Goal: Contribute content: Contribute content

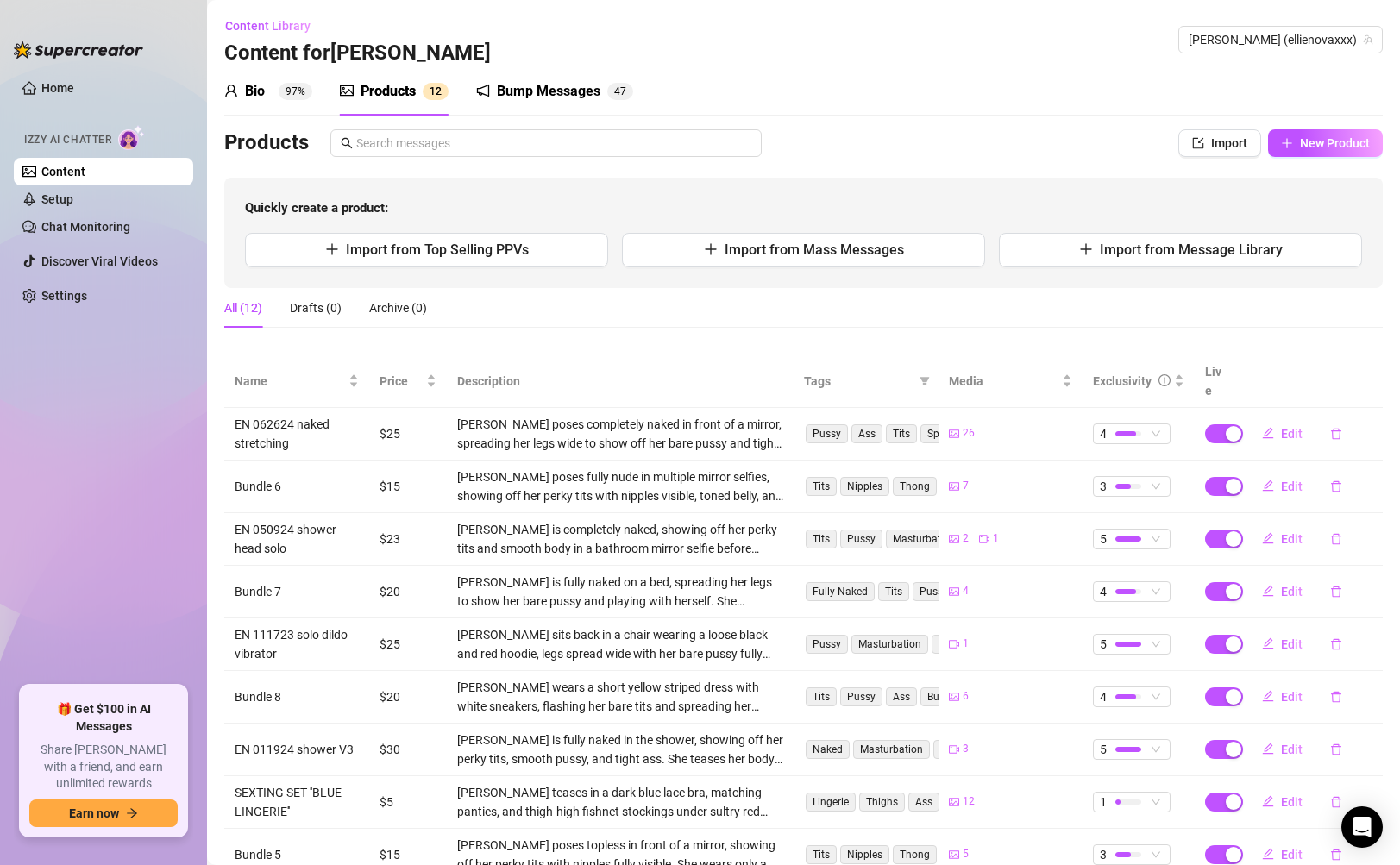
click at [86, 172] on link "Content" at bounding box center [63, 171] width 44 height 14
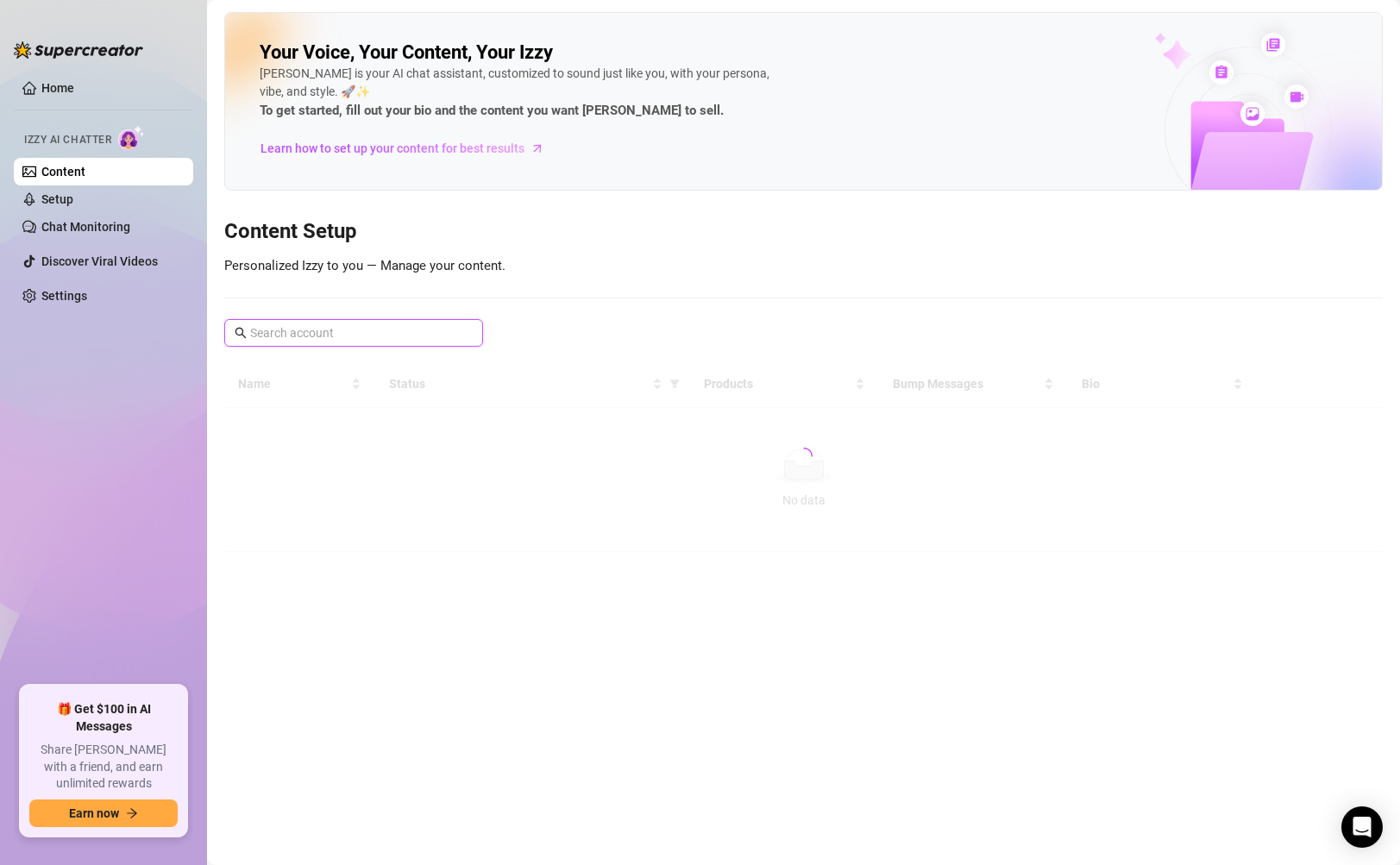
click at [299, 333] on input "text" at bounding box center [354, 333] width 209 height 19
paste input "tylaasmr"
type input "tylaasmr"
click at [472, 333] on span "tylaasmr" at bounding box center [354, 332] width 259 height 27
click at [467, 333] on icon "close-circle" at bounding box center [468, 332] width 11 height 11
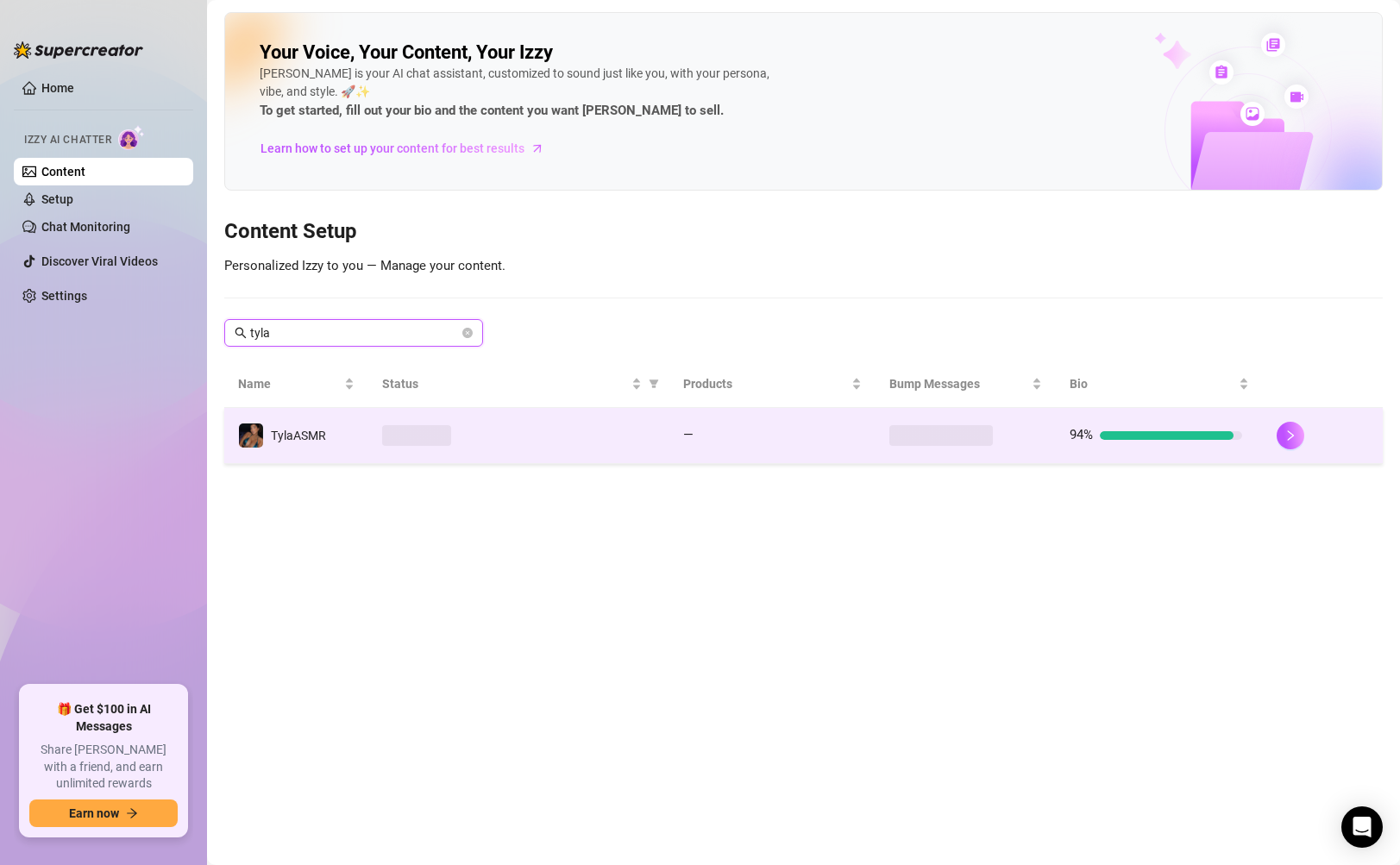
type input "tyla"
click at [600, 451] on td at bounding box center [518, 436] width 300 height 56
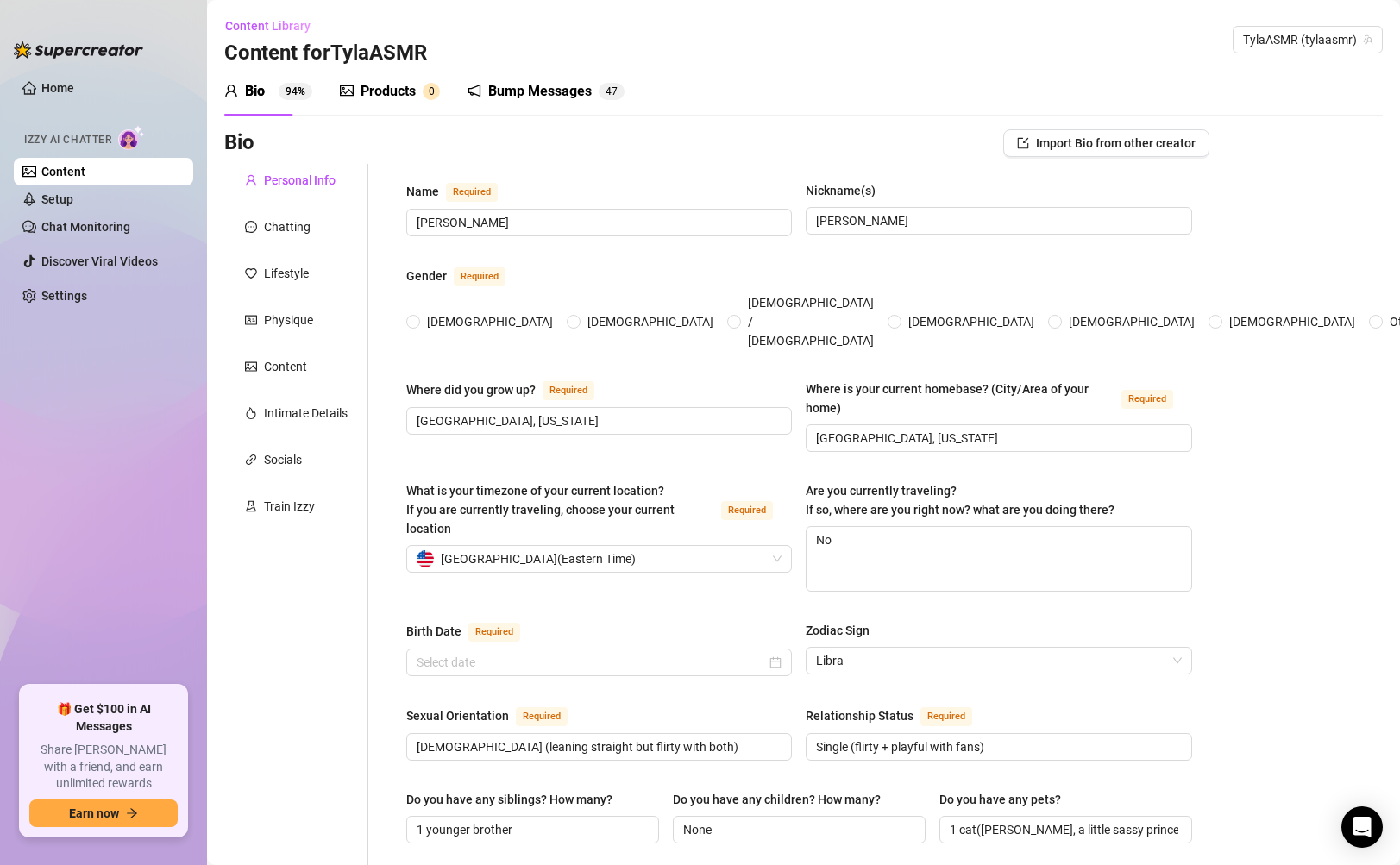
radio input "true"
type input "[DATE]"
click at [388, 86] on div "Products" at bounding box center [388, 90] width 55 height 20
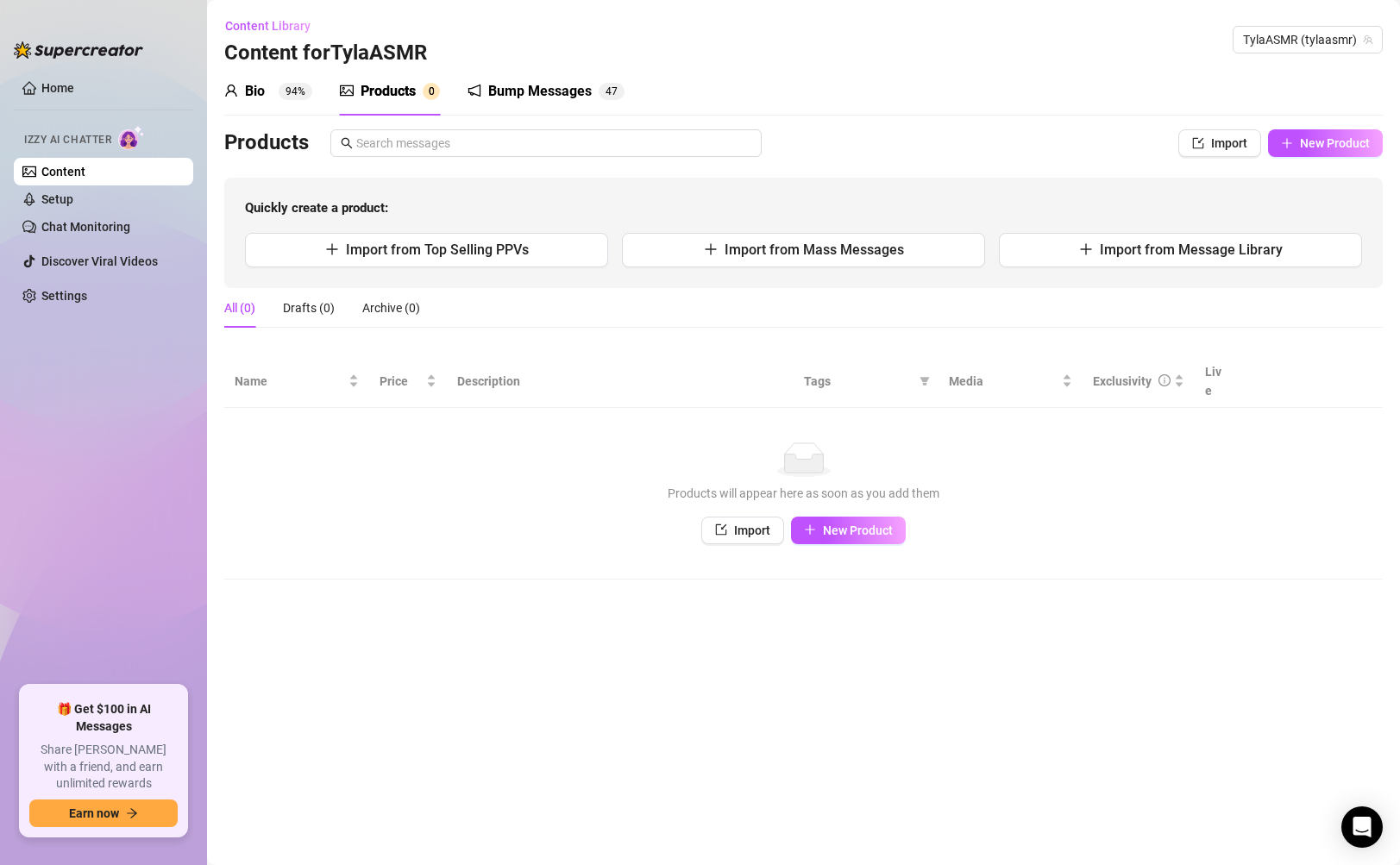
click at [1319, 124] on div "Bio 94% Products 0 Bump Messages 4 7 Bio Import Bio from other creator Personal…" at bounding box center [804, 323] width 1159 height 512
click at [1319, 152] on button "New Product" at bounding box center [1325, 143] width 115 height 27
type textarea "Type your message here..."
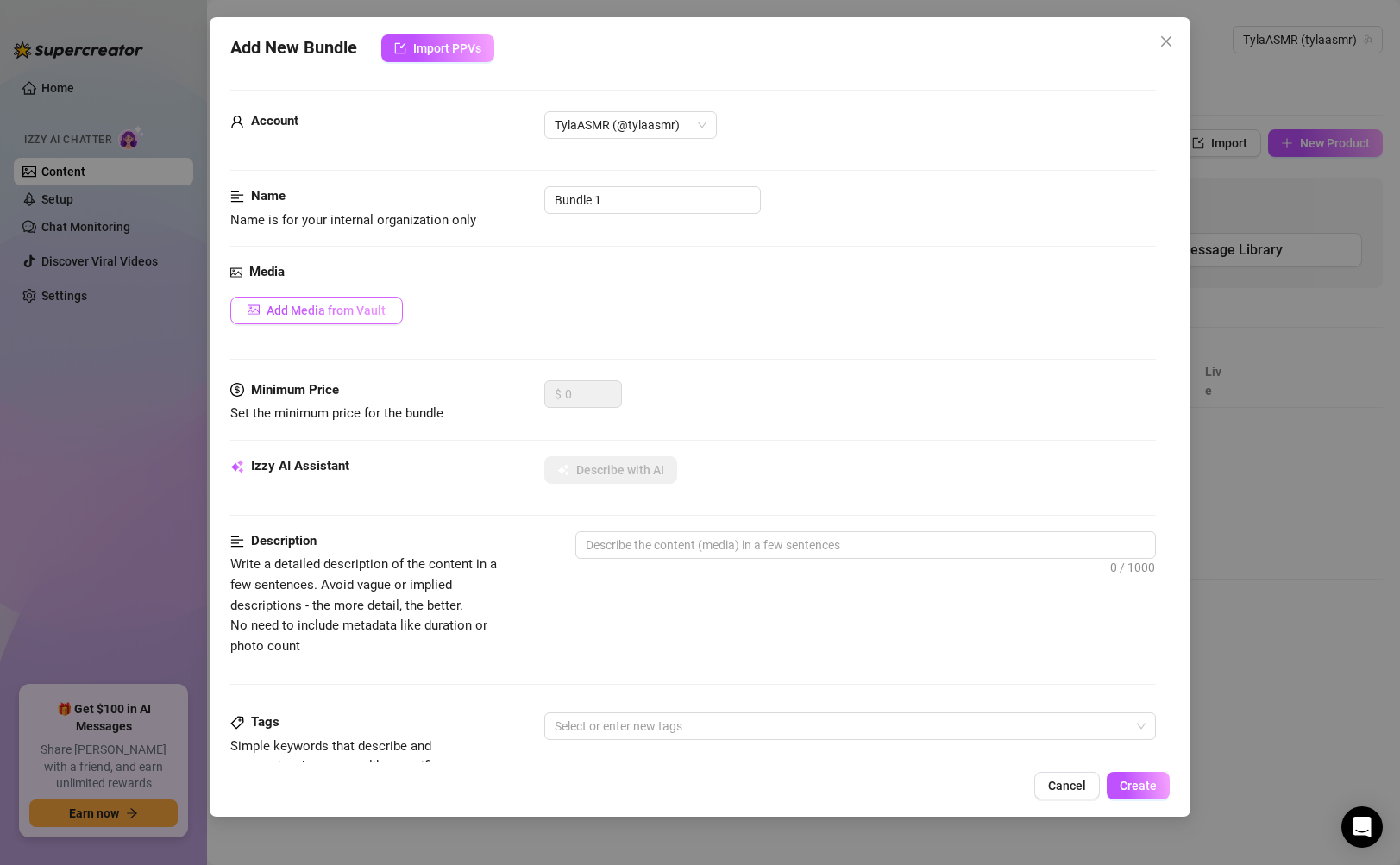
click at [332, 297] on button "Add Media from Vault" at bounding box center [316, 310] width 172 height 27
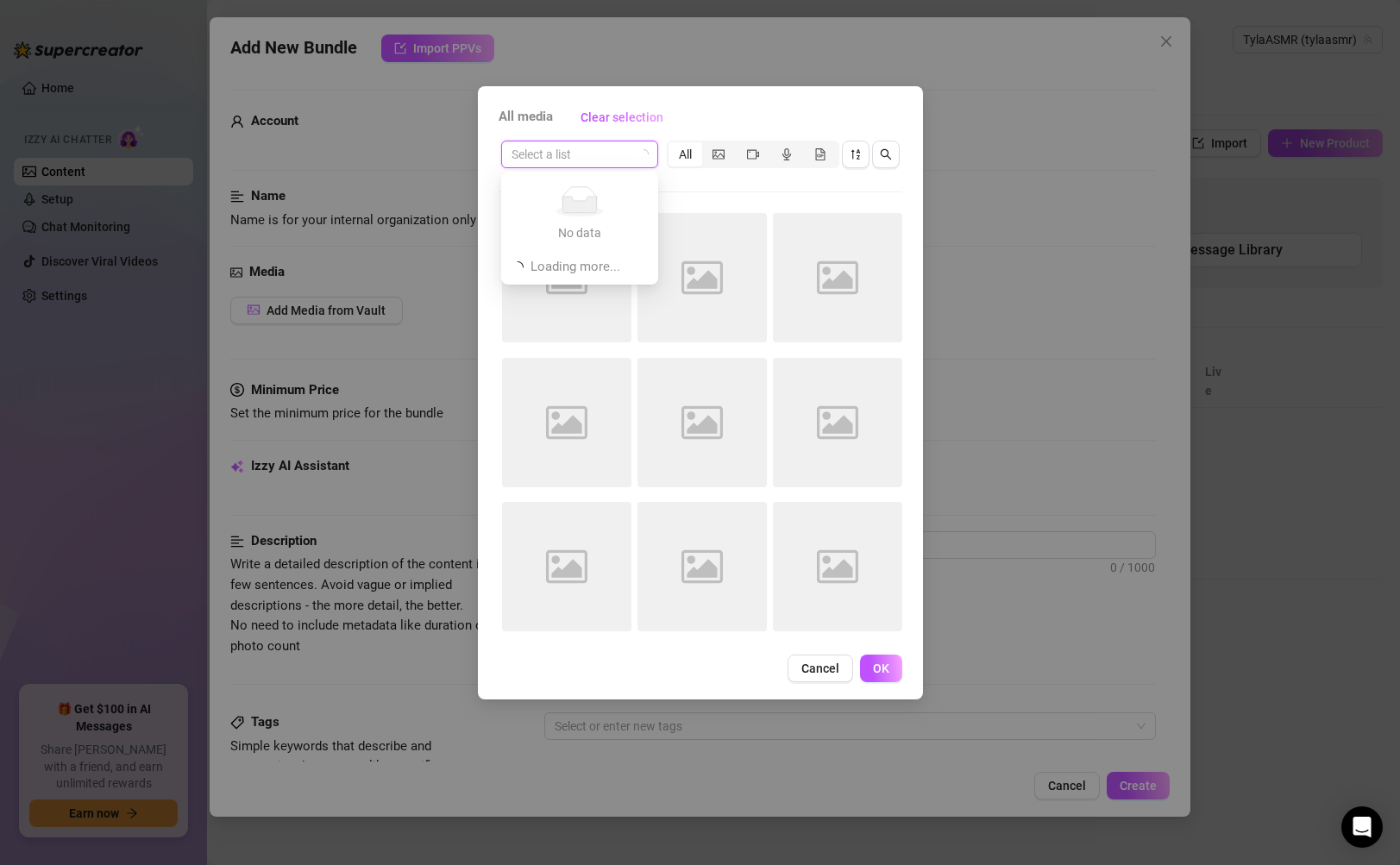
click at [607, 155] on input "search" at bounding box center [572, 155] width 121 height 26
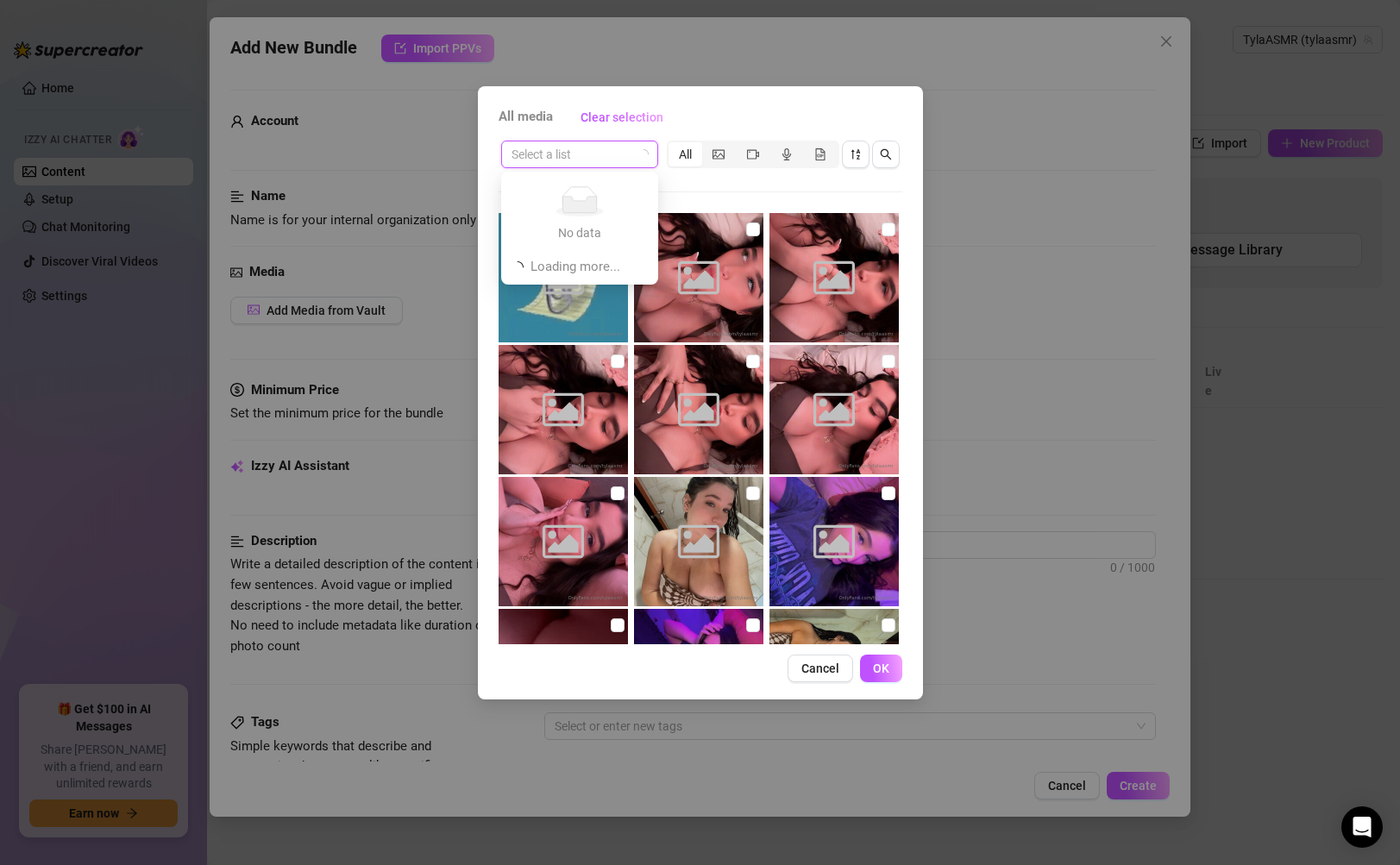
click at [608, 154] on input "search" at bounding box center [572, 155] width 121 height 26
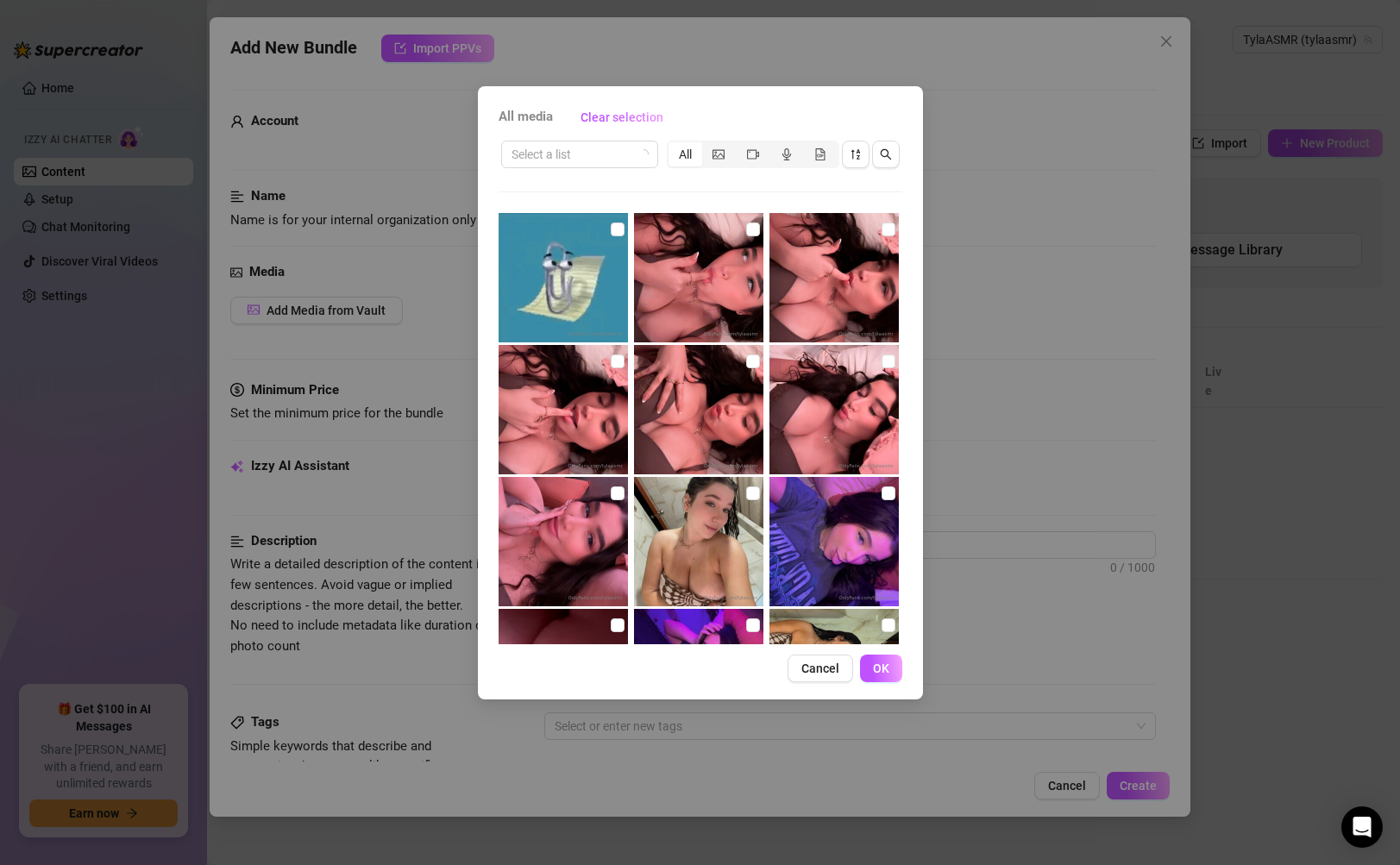
click at [682, 180] on div "Select a list All 00:08 00:06 00:08" at bounding box center [700, 391] width 403 height 506
click at [606, 152] on input "search" at bounding box center [572, 155] width 121 height 26
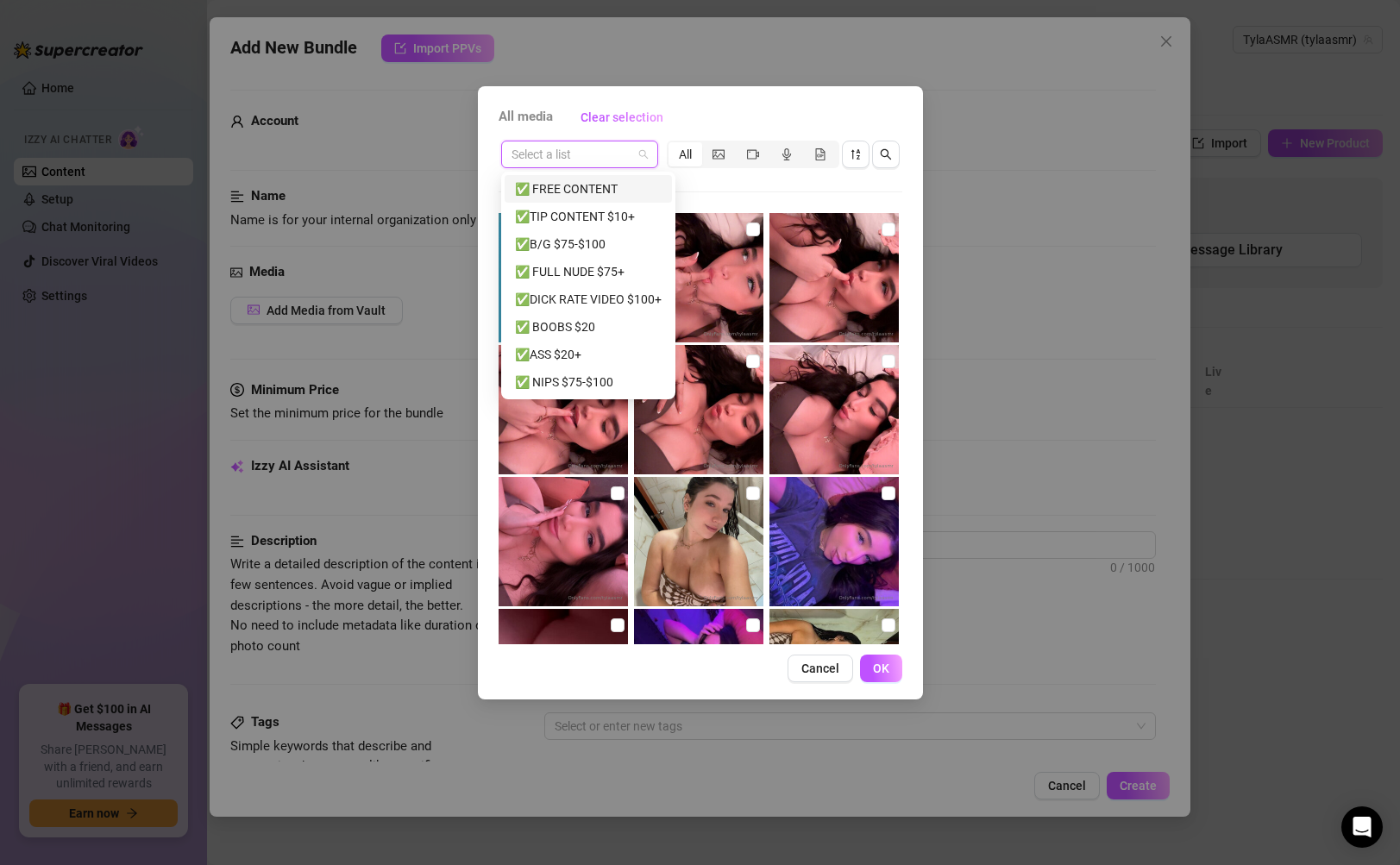
paste input "BOOBS $20"
type input "BOOBS $20"
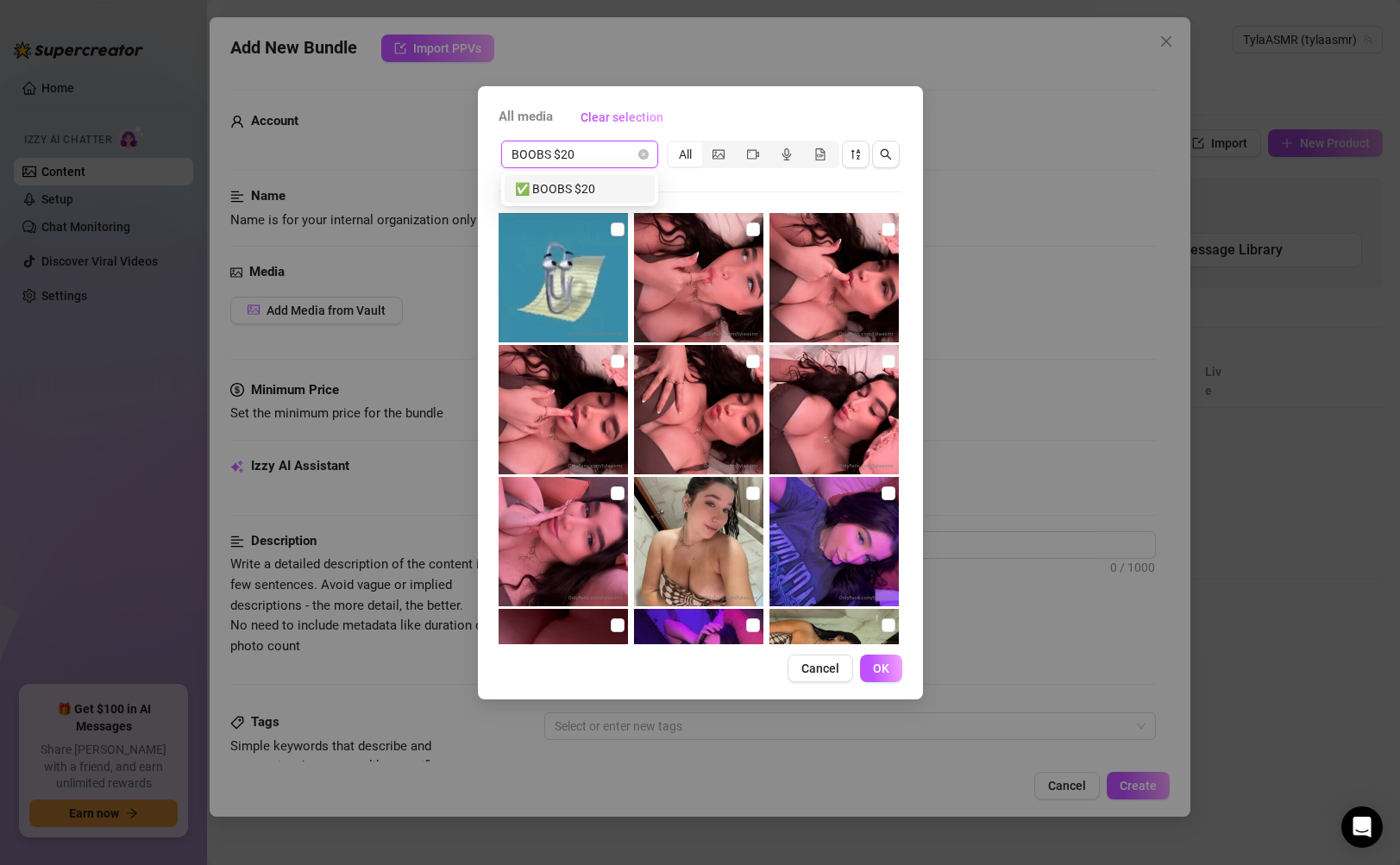
click at [599, 178] on div "✅ BOOBS $20" at bounding box center [579, 189] width 150 height 27
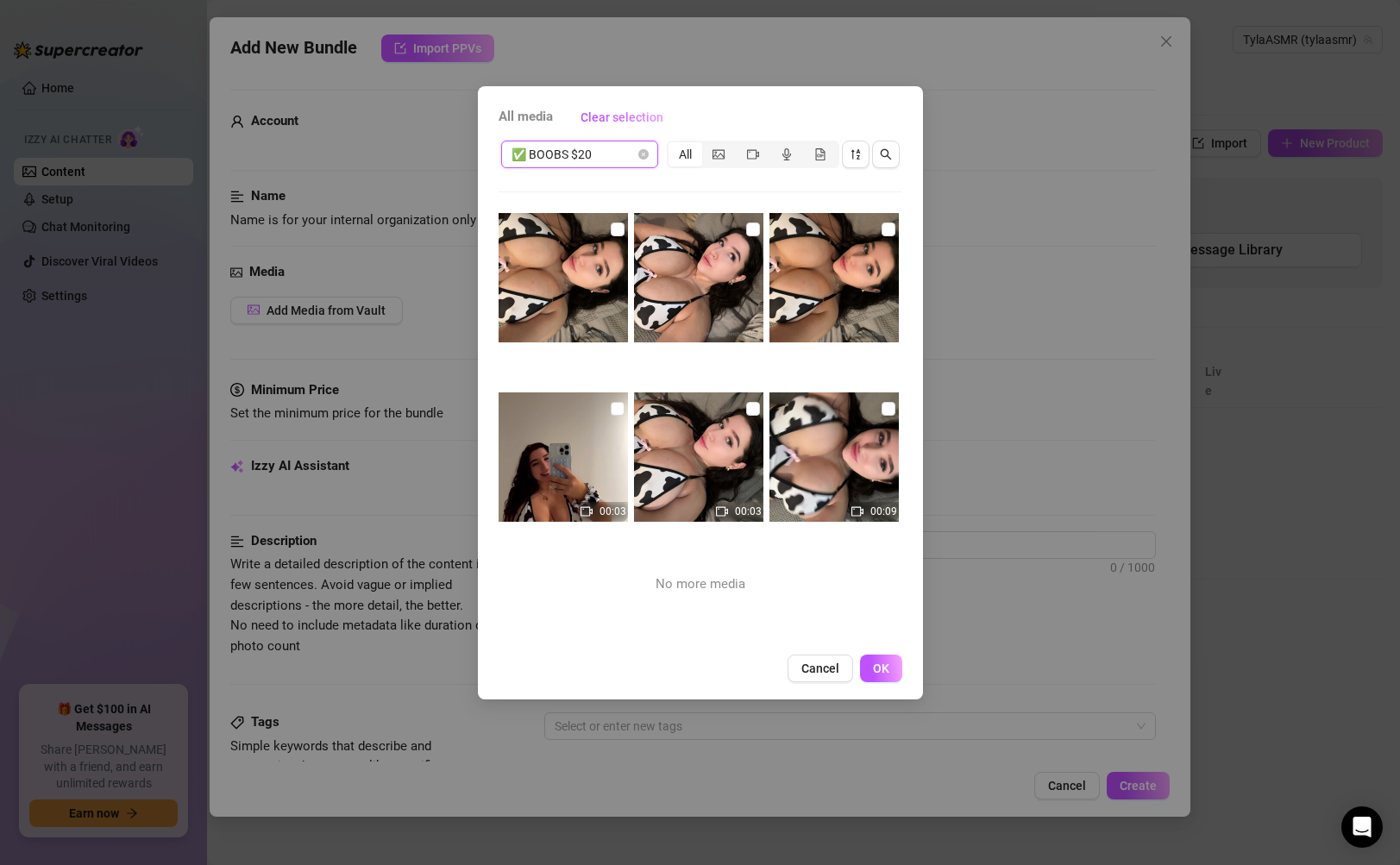
click at [575, 296] on img at bounding box center [563, 277] width 129 height 129
checkbox input "true"
click at [770, 280] on img at bounding box center [834, 277] width 129 height 129
click at [829, 279] on img at bounding box center [834, 277] width 129 height 129
checkbox input "false"
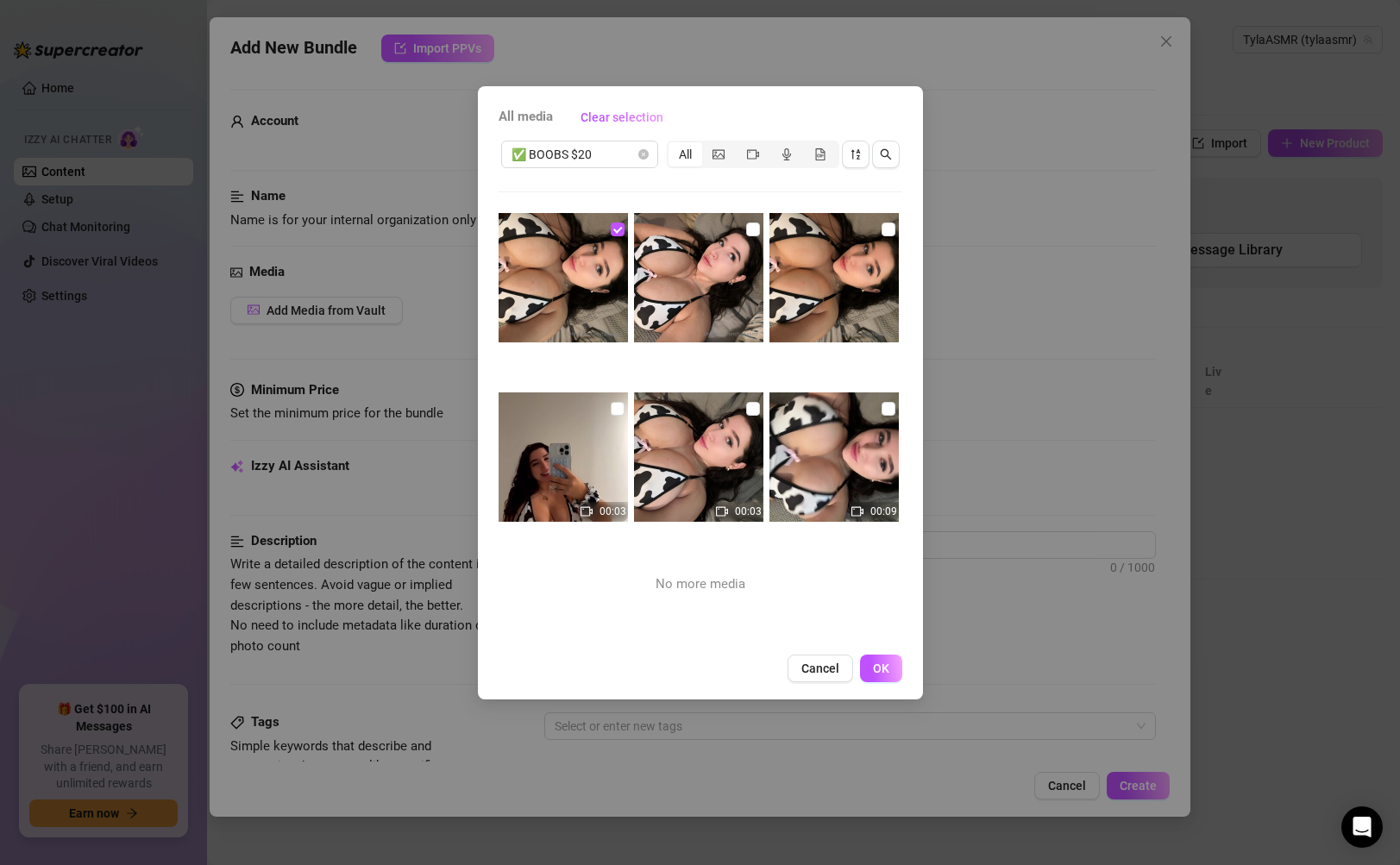
drag, startPoint x: 690, startPoint y: 288, endPoint x: 724, endPoint y: 290, distance: 34.1
click at [689, 288] on img at bounding box center [698, 277] width 129 height 129
checkbox input "true"
click at [839, 288] on img at bounding box center [834, 277] width 129 height 129
checkbox input "true"
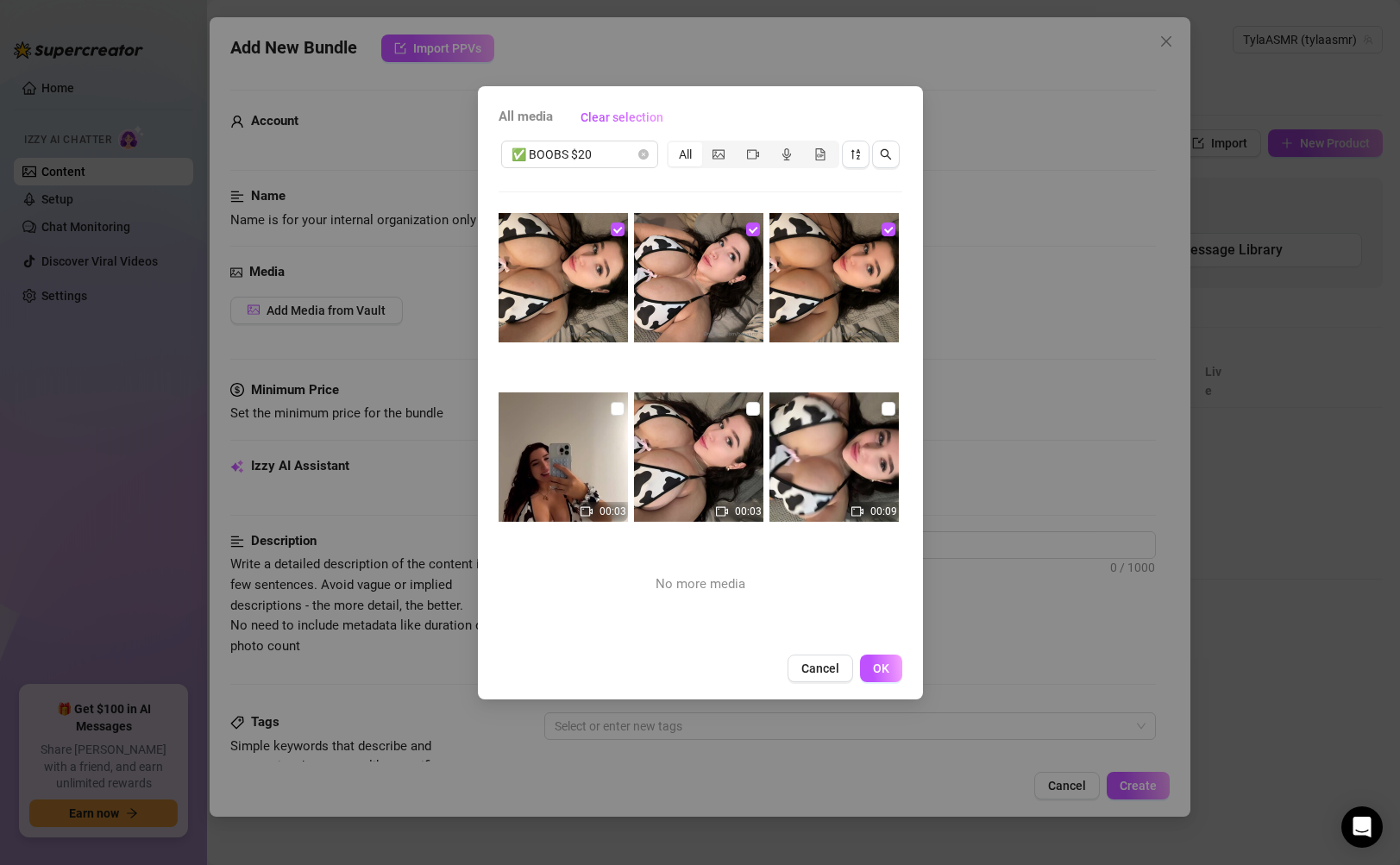
drag, startPoint x: 835, startPoint y: 445, endPoint x: 715, endPoint y: 454, distance: 120.3
click at [835, 446] on img at bounding box center [834, 457] width 129 height 129
checkbox input "true"
click at [506, 464] on img at bounding box center [563, 457] width 129 height 129
checkbox input "true"
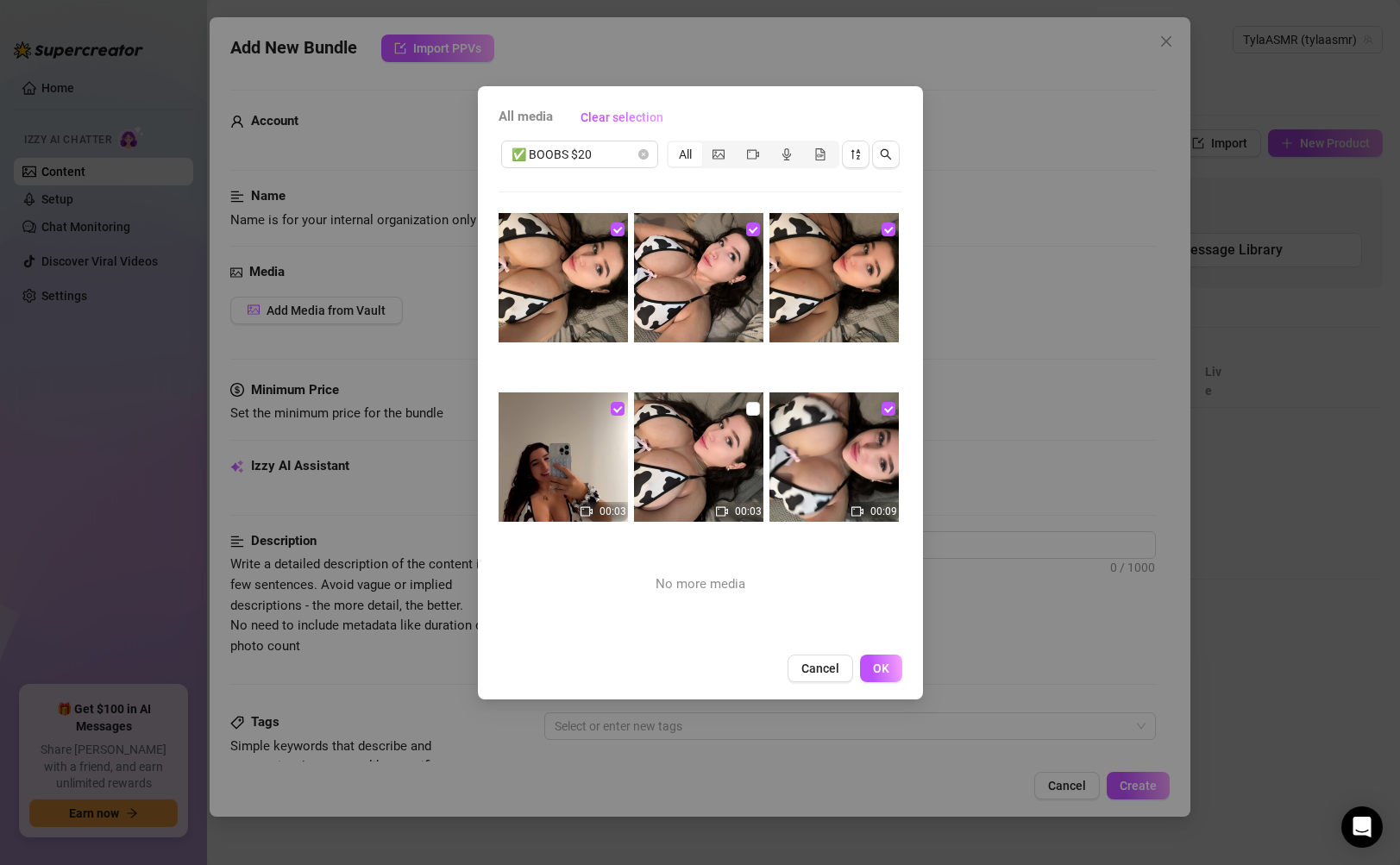
click at [700, 458] on img at bounding box center [698, 457] width 129 height 129
checkbox input "true"
click at [873, 662] on span "OK" at bounding box center [881, 669] width 17 height 14
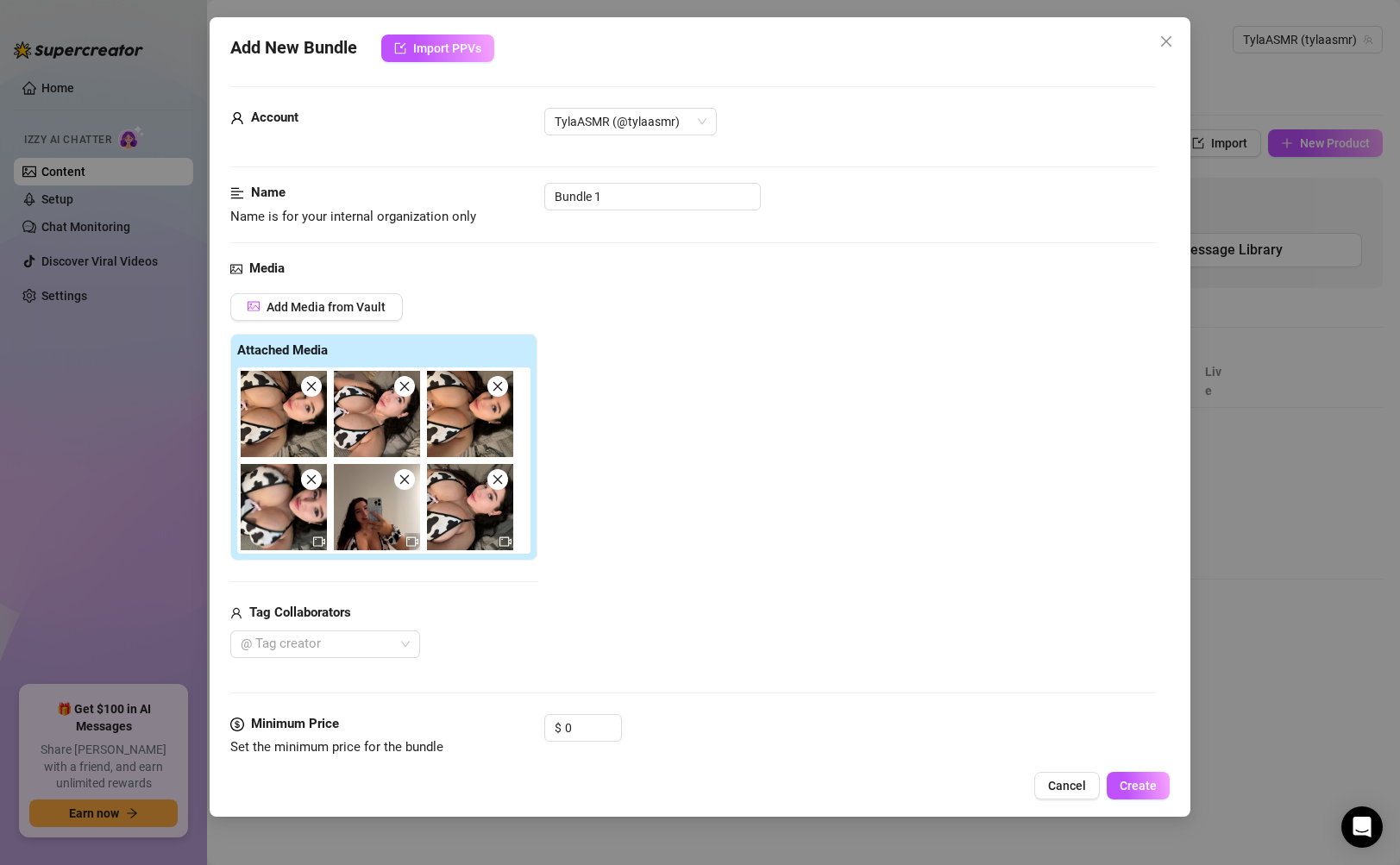
scroll to position [38, 0]
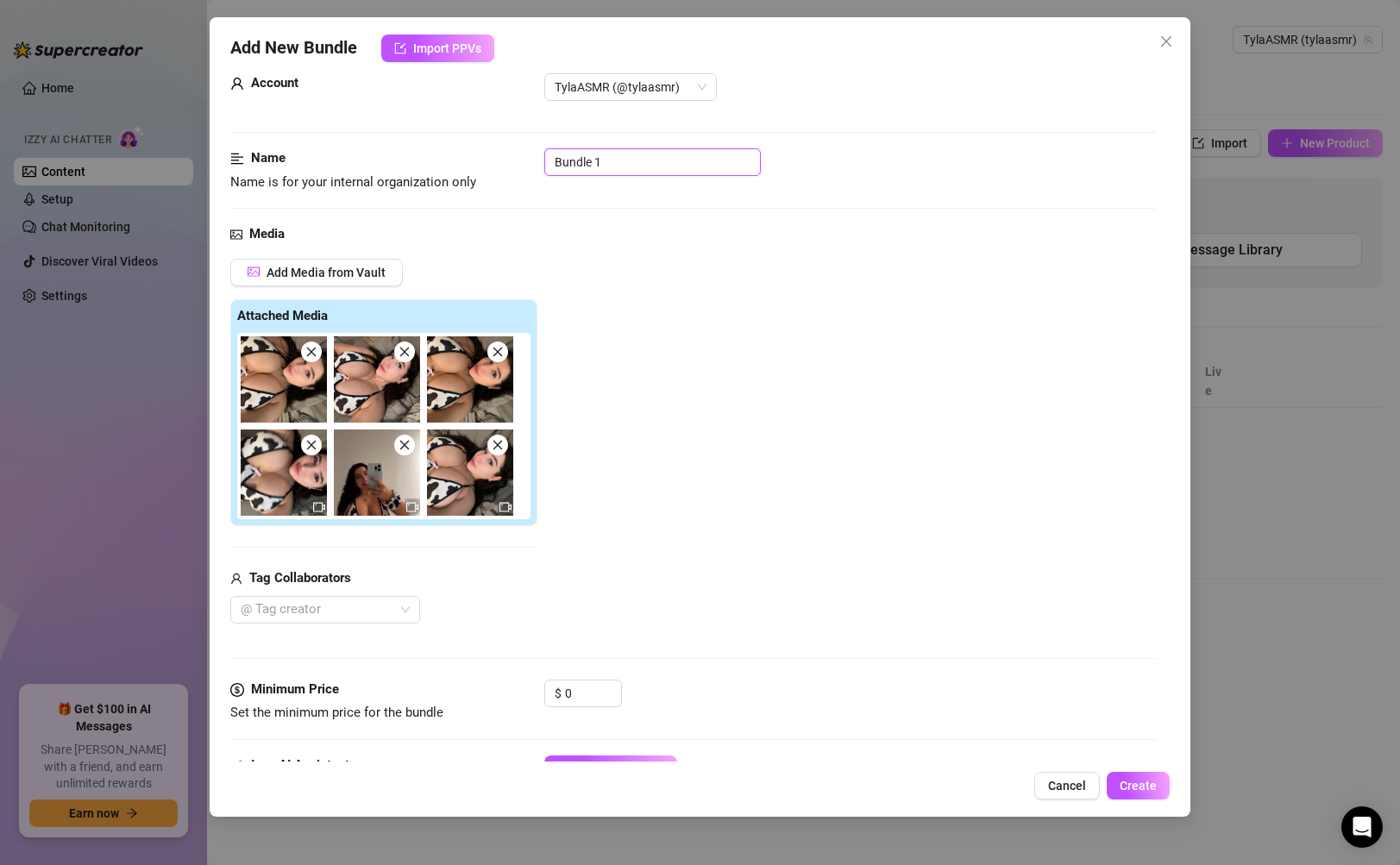
drag, startPoint x: 685, startPoint y: 163, endPoint x: 455, endPoint y: 157, distance: 230.1
click at [455, 157] on div "Name Name is for your internal organization only Bundle 1" at bounding box center [692, 170] width 925 height 44
paste input "OOBS $20"
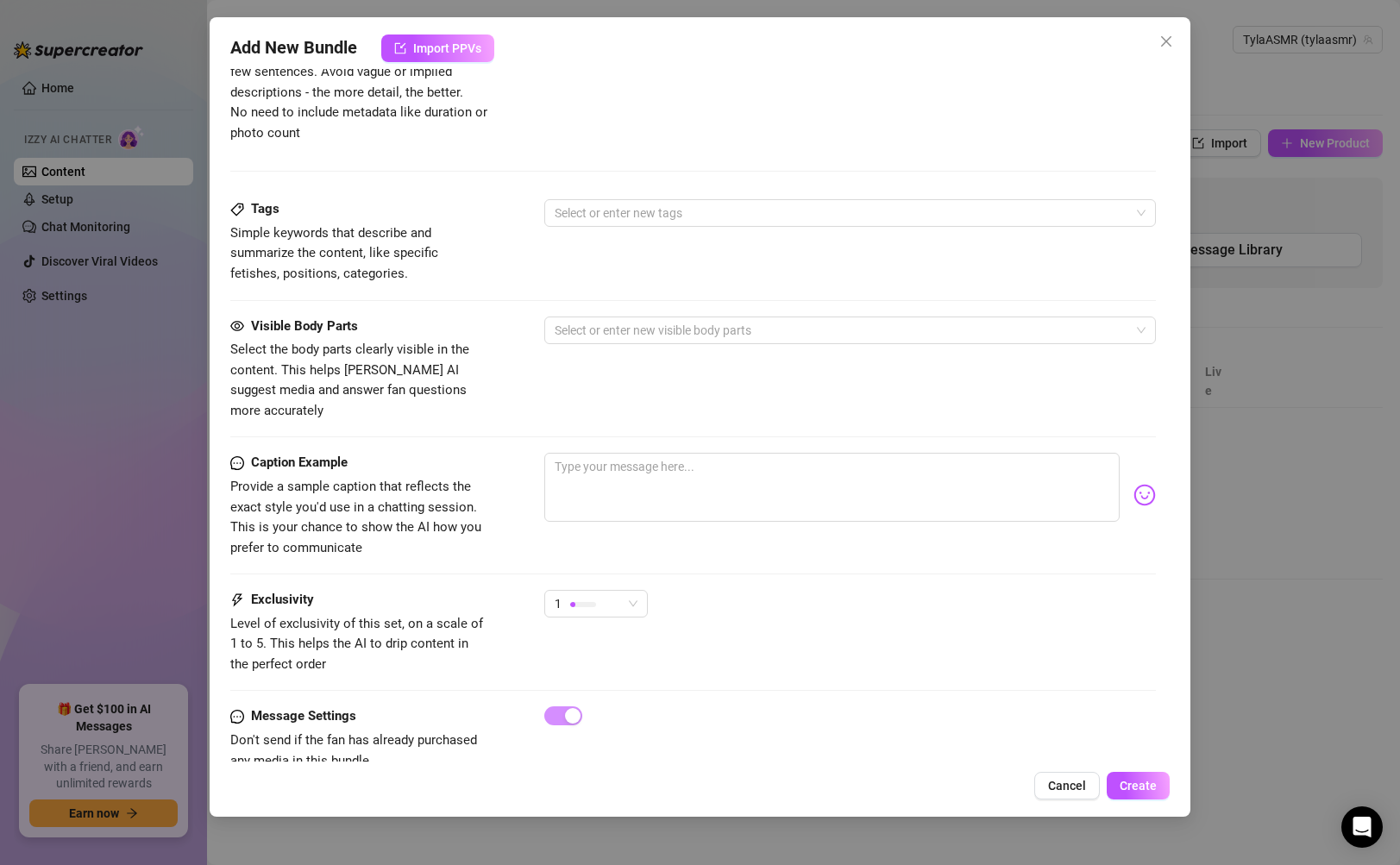
scroll to position [872, 0]
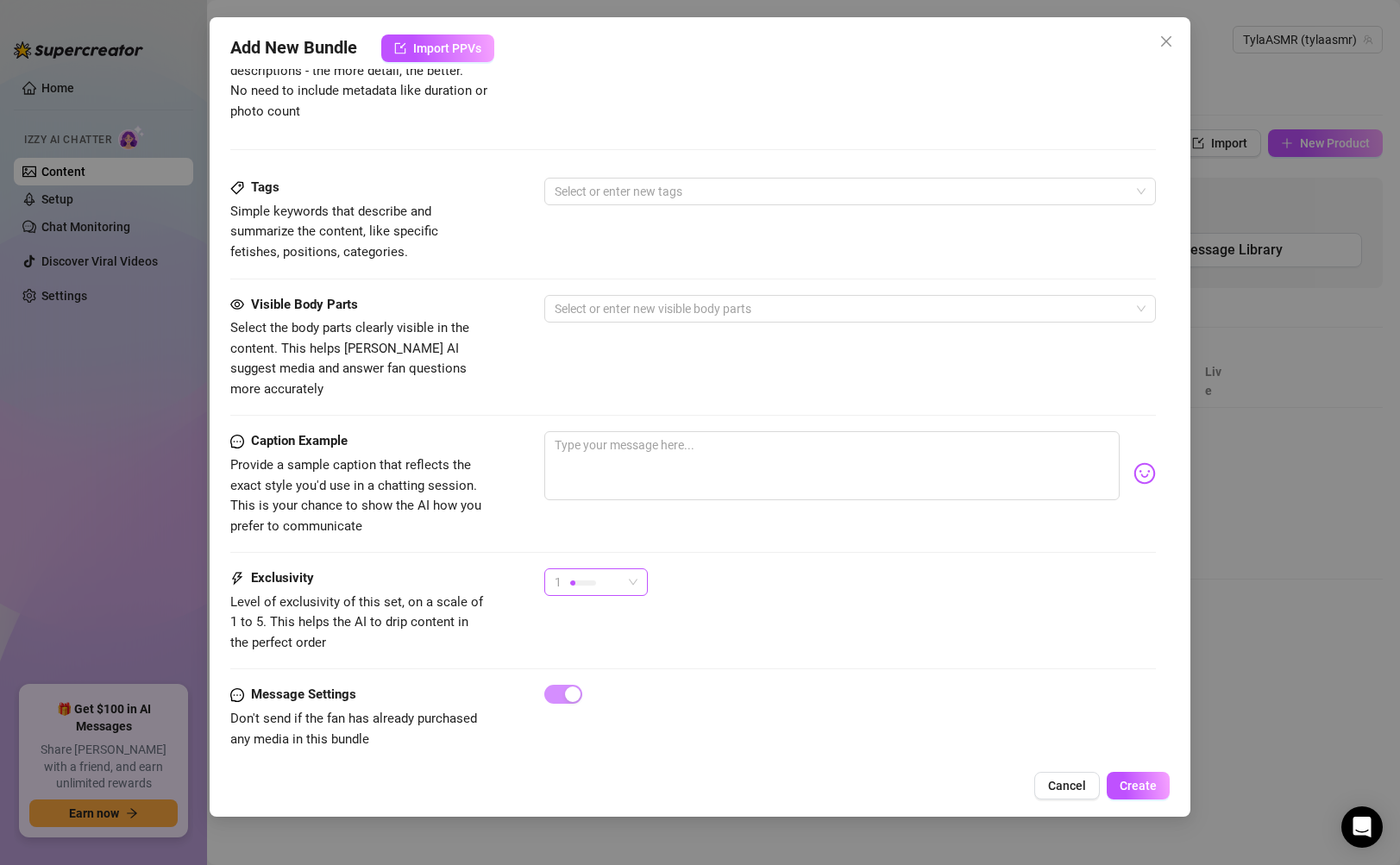
click at [624, 570] on span "1" at bounding box center [596, 582] width 83 height 26
type input "BOOBS"
click at [656, 623] on span "2" at bounding box center [613, 625] width 112 height 19
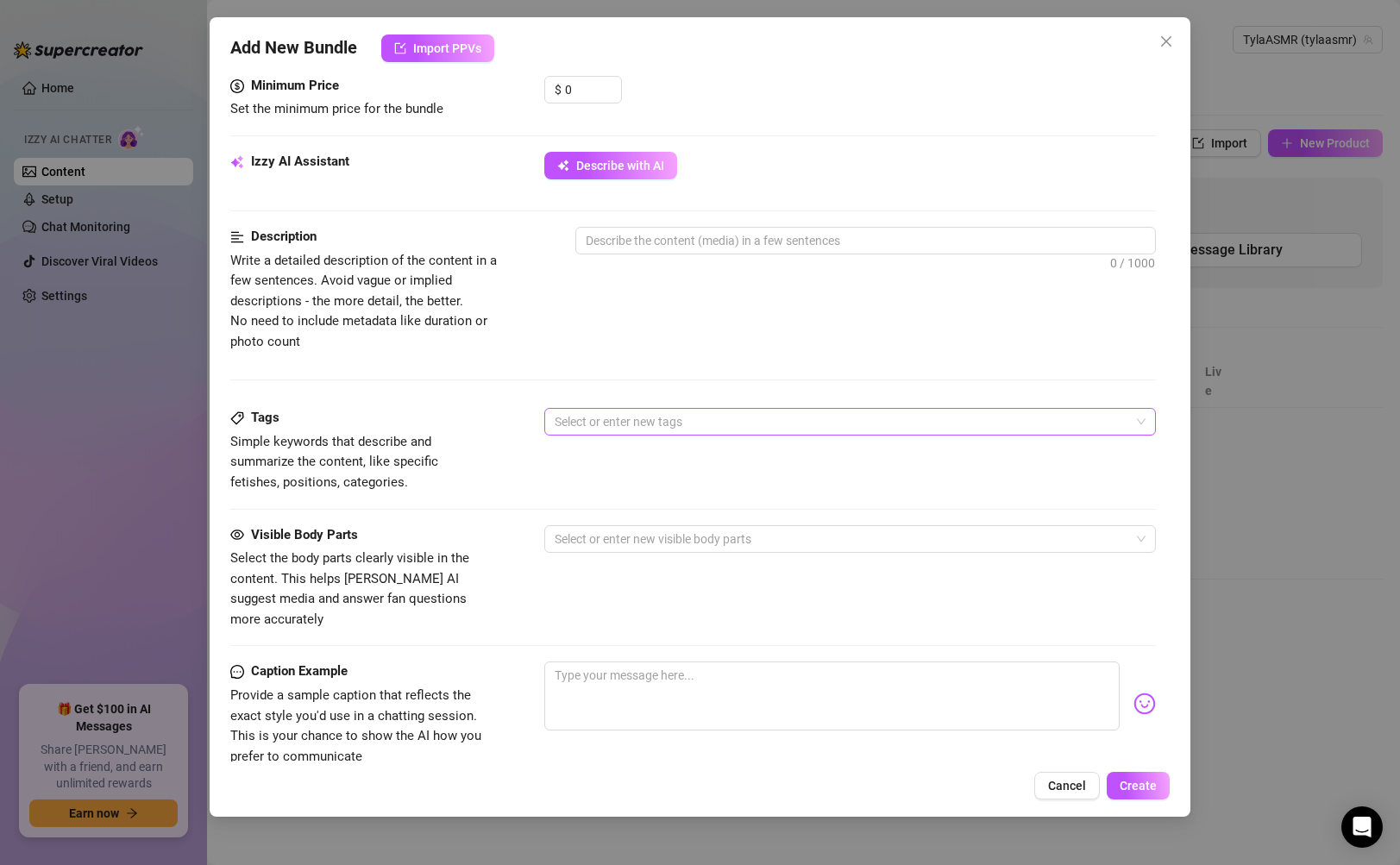
scroll to position [639, 0]
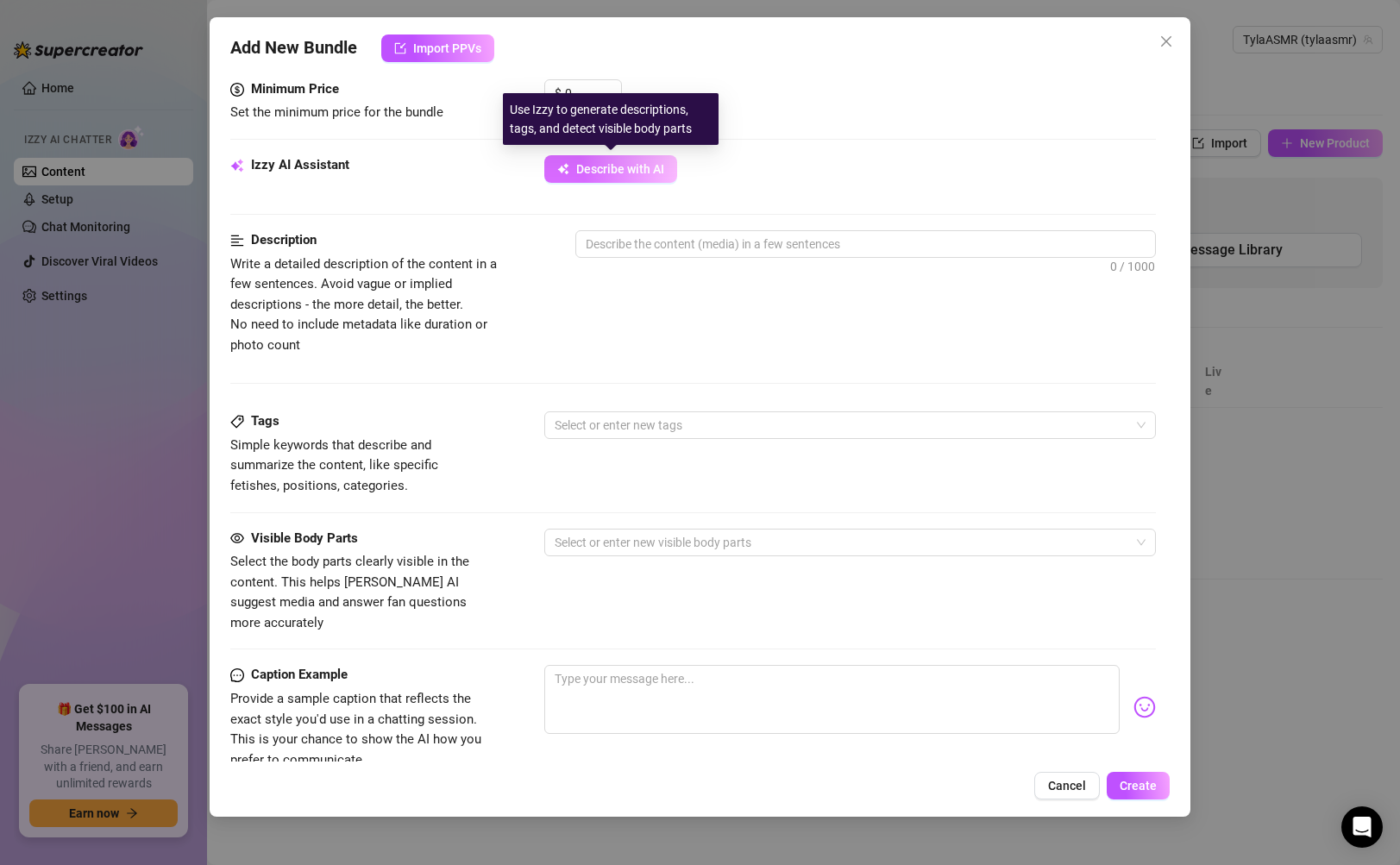
click at [643, 171] on span "Describe with AI" at bounding box center [620, 169] width 88 height 14
type textarea "Tyla"
type textarea "Tyla rocks"
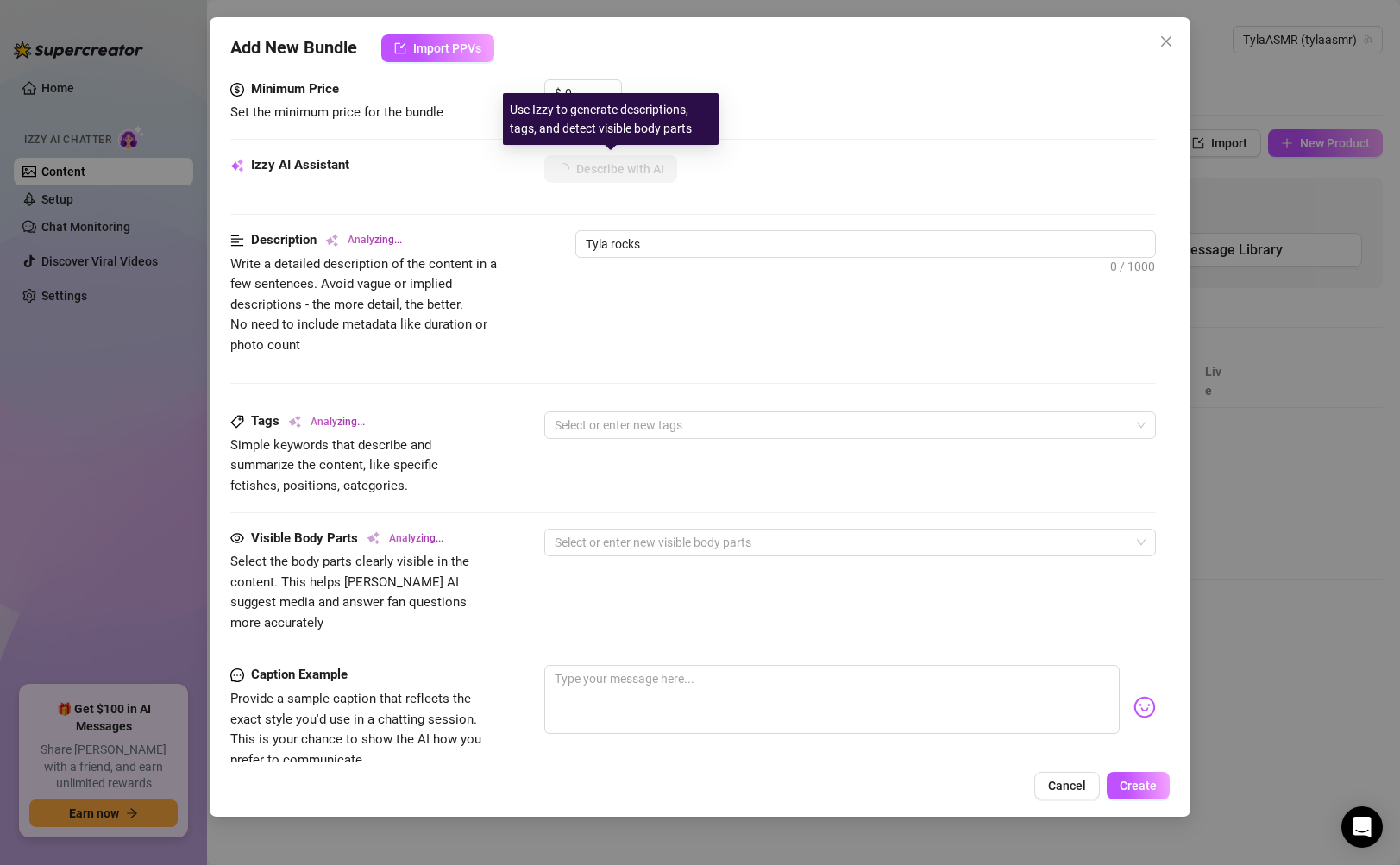
type textarea "Tyla rocks a"
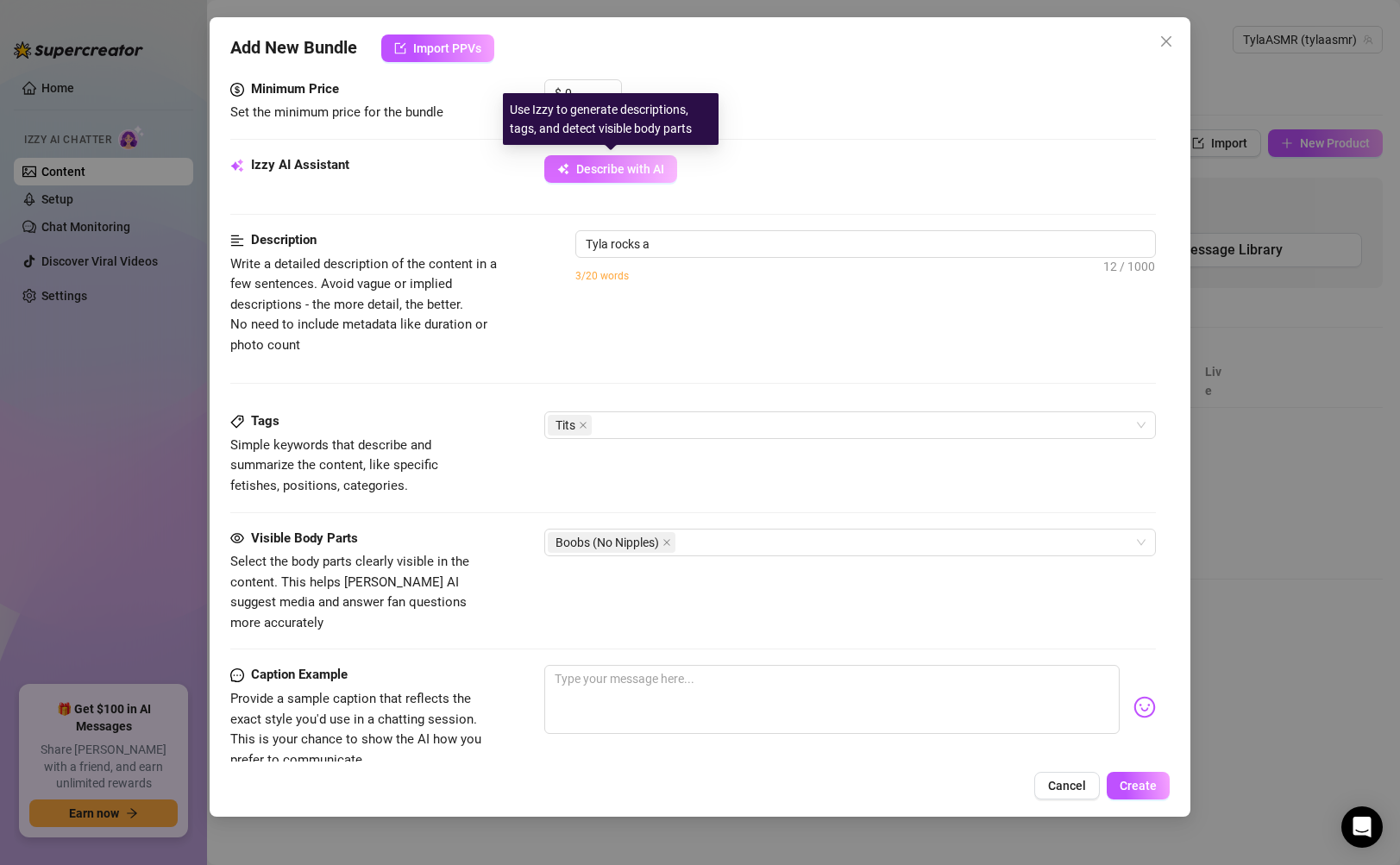
type textarea "Tyla rocks a tiny"
type textarea "Tyla rocks a tiny cow-print"
type textarea "Tyla rocks a tiny cow-print bikini"
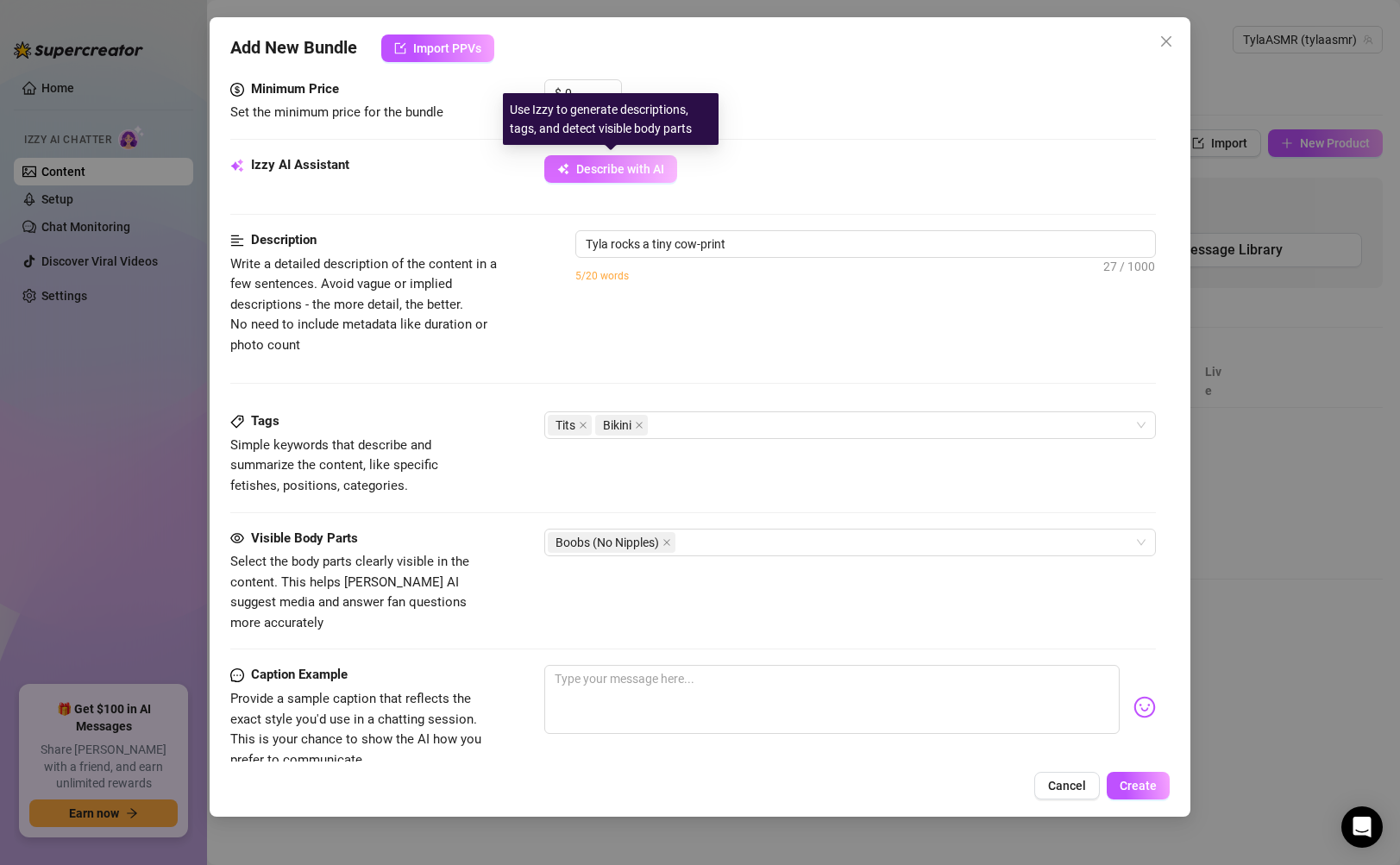
type textarea "Tyla rocks a tiny cow-print bikini"
type textarea "Tyla rocks a tiny cow-print bikini top"
type textarea "Tyla rocks a tiny cow-print bikini top with"
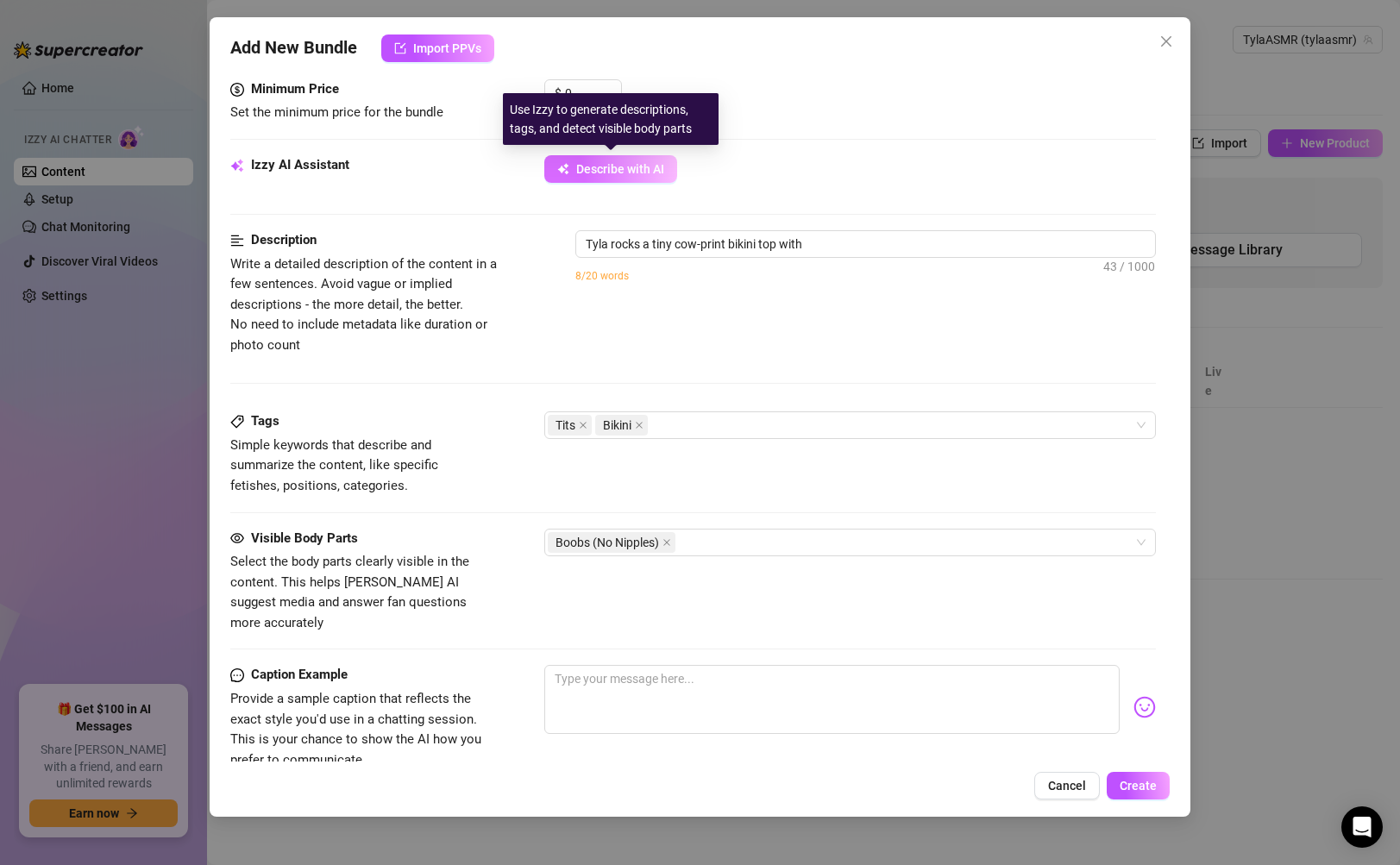
type textarea "Tyla rocks a tiny cow-print bikini top with pink"
type textarea "Tyla rocks a tiny cow-print bikini top with pink bow"
type textarea "Tyla rocks a tiny cow-print bikini top with pink bow accents,"
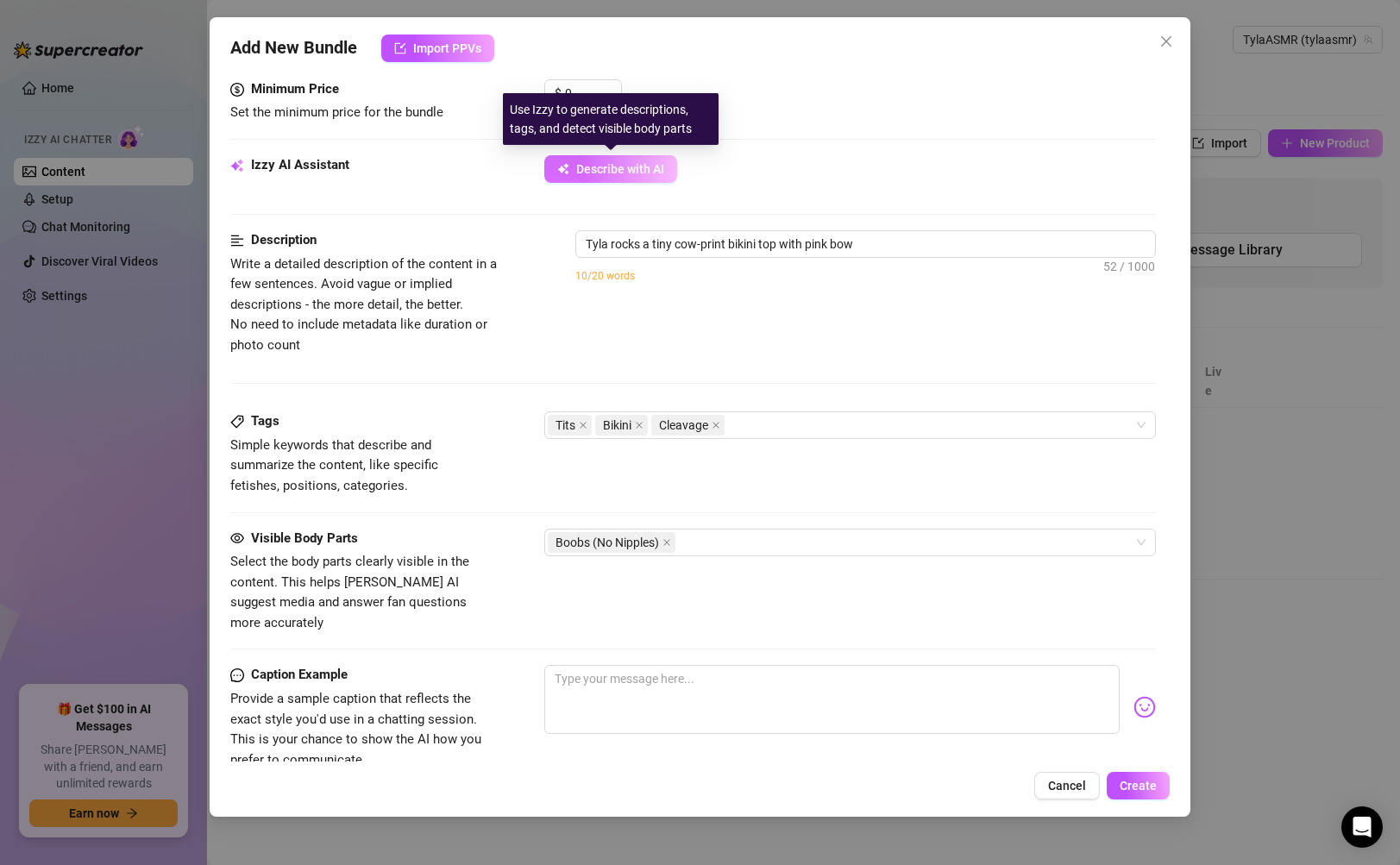
type textarea "Tyla rocks a tiny cow-print bikini top with pink bow accents,"
type textarea "Tyla rocks a tiny cow-print bikini top with pink bow accents, her"
type textarea "Tyla rocks a tiny cow-print bikini top with pink bow accents, her huge"
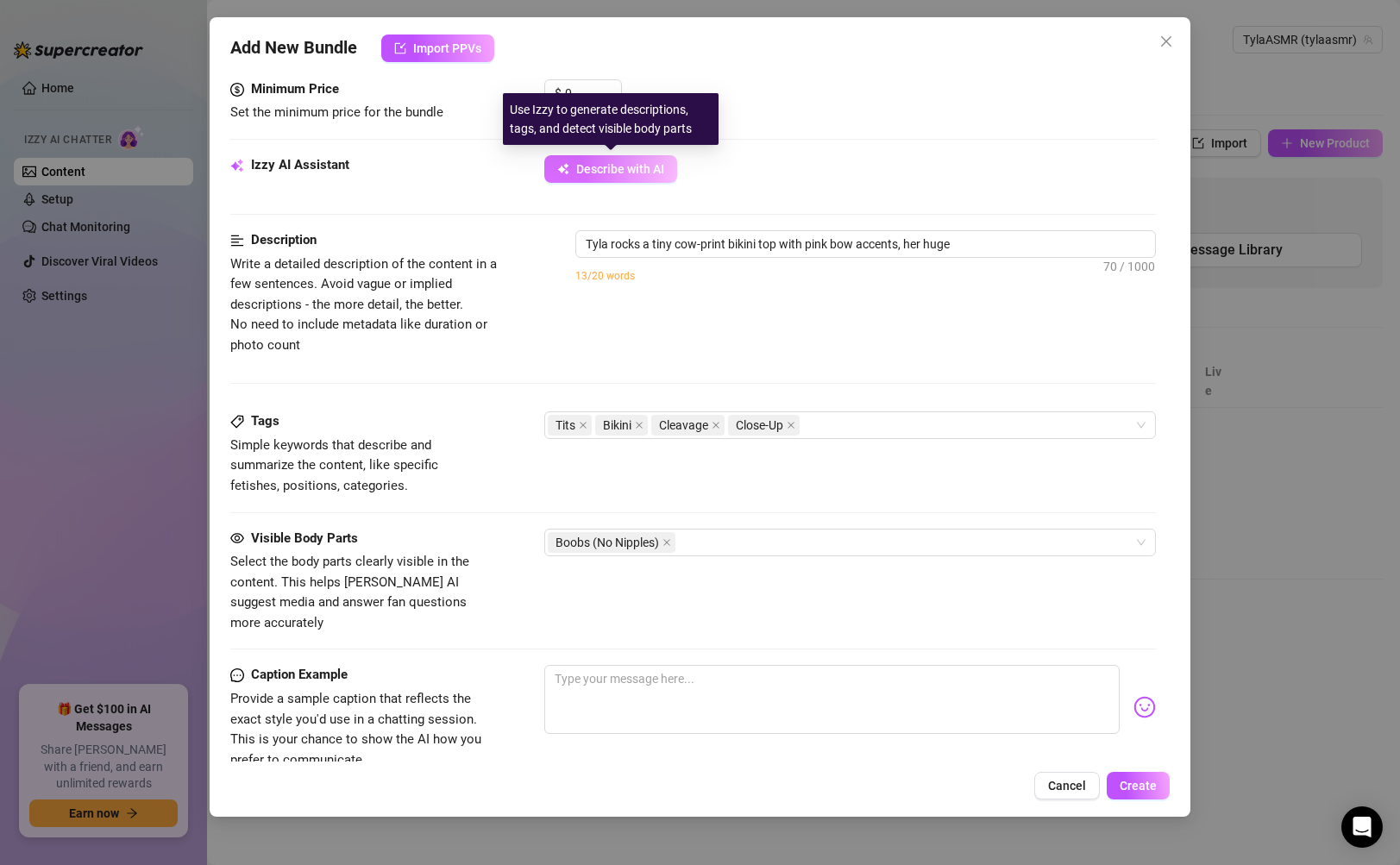
type textarea "Tyla rocks a tiny cow-print bikini top with pink bow accents, her huge tits"
type textarea "Tyla rocks a tiny cow-print bikini top with pink bow accents, her huge tits spi…"
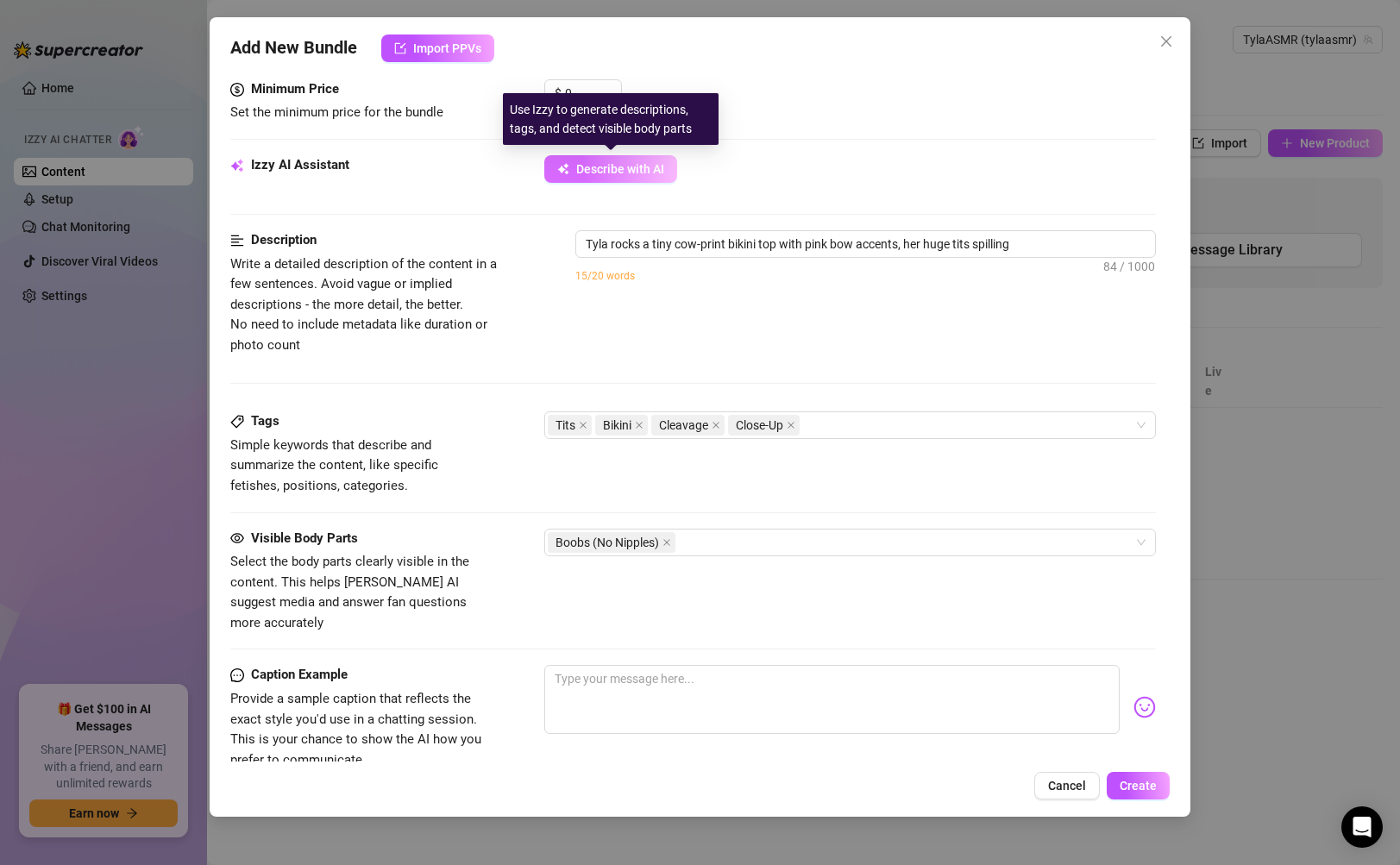
type textarea "Tyla rocks a tiny cow-print bikini top with pink bow accents, her huge tits spi…"
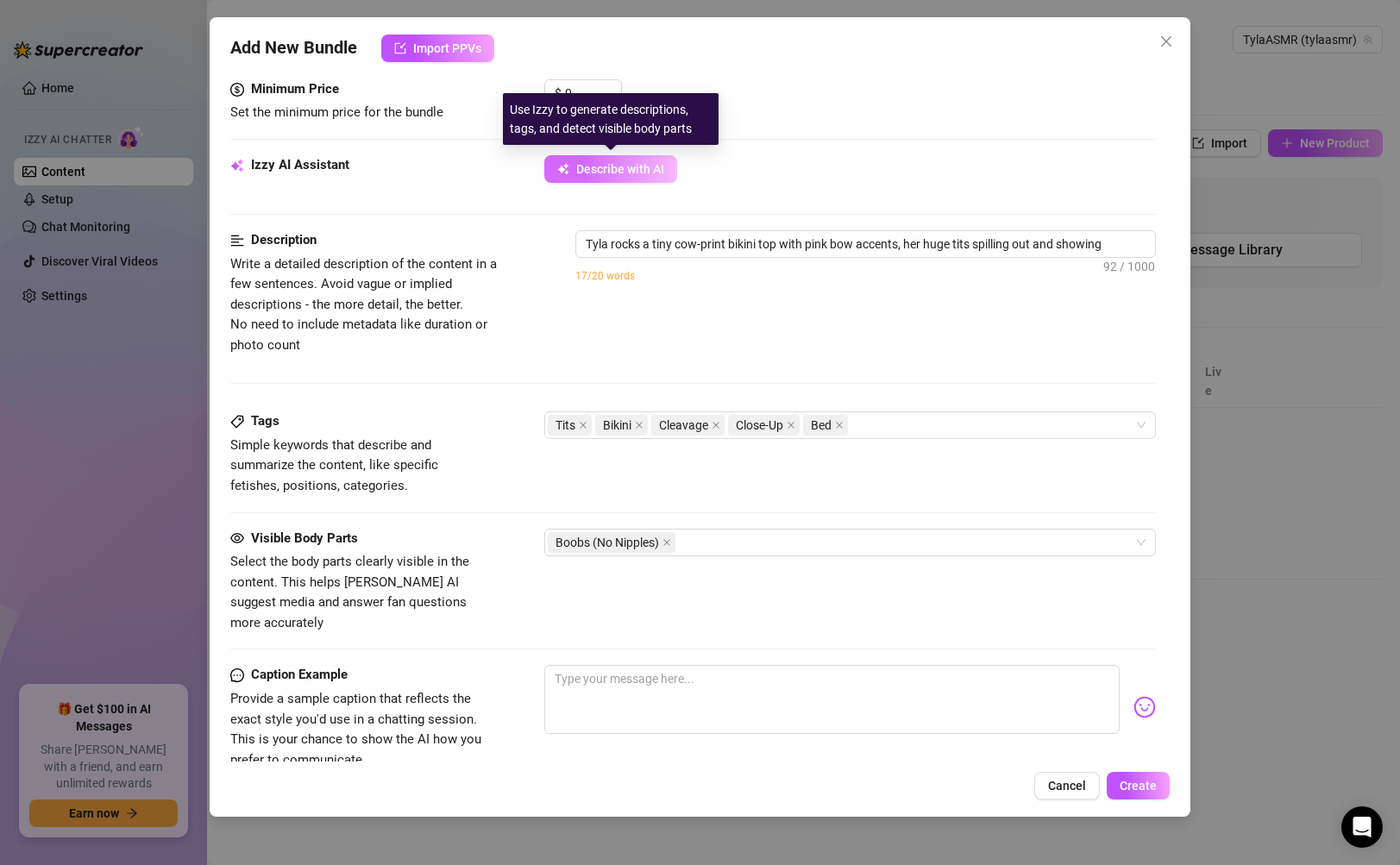
type textarea "Tyla rocks a tiny cow-print bikini top with pink bow accents, her huge tits spi…"
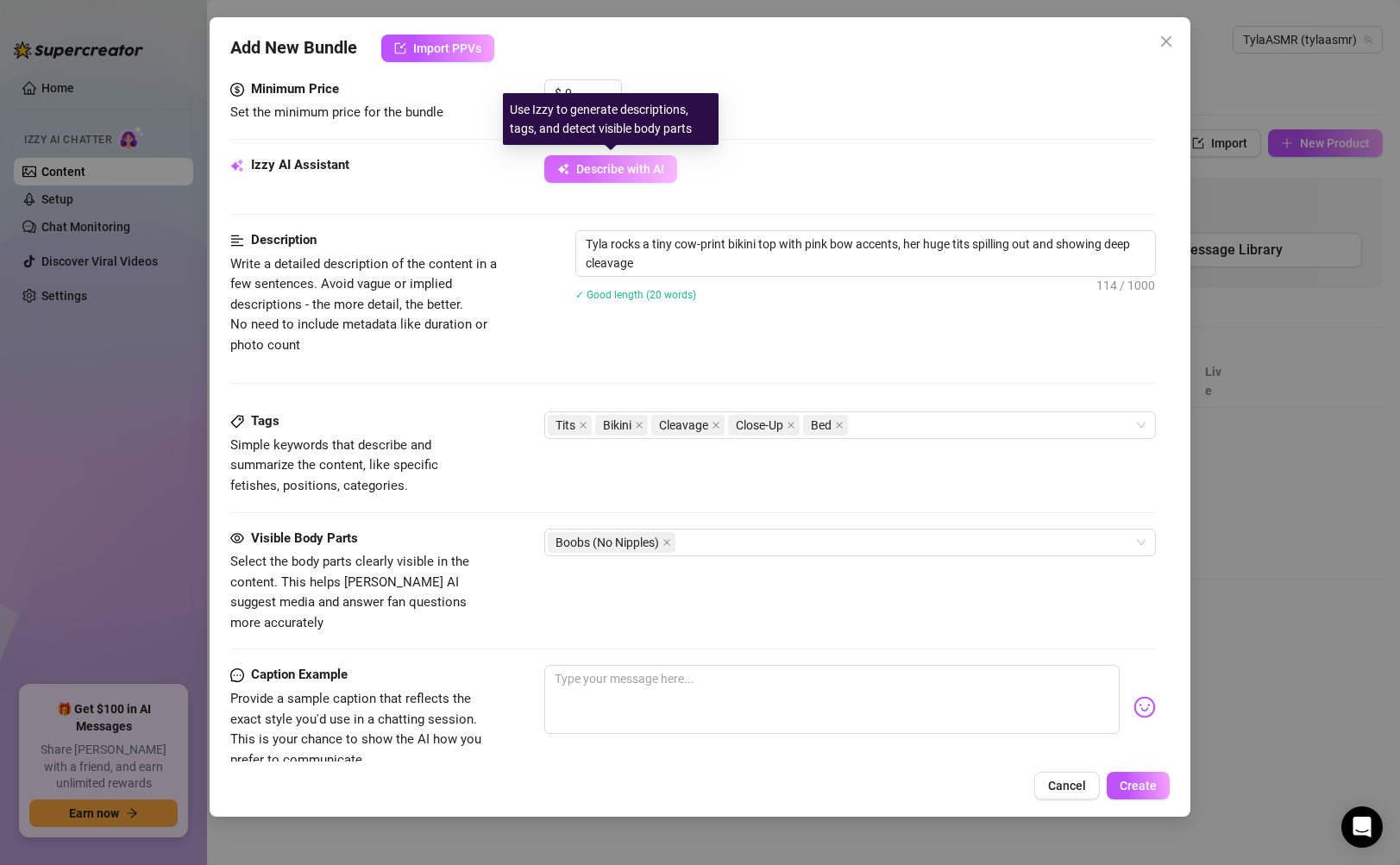
type textarea "Tyla rocks a tiny cow-print bikini top with pink bow accents, her huge tits spi…"
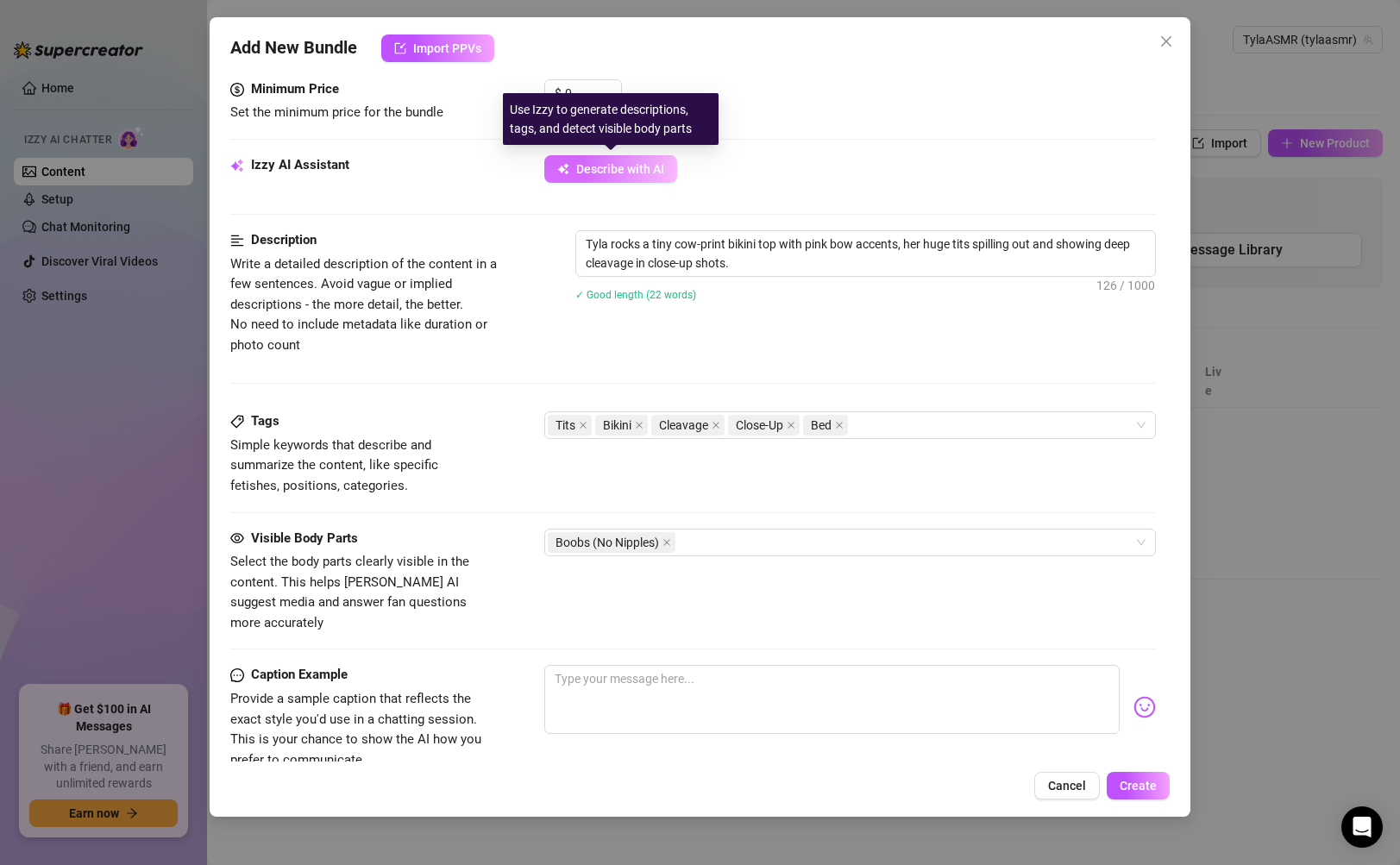
type textarea "Tyla rocks a tiny cow-print bikini top with pink bow accents, her huge tits spi…"
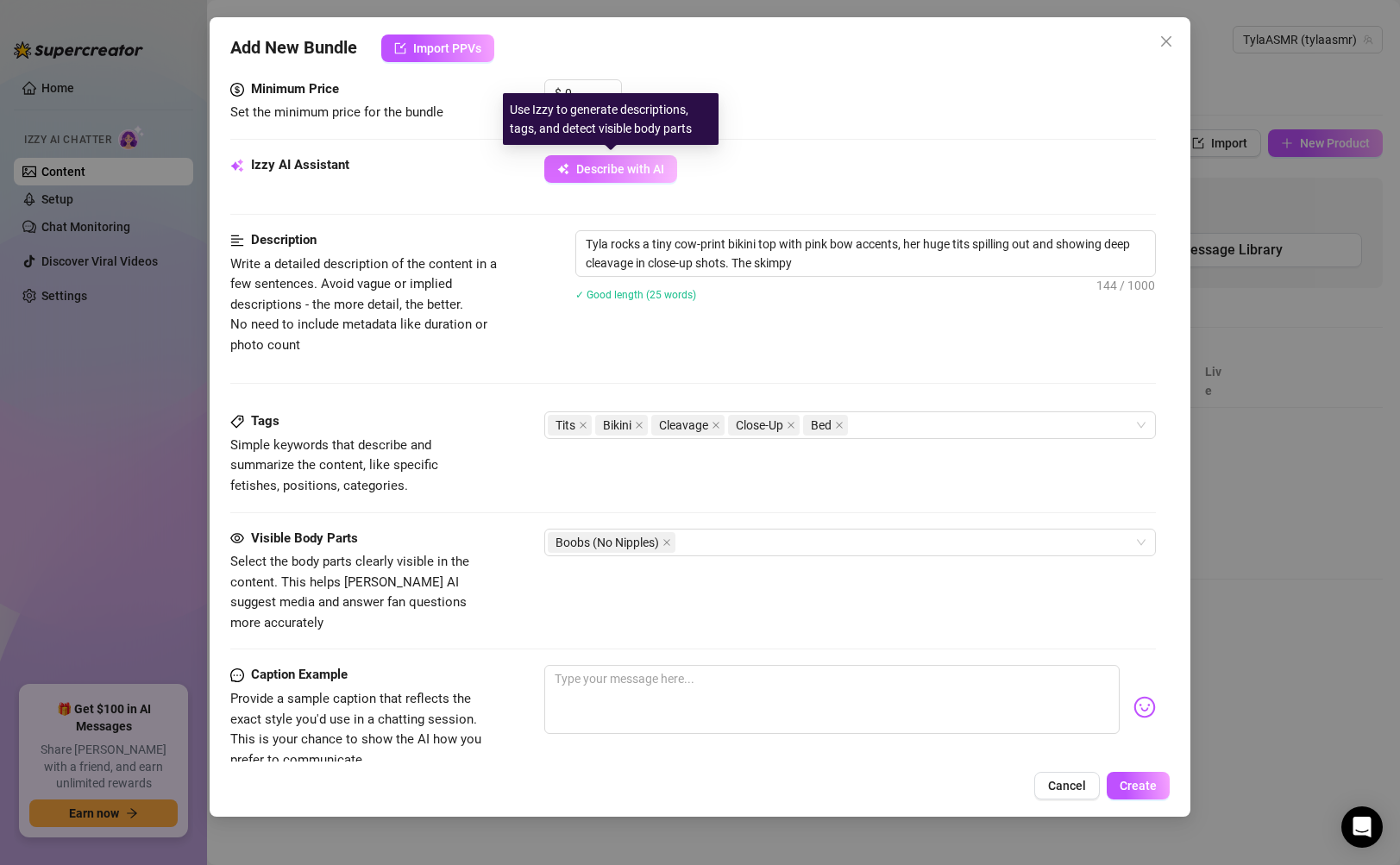
type textarea "Tyla rocks a tiny cow-print bikini top with pink bow accents, her huge tits spi…"
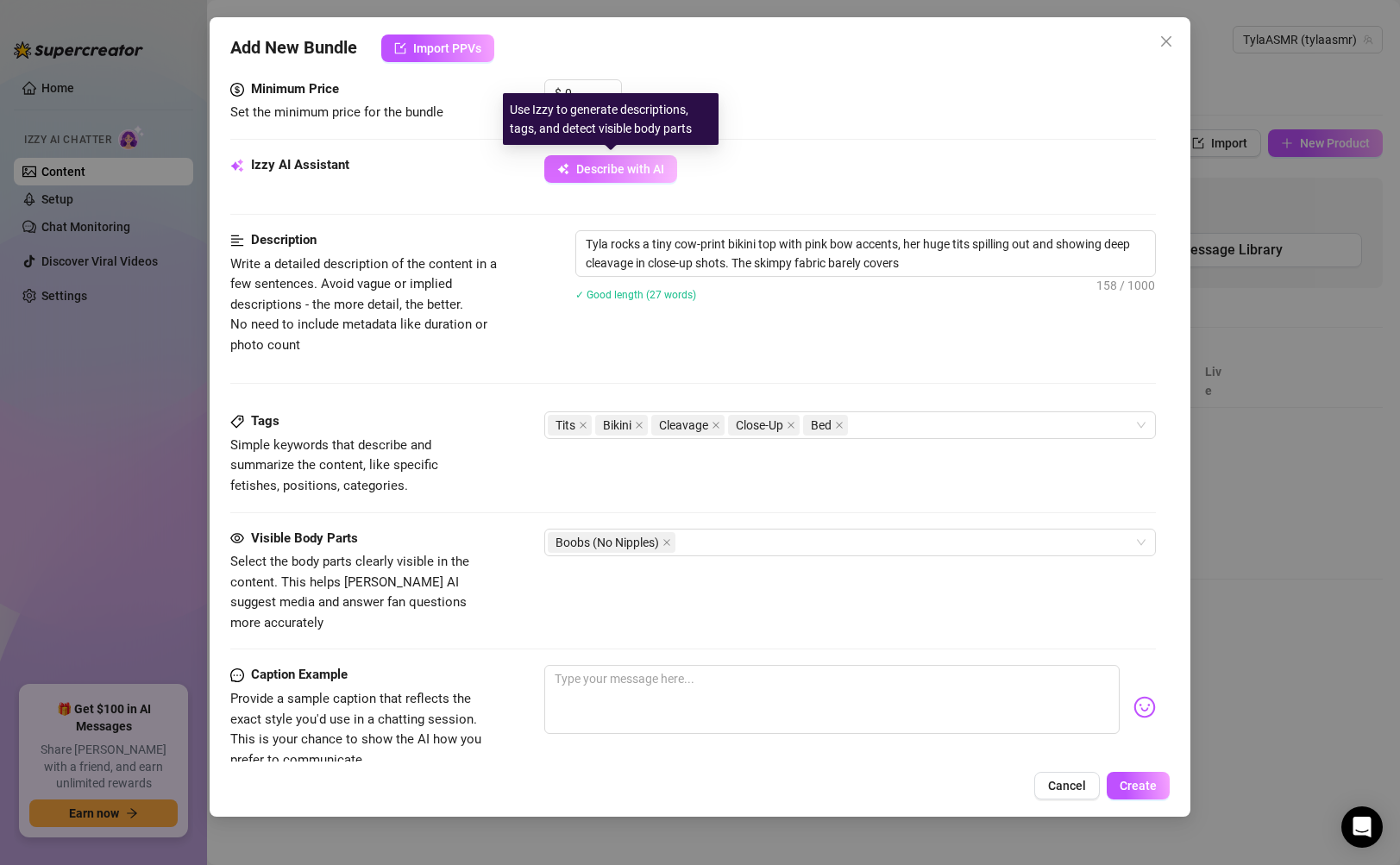
type textarea "Tyla rocks a tiny cow-print bikini top with pink bow accents, her huge tits spi…"
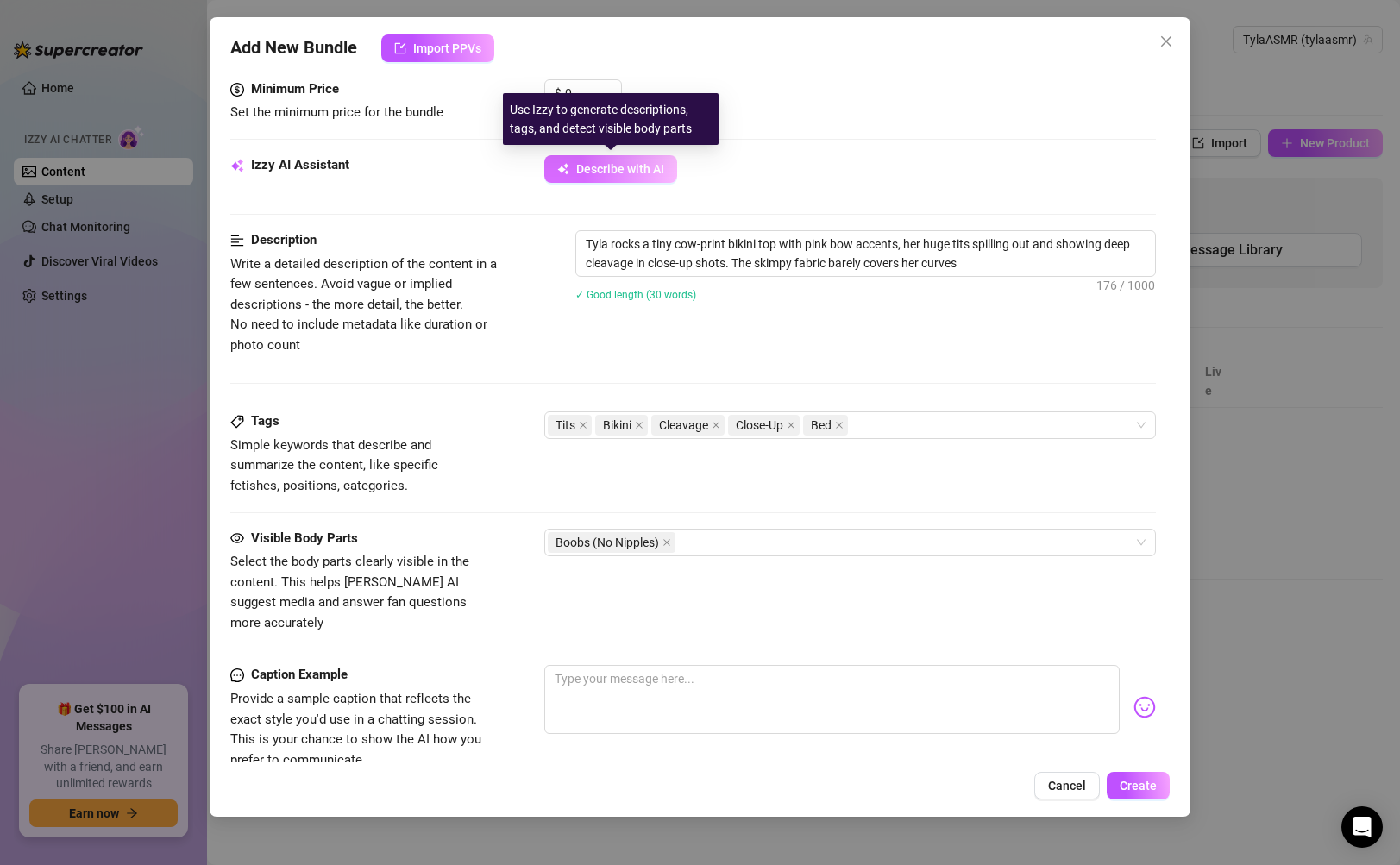
type textarea "Tyla rocks a tiny cow-print bikini top with pink bow accents, her huge tits spi…"
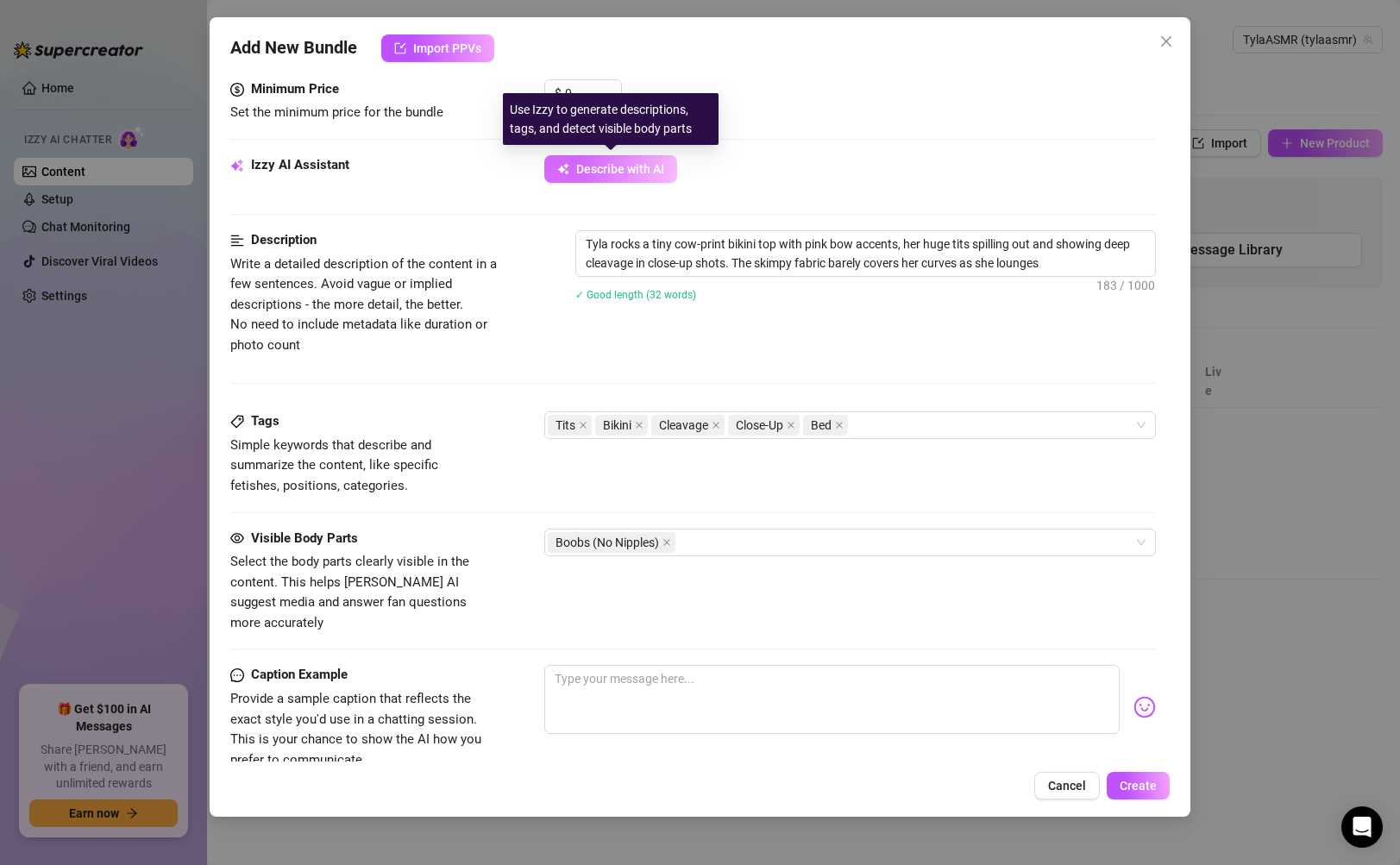
type textarea "Tyla rocks a tiny cow-print bikini top with pink bow accents, her huge tits spi…"
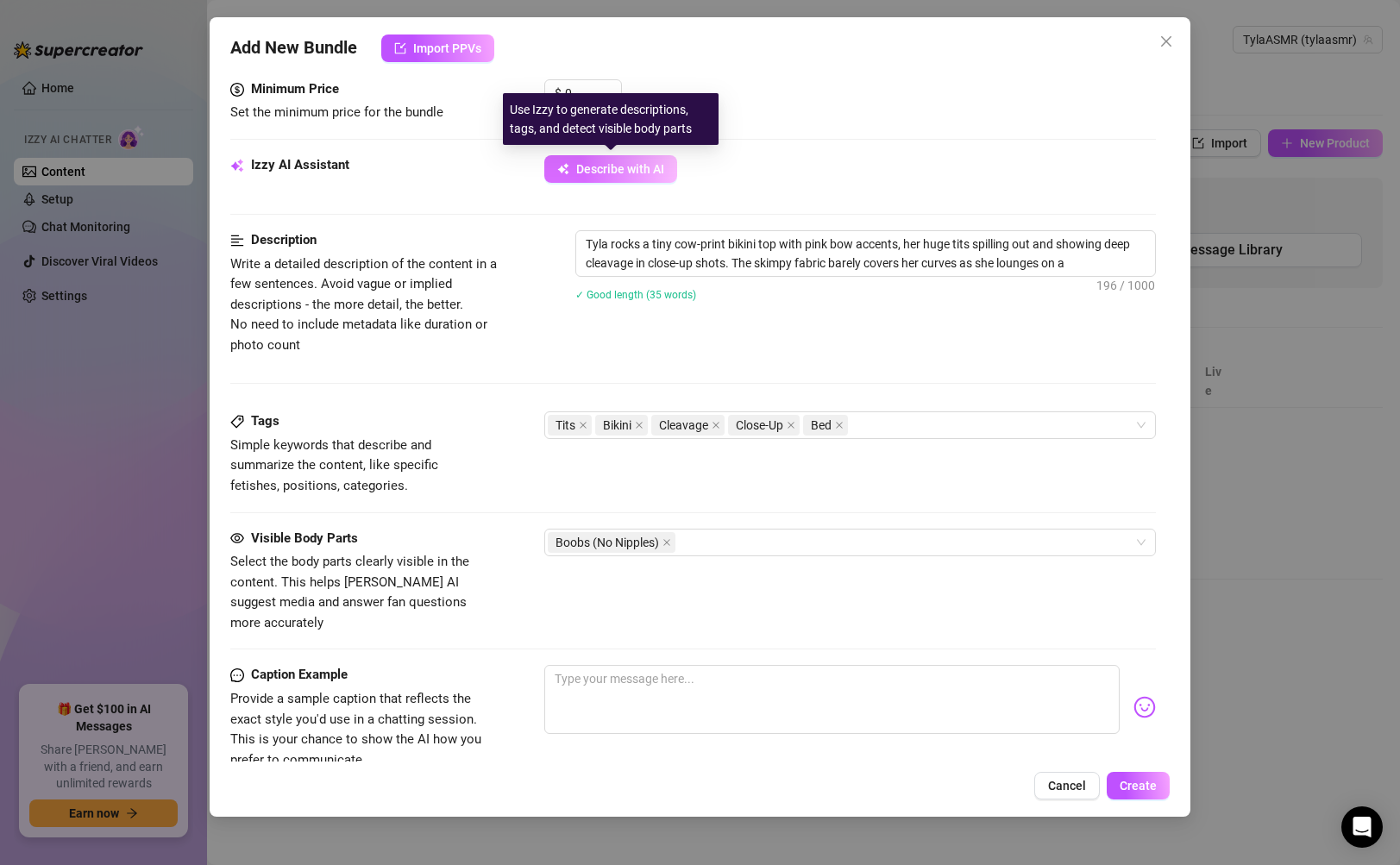
type textarea "Tyla rocks a tiny cow-print bikini top with pink bow accents, her huge tits spi…"
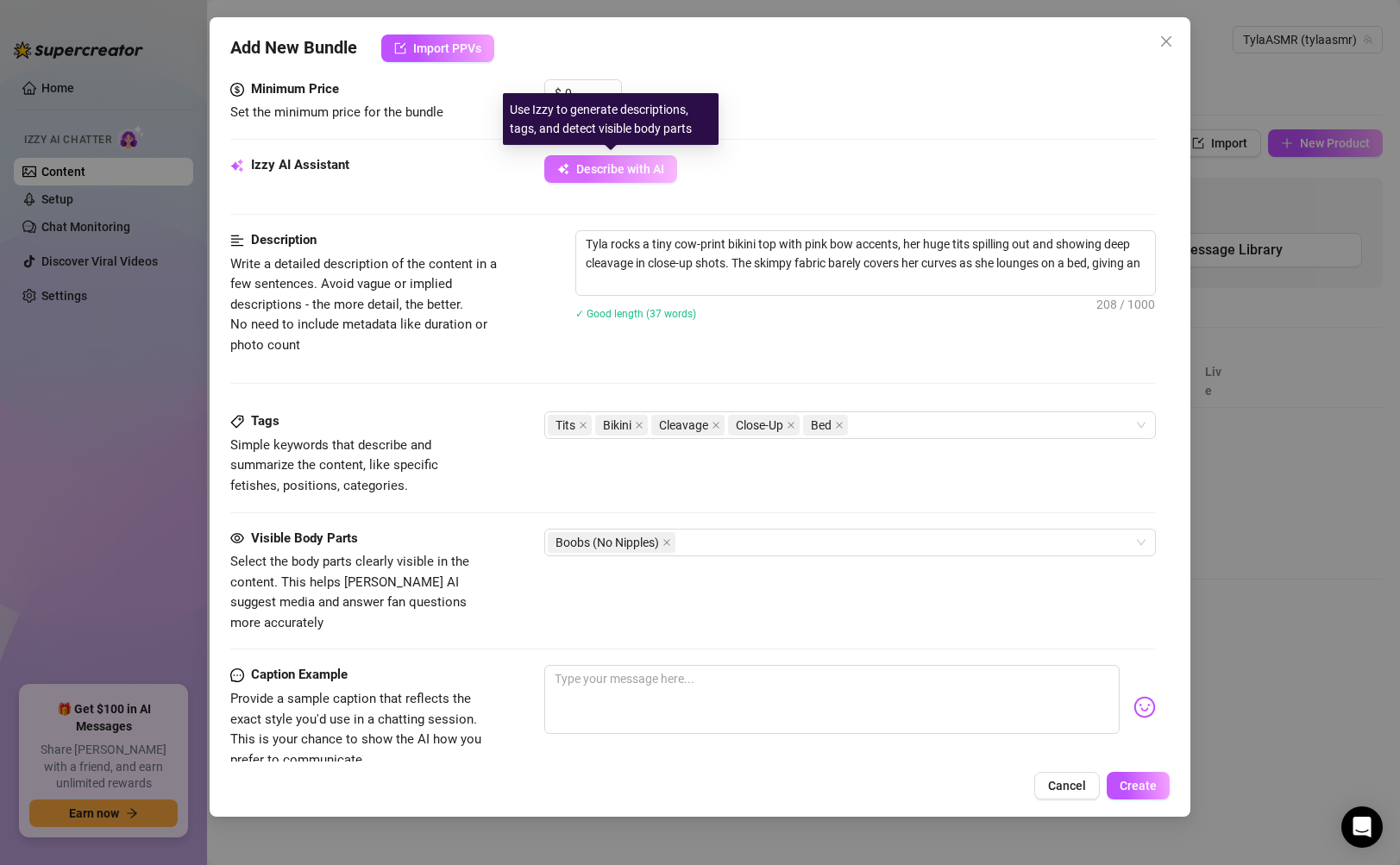
type textarea "Tyla rocks a tiny cow-print bikini top with pink bow accents, her huge tits spi…"
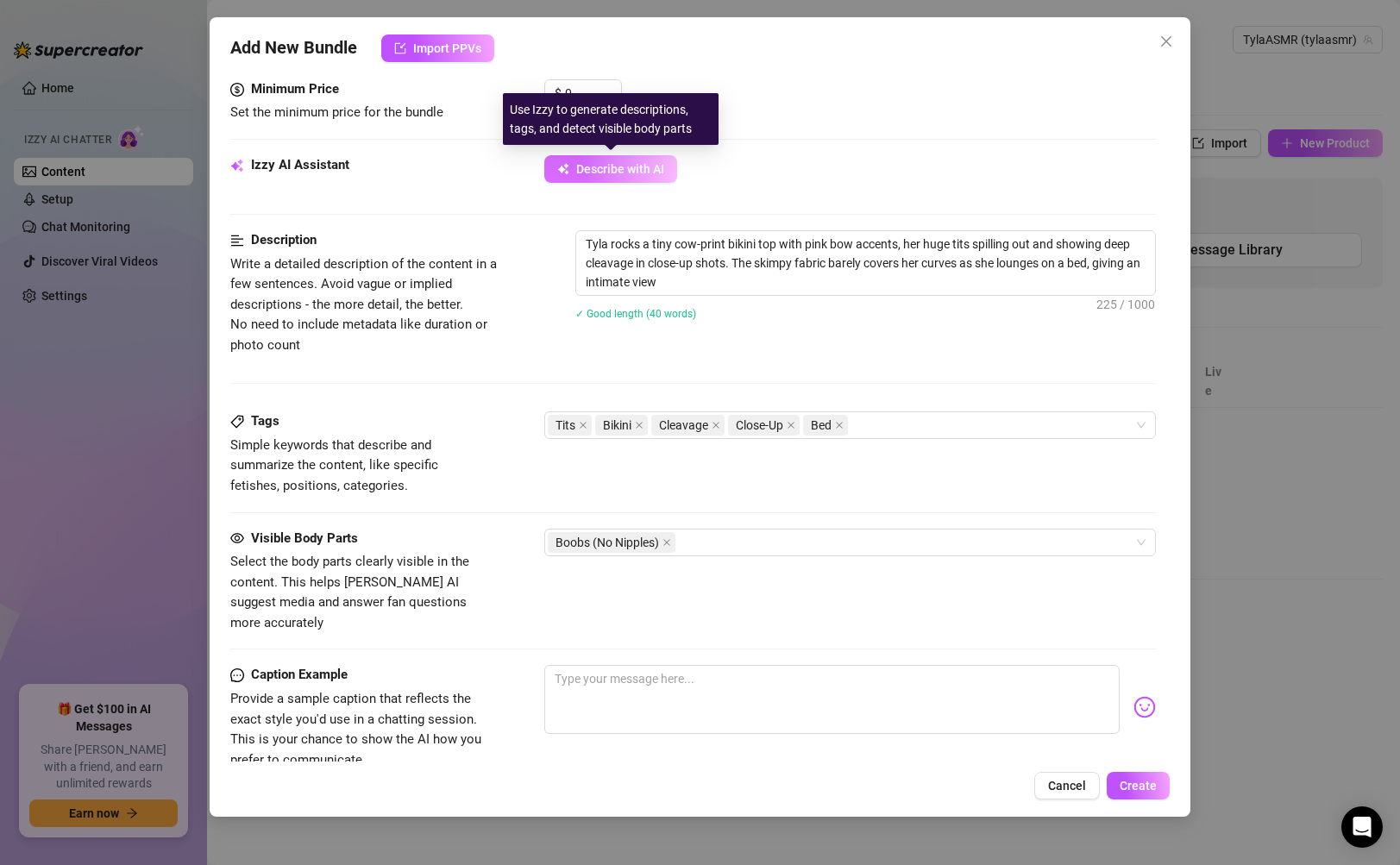
type textarea "Tyla rocks a tiny cow-print bikini top with pink bow accents, her huge tits spi…"
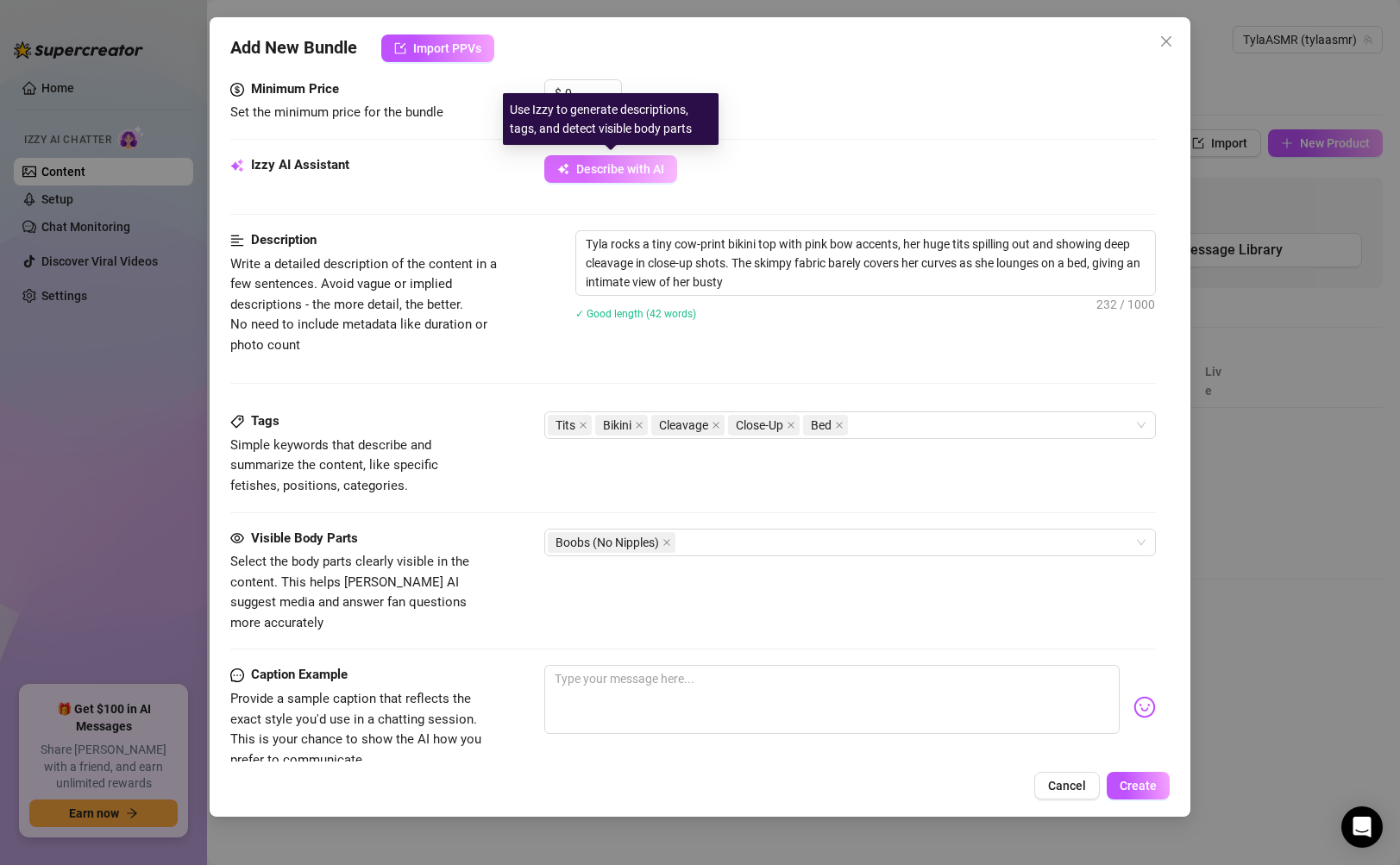
type textarea "Tyla rocks a tiny cow-print bikini top with pink bow accents, her huge tits spi…"
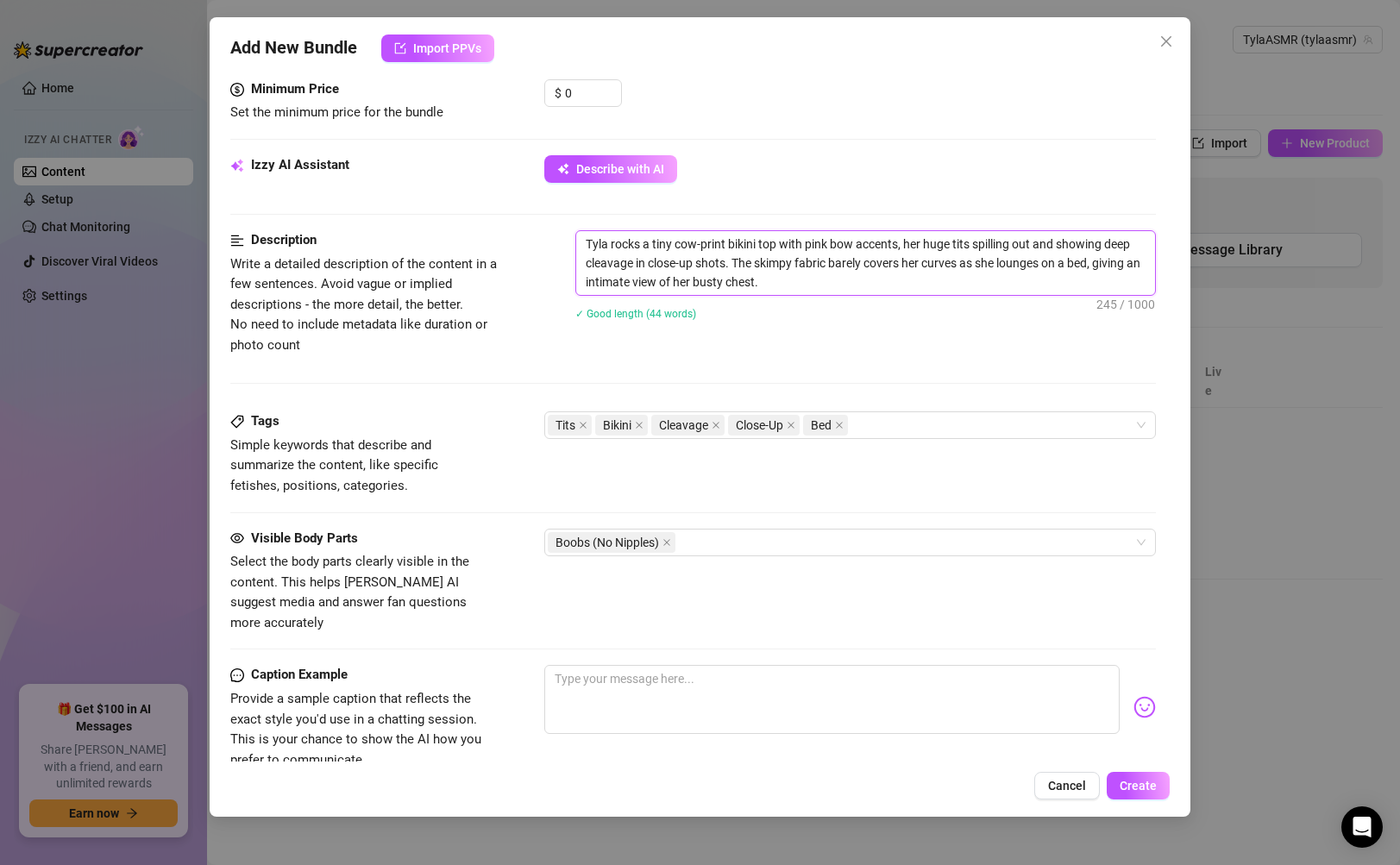
click at [928, 288] on textarea "Tyla rocks a tiny cow-print bikini top with pink bow accents, her huge tits spi…" at bounding box center [865, 263] width 578 height 64
drag, startPoint x: 854, startPoint y: 280, endPoint x: 579, endPoint y: 236, distance: 278.5
click at [579, 236] on textarea "Tyla rocks a tiny cow-print bikini top with pink bow accents, her huge tits spi…" at bounding box center [865, 263] width 578 height 64
click at [687, 679] on textarea at bounding box center [831, 699] width 575 height 69
click at [747, 536] on div "Boobs (No Nipples)" at bounding box center [841, 542] width 586 height 24
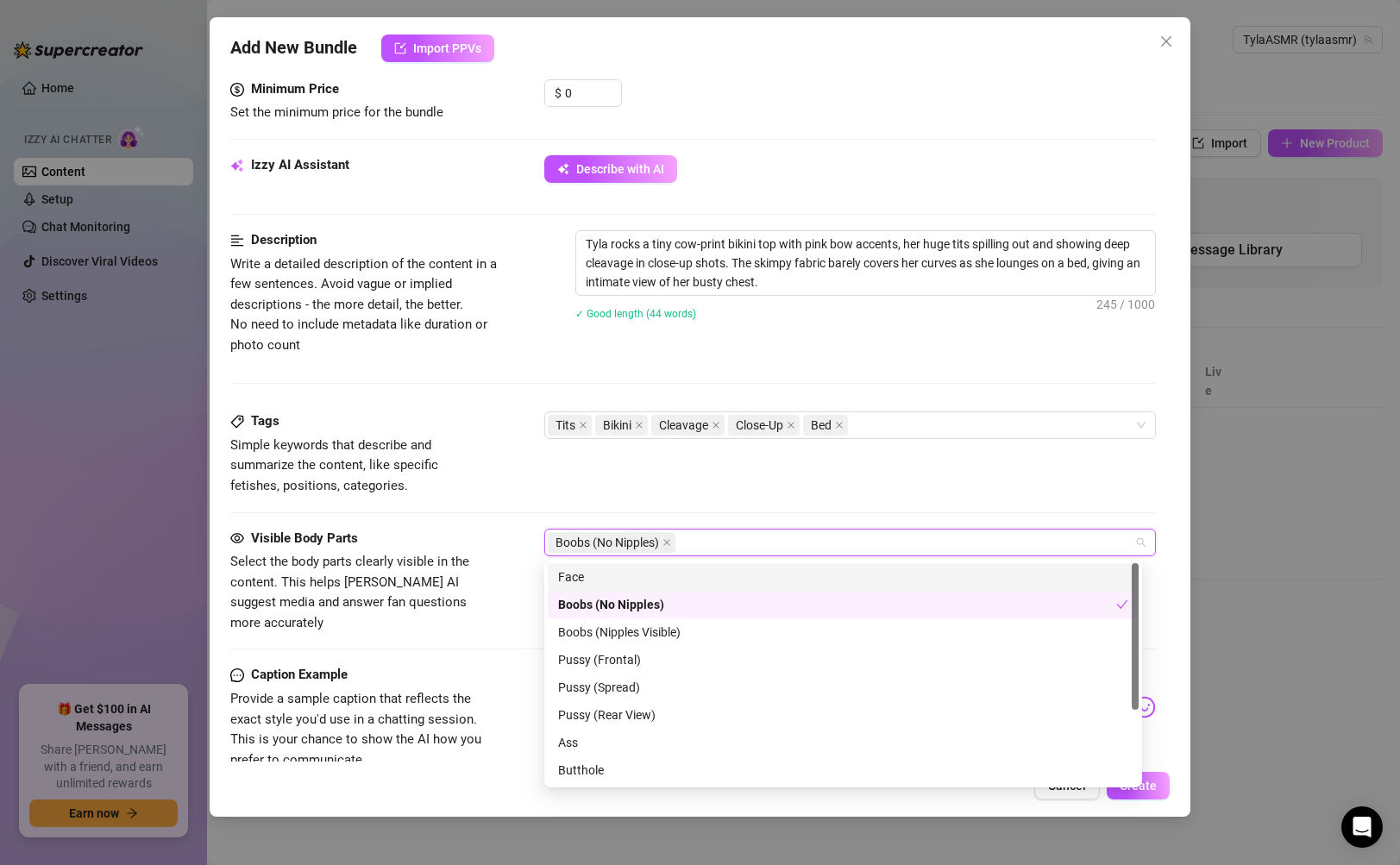
click at [747, 582] on div "Face" at bounding box center [843, 577] width 571 height 19
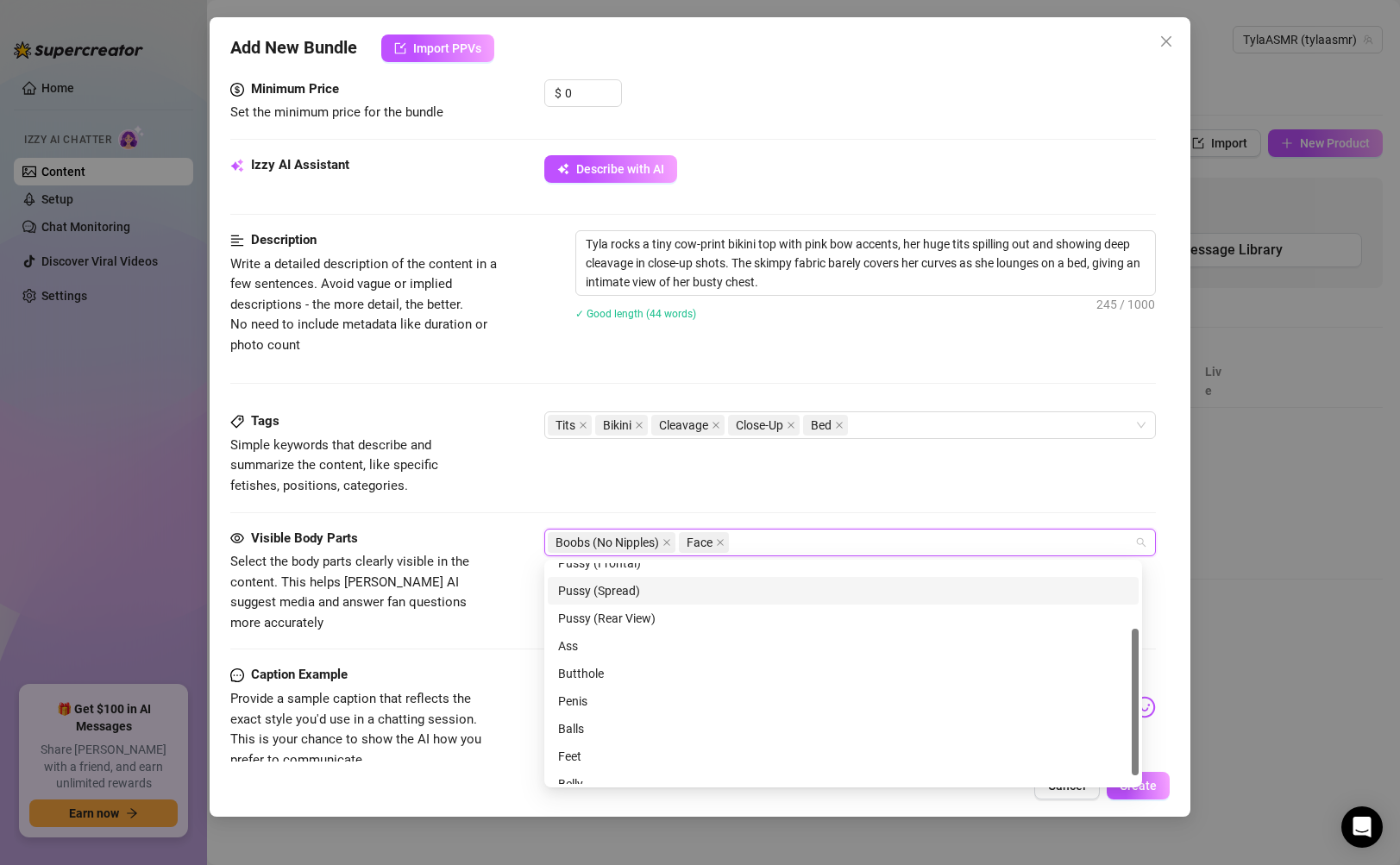
scroll to position [111, 0]
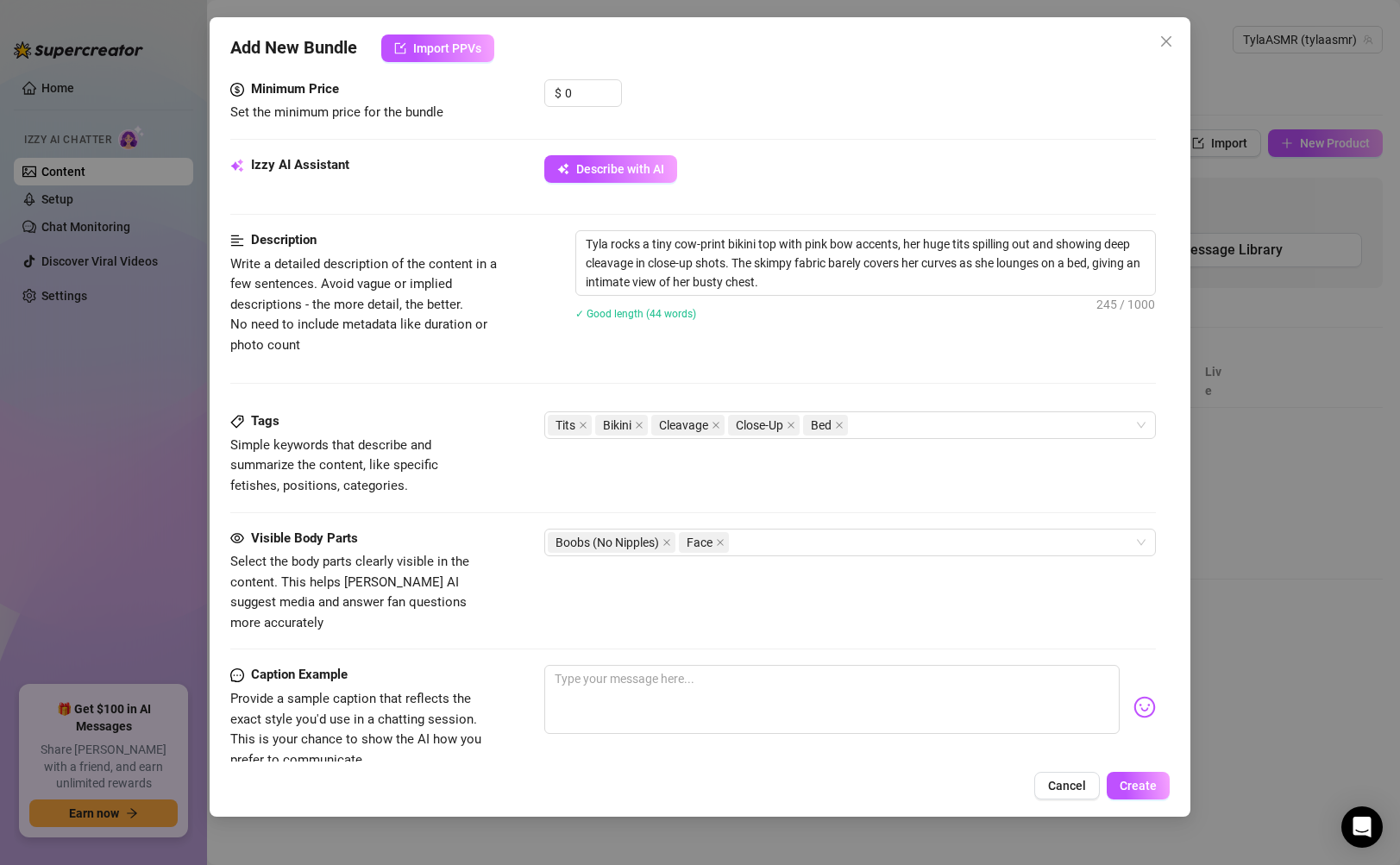
click at [906, 466] on div "Tags Simple keywords that describe and summarize the content, like specific fet…" at bounding box center [692, 453] width 925 height 85
click at [782, 704] on textarea at bounding box center [831, 699] width 575 height 69
paste textarea "“Moo-ve in closer, baby… I bet you wanna bury your face right here 👀”"
type textarea "“Moo-ve in closer, baby… I bet you wanna bury your face right here 👀”"
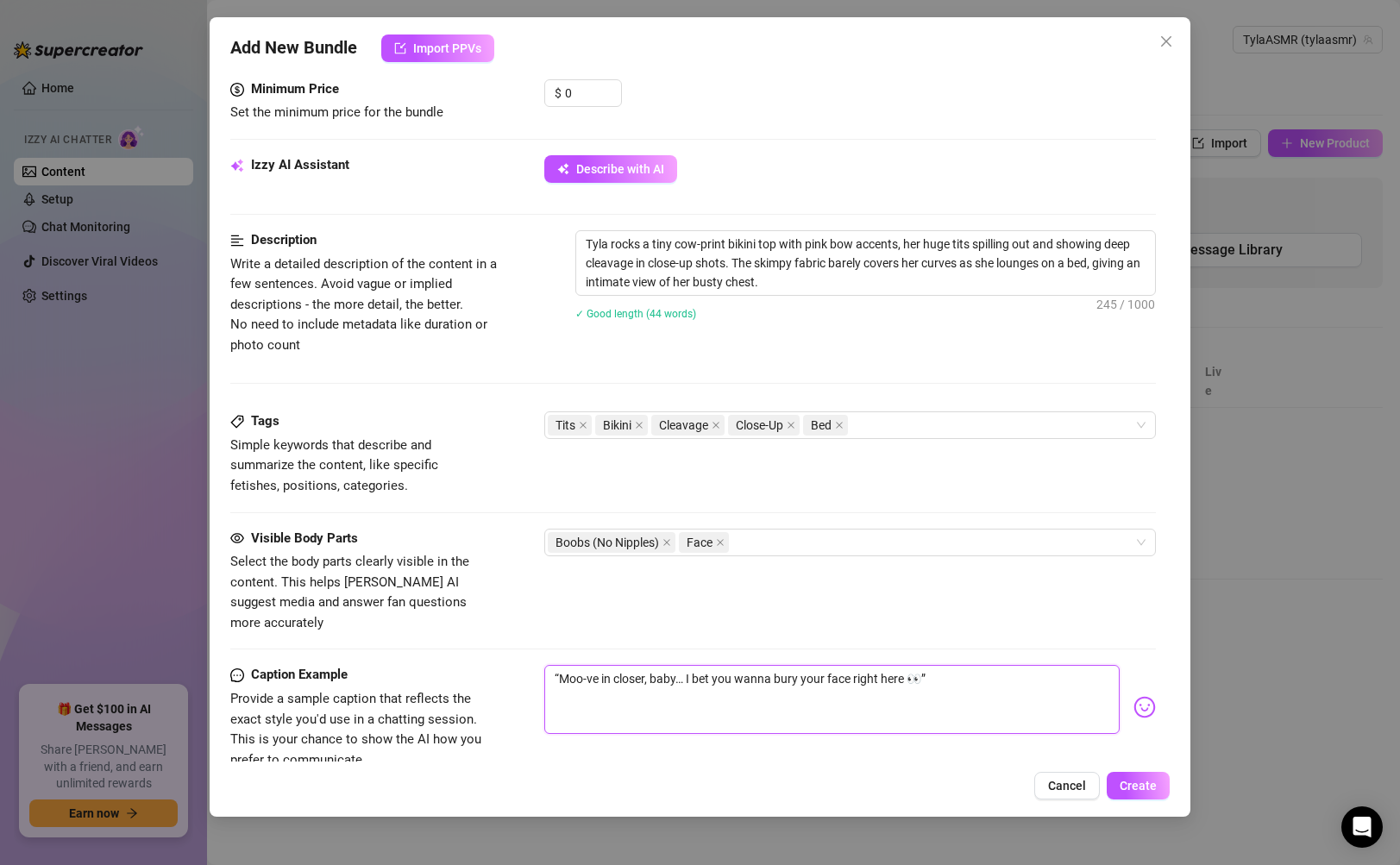
type textarea "“Moo-ve in closer, baby… I bet you wanna bury your face right here 👀"
click at [563, 665] on textarea "“Moo-ve in closer, baby… I bet you wanna bury your face right here 👀" at bounding box center [831, 699] width 575 height 69
type textarea "Moo-ve in closer, baby… I bet you wanna bury your face right here 👀"
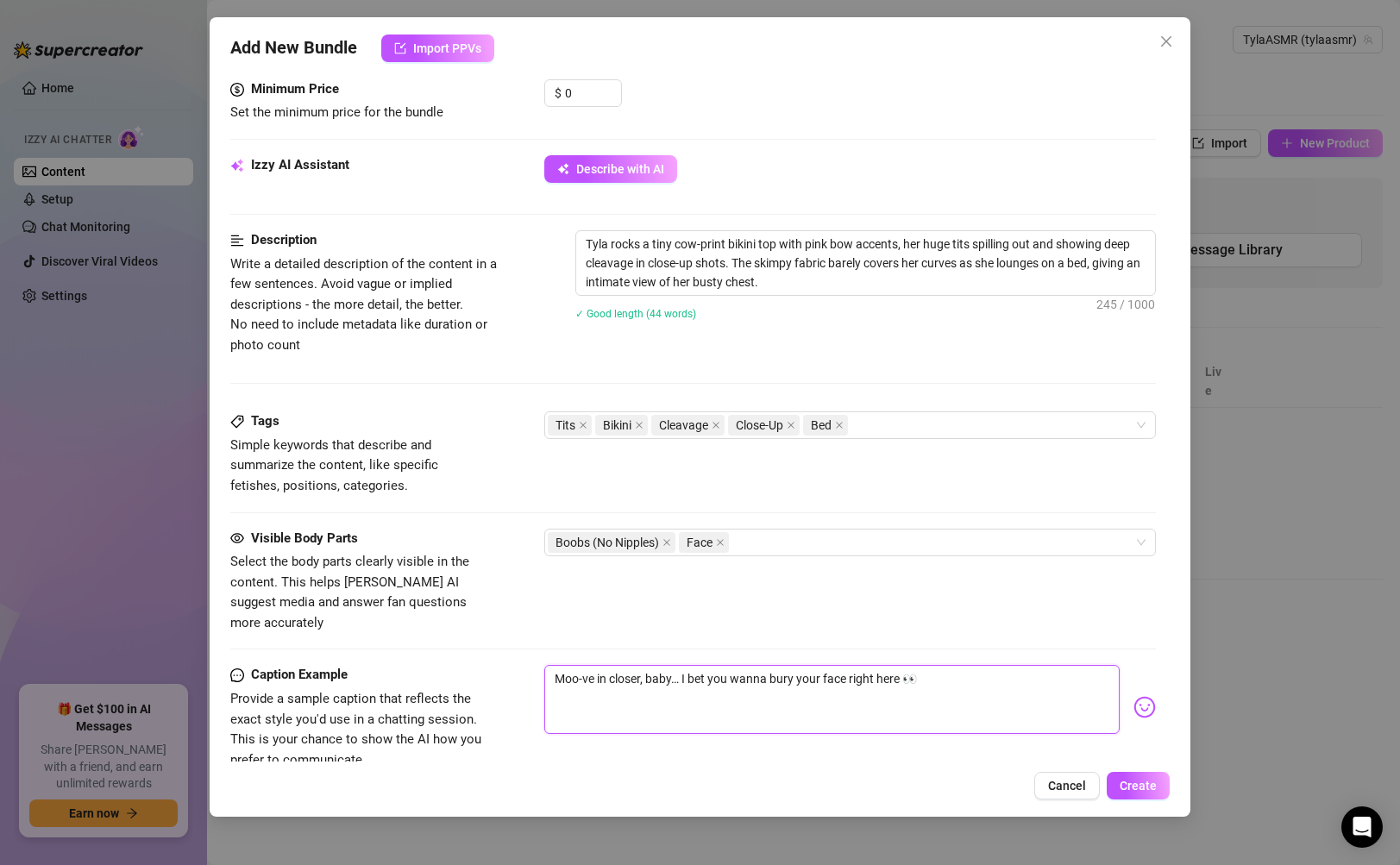
drag, startPoint x: 555, startPoint y: 659, endPoint x: 594, endPoint y: 675, distance: 42.2
click at [555, 665] on textarea "Moo-ve in closer, baby… I bet you wanna bury your face right here 👀" at bounding box center [831, 699] width 575 height 69
paste textarea "I put this tiny bikini on just for you… but it’s barely doing its job 👀💕"
type textarea "I put this tiny bikini on just for you… but it’s barely doing its job 👀💕Moo-ve …"
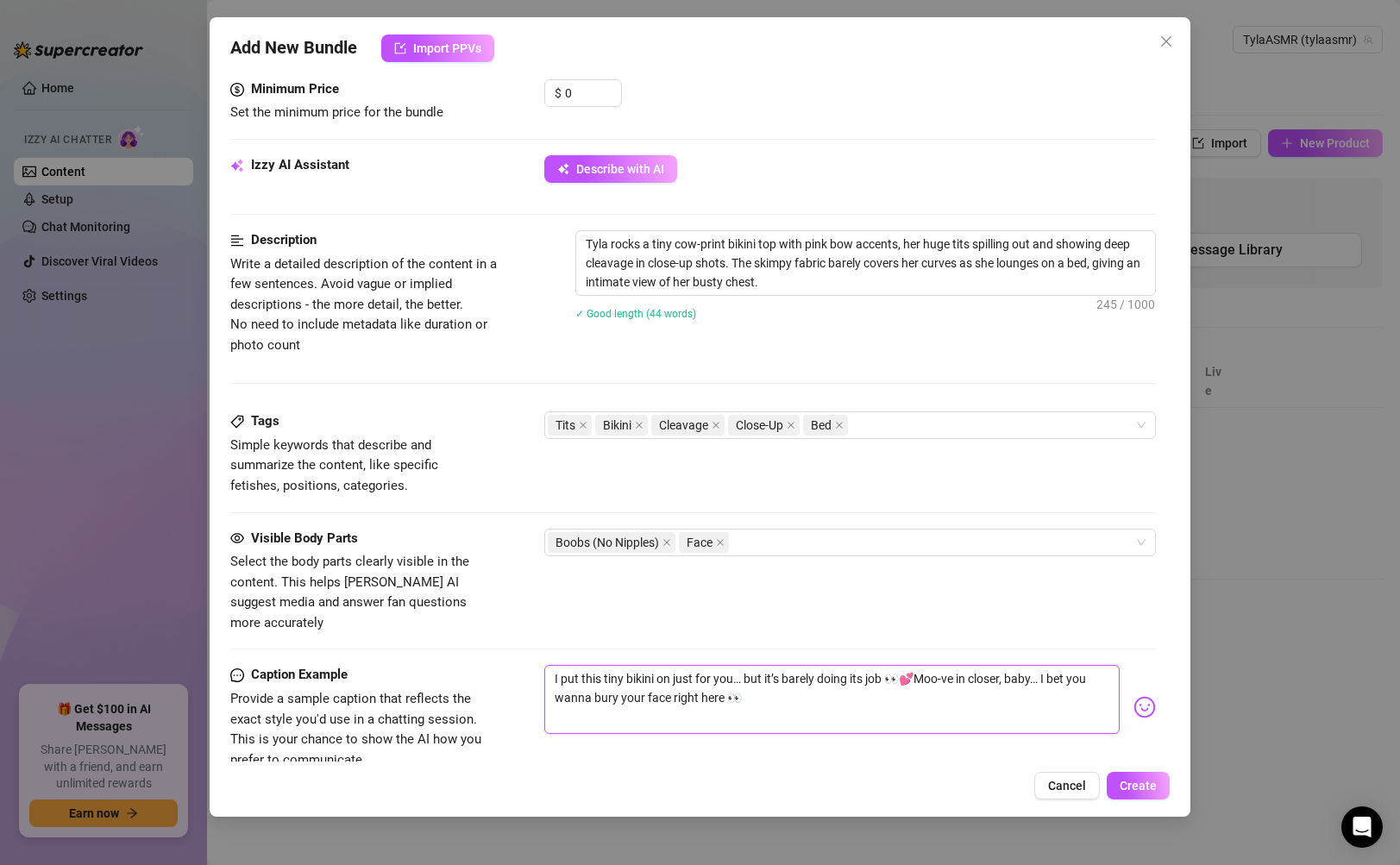
type textarea "I put this tiny bikini on just for you… but it’s barely doing its job 👀💕 Moo-ve…"
click at [930, 665] on textarea "I put this tiny bikini on just for you… but it’s barely doing its job 👀💕 Moo-ve…" at bounding box center [831, 699] width 575 height 69
type textarea "I put this tiny bikini on just for you… but it’s barely doing its job 👀💕 oo-ve …"
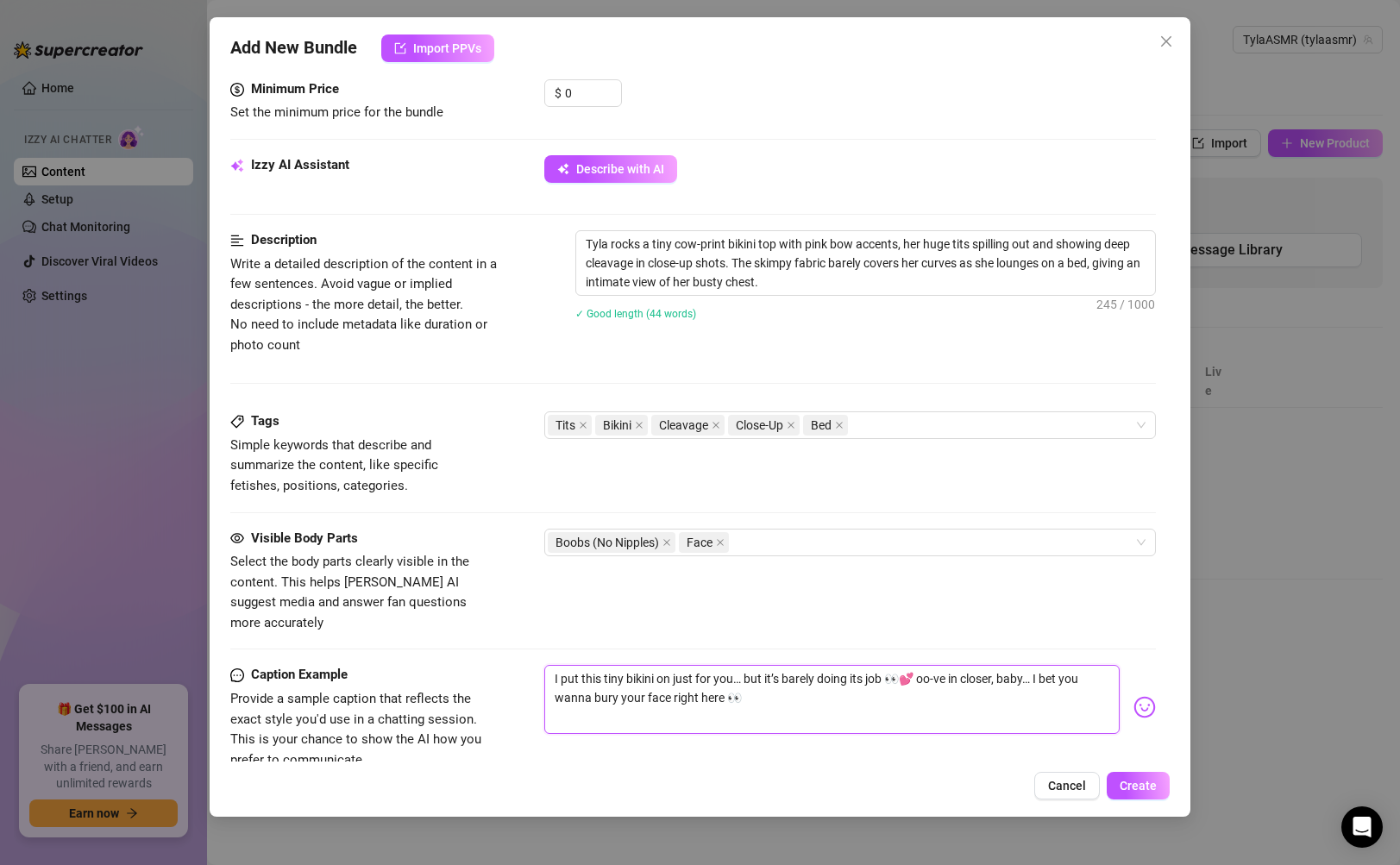
type textarea "I put this tiny bikini on just for you… but it’s barely doing its job 👀💕 woo-ve…"
type textarea "I put this tiny bikini on just for you… but it’s barely doing its job 👀💕 waoo-v…"
type textarea "I put this tiny bikini on just for you… but it’s barely doing its job 👀💕 wanoo-…"
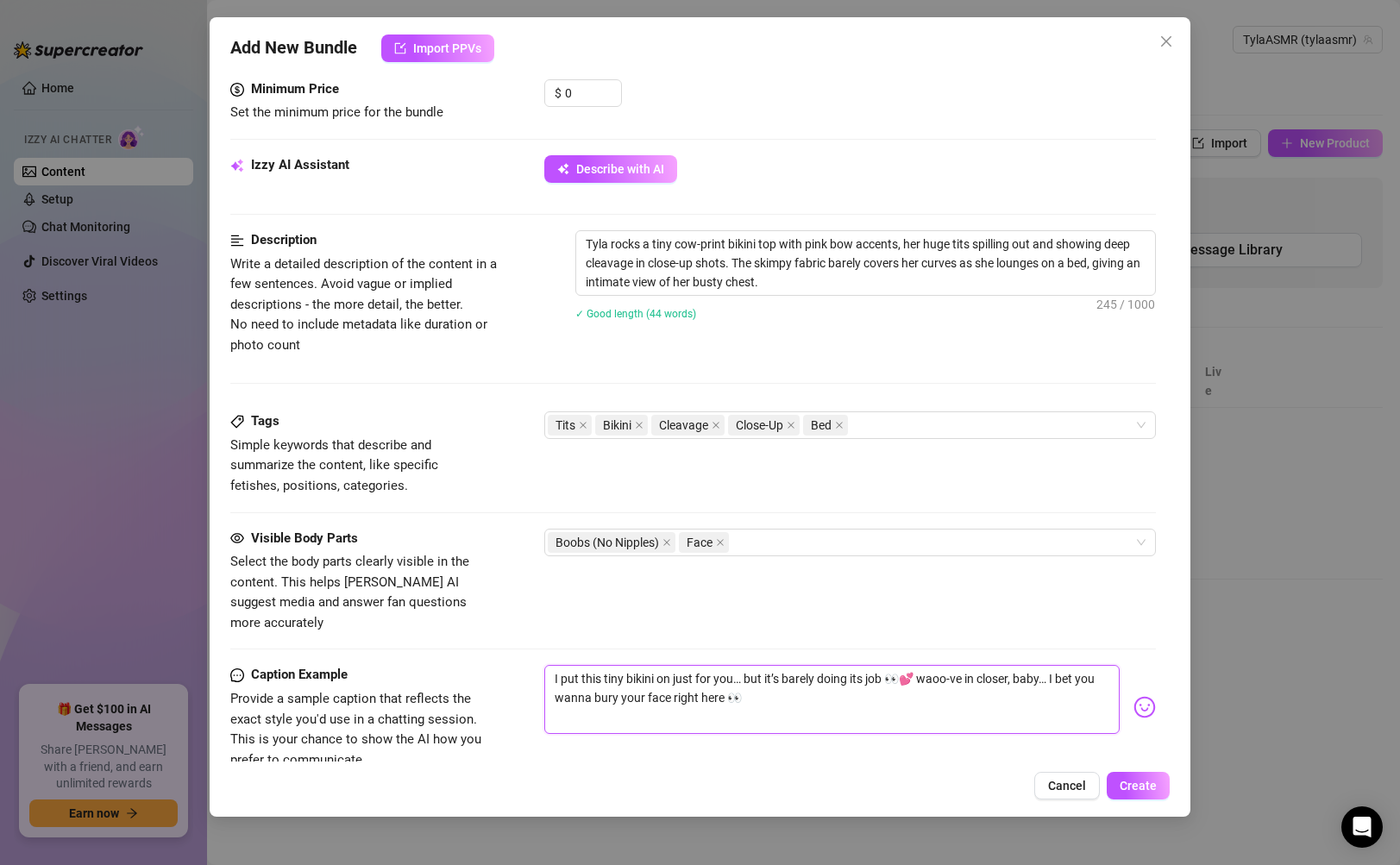
type textarea "I put this tiny bikini on just for you… but it’s barely doing its job 👀💕 wanoo-…"
type textarea "I put this tiny bikini on just for you… but it’s barely doing its job 👀💕 wannoo…"
type textarea "I put this tiny bikini on just for you… but it’s barely doing its job 👀💕 wannao…"
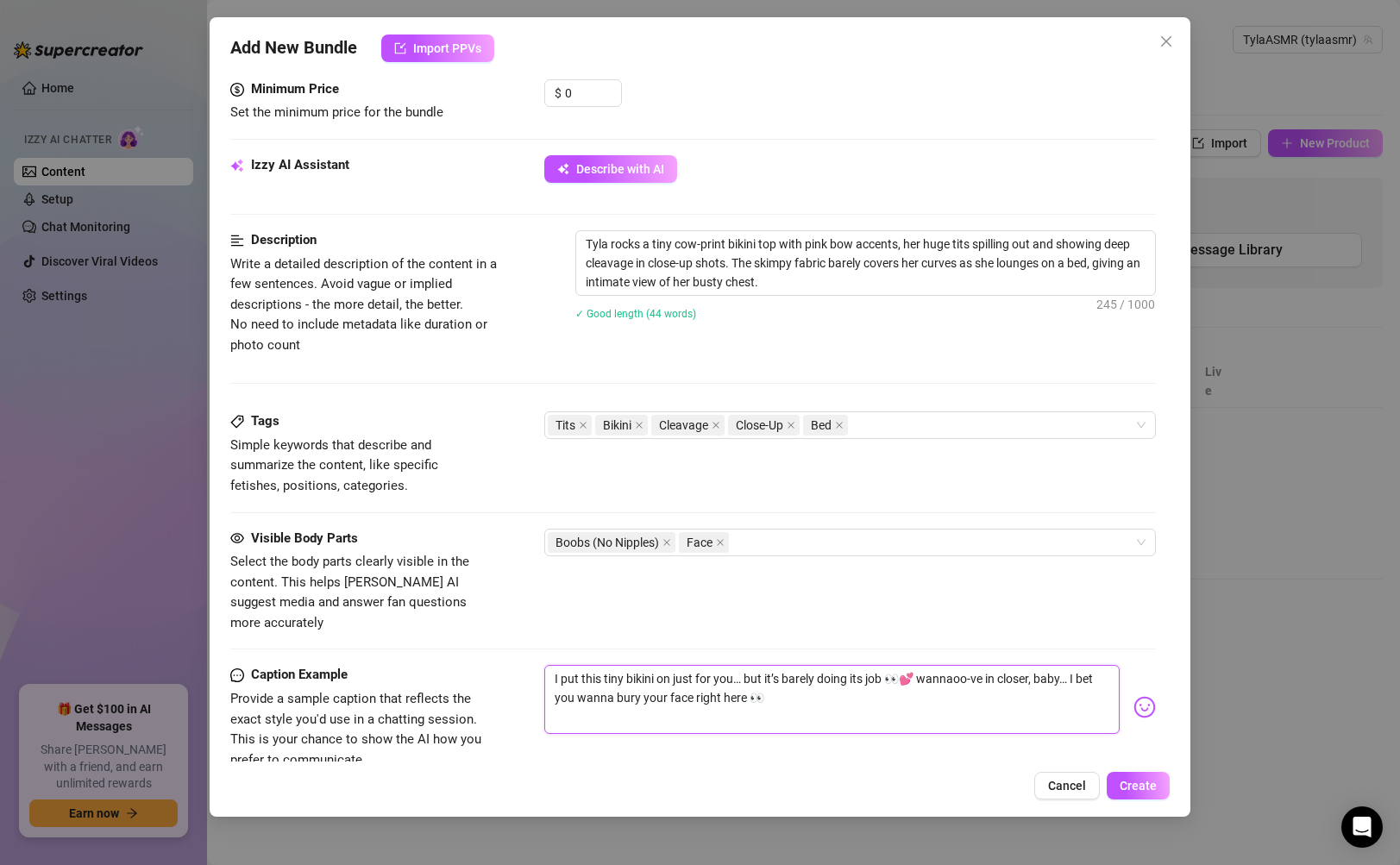
type textarea "I put this tiny bikini on just for you… but it’s barely doing its job 👀💕 wanna …"
click at [1083, 665] on textarea "I put this tiny bikini on just for you… but it’s barely doing its job 👀💕 wanna …" at bounding box center [831, 699] width 575 height 69
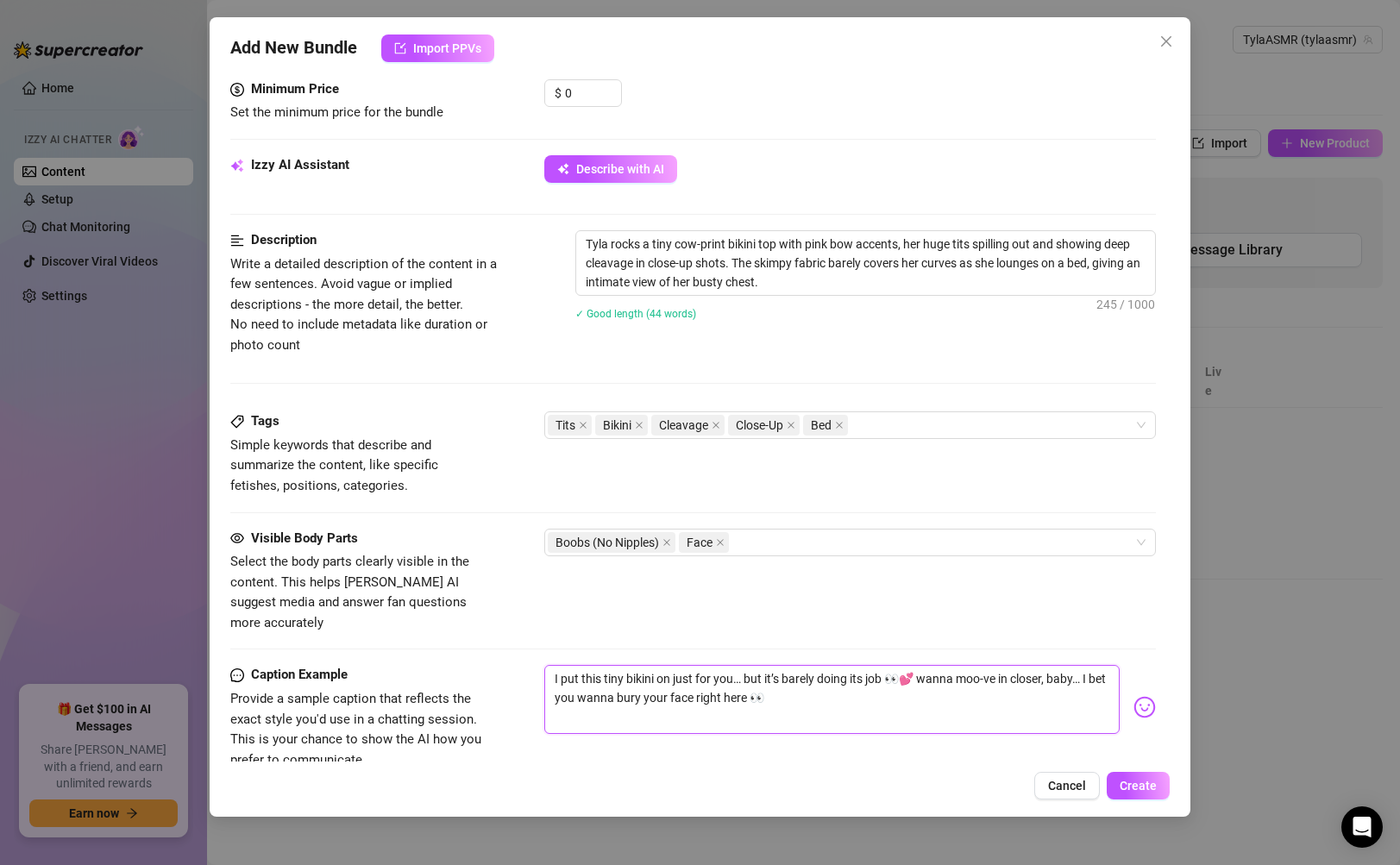
type textarea "I put this tiny bikini on just for you… but it’s barely doing its job 👀💕 wanna …"
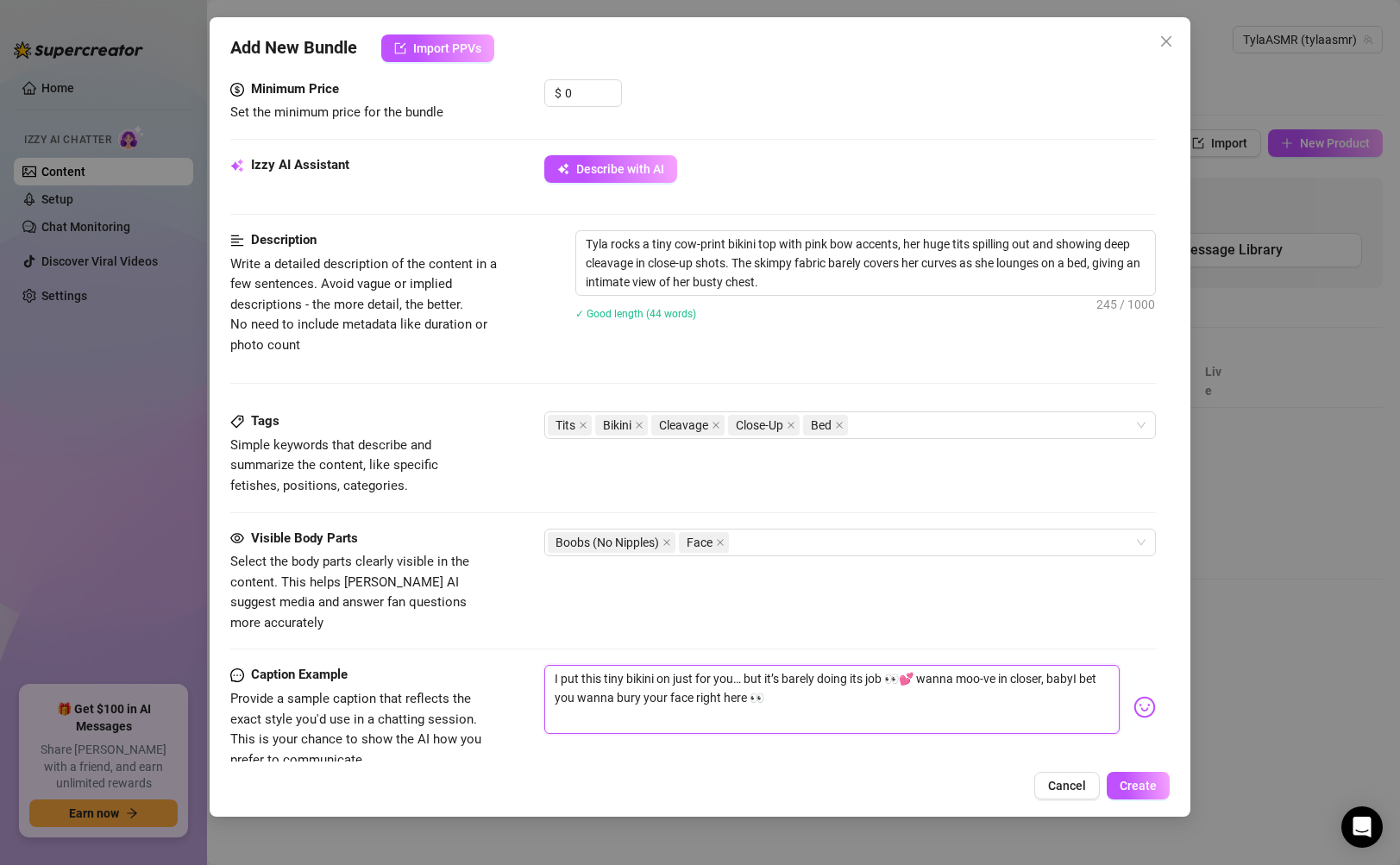
type textarea "I put this tiny bikini on just for you… but it’s barely doing its job 👀💕 wanna …"
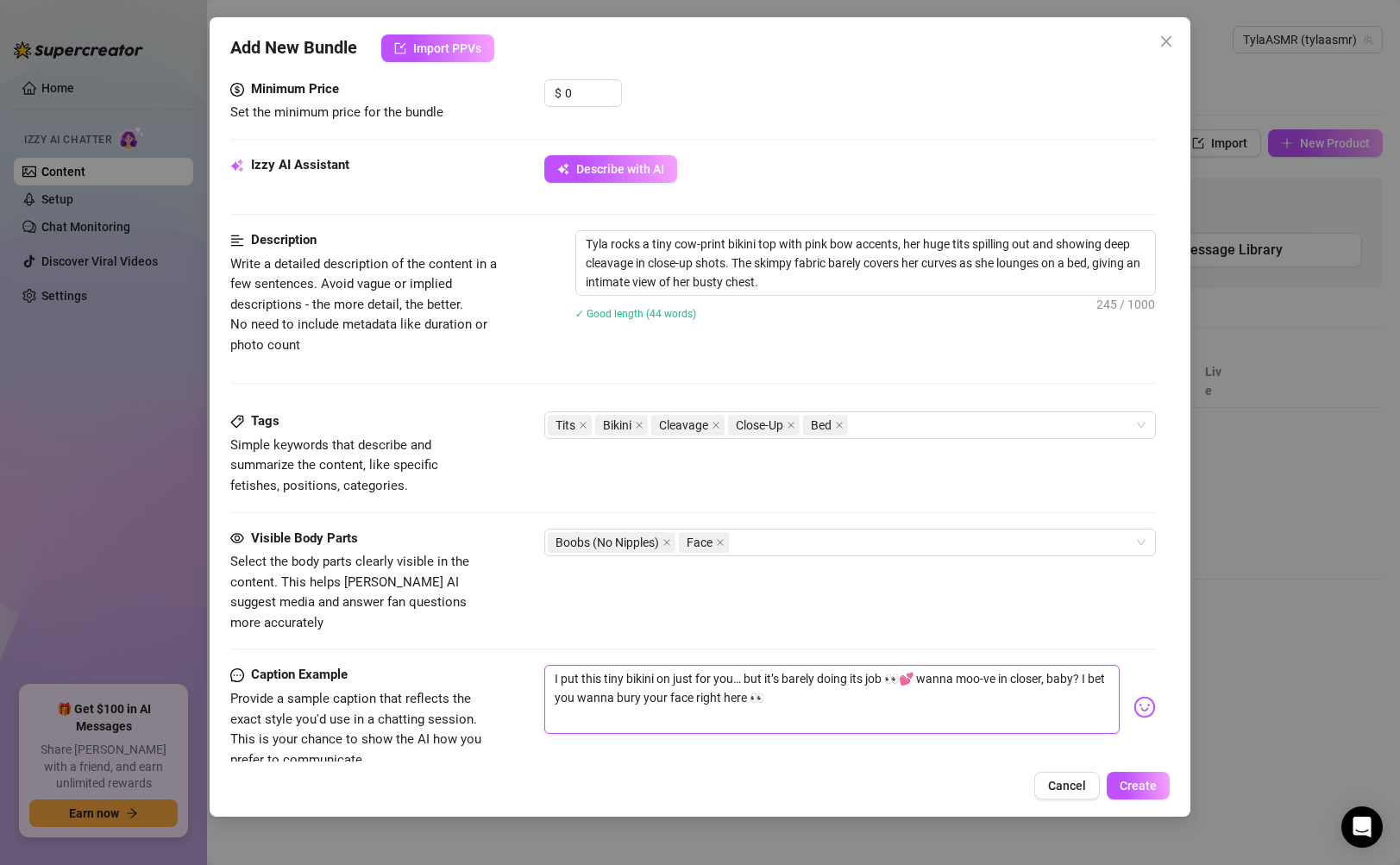
type textarea "I put this tiny bikini on just for you… but it’s barely doing its job 👀💕 wanna …"
click at [950, 665] on textarea "I put this tiny bikini on just for you… but it’s barely doing its job 👀💕 wanna …" at bounding box center [831, 699] width 575 height 69
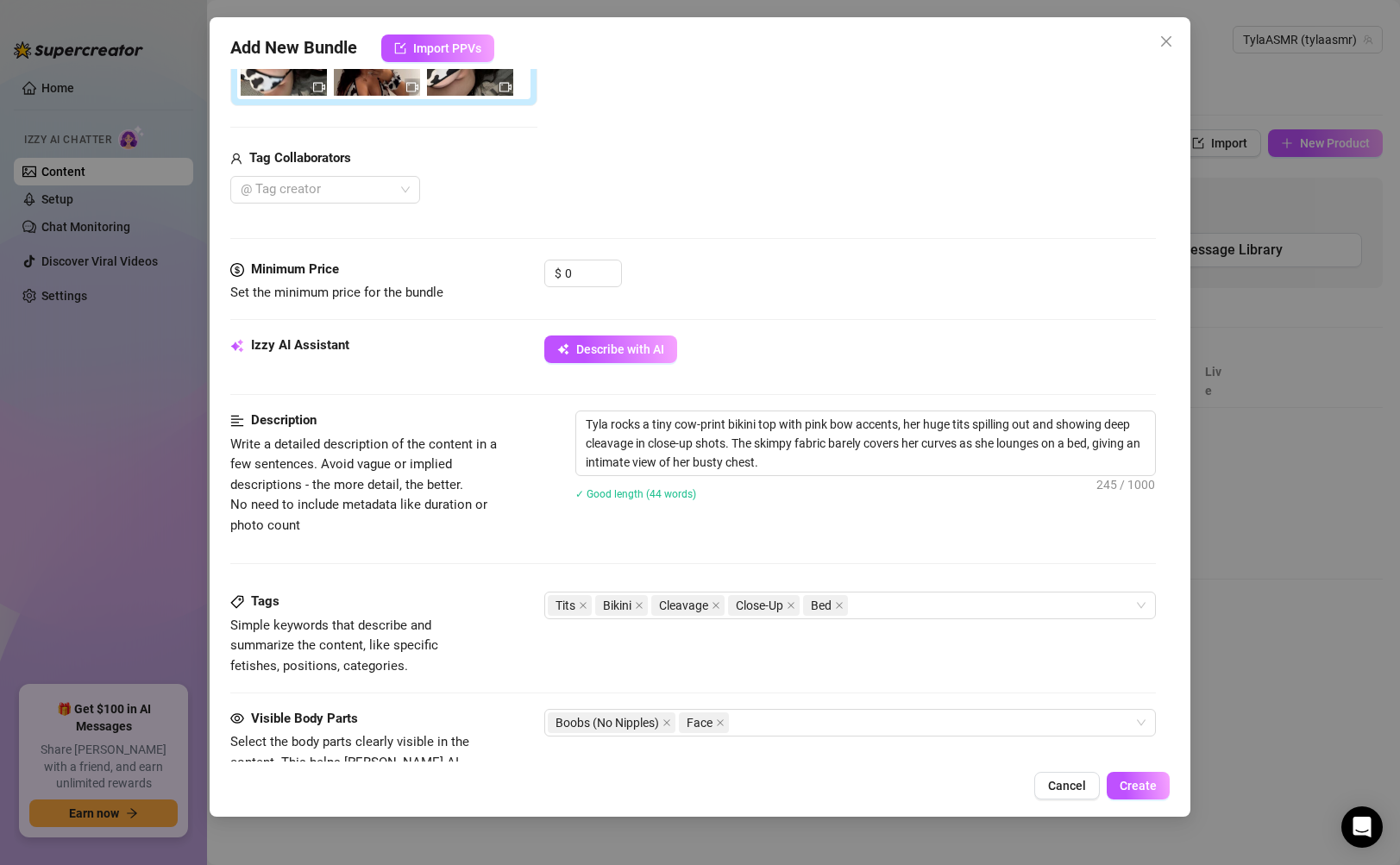
scroll to position [448, 0]
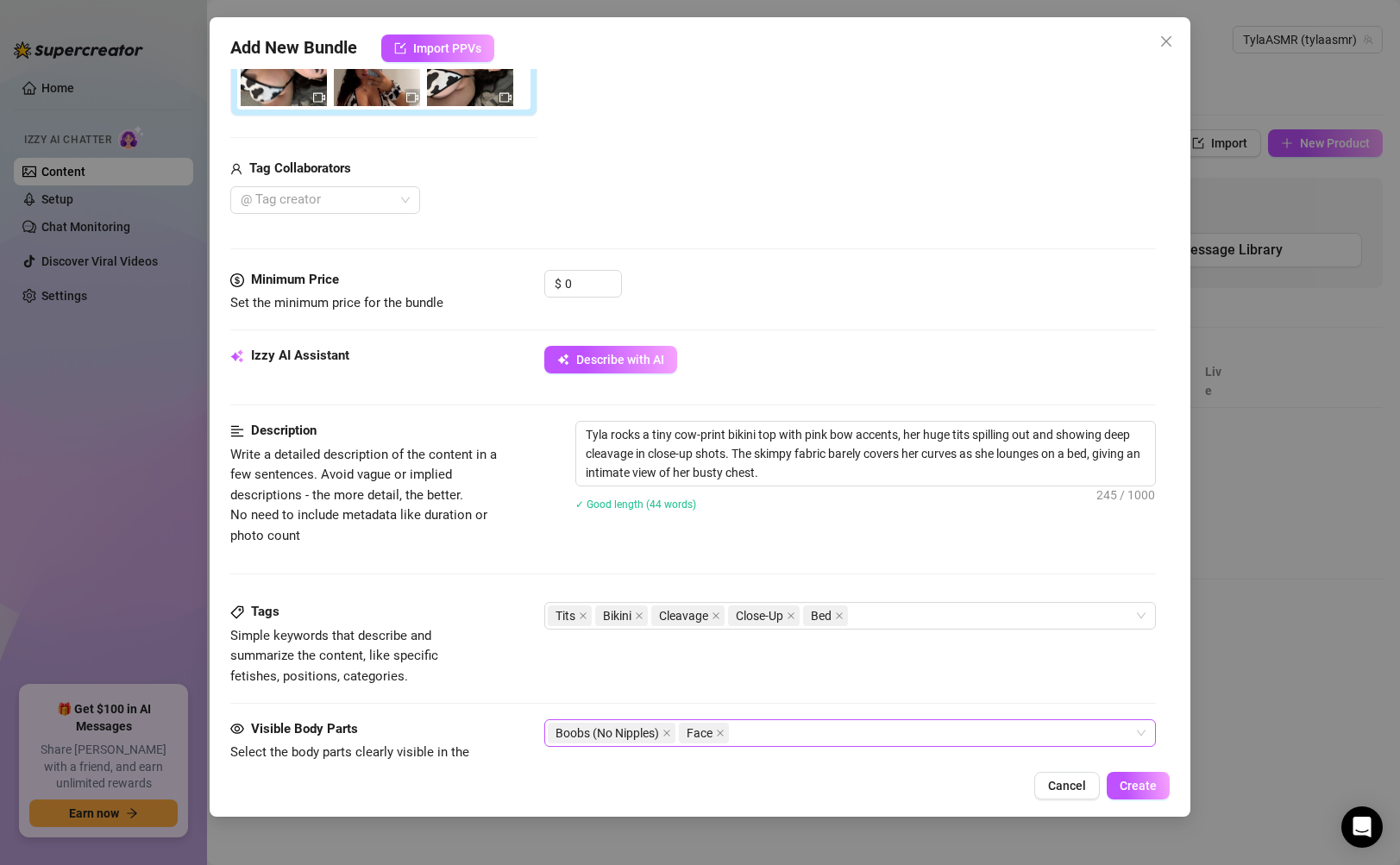
type textarea "I put this tiny bikini on just for you… but it’s barely doing its job 👀💕 wanna …"
click at [586, 280] on input "0" at bounding box center [593, 284] width 56 height 26
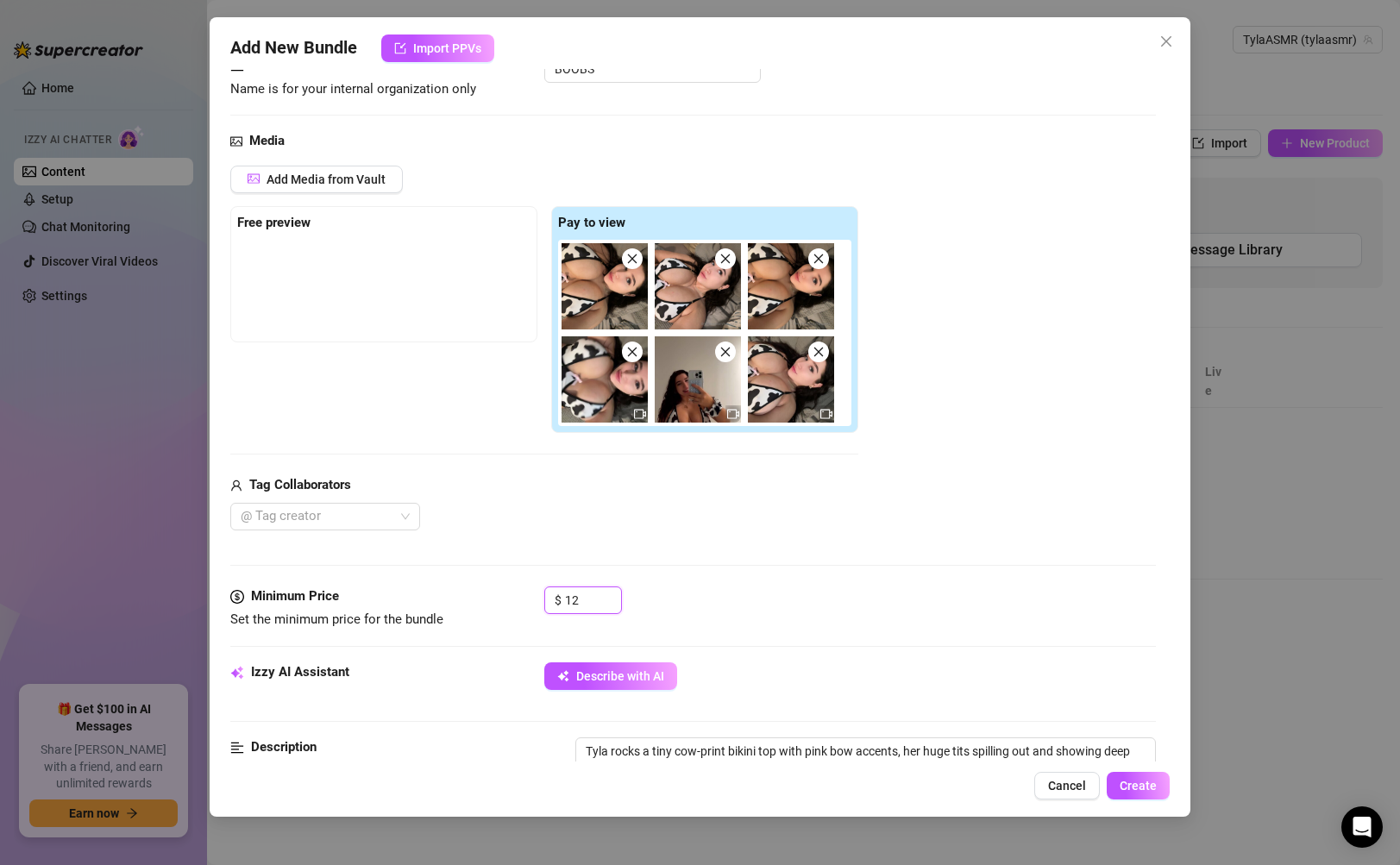
scroll to position [129, 0]
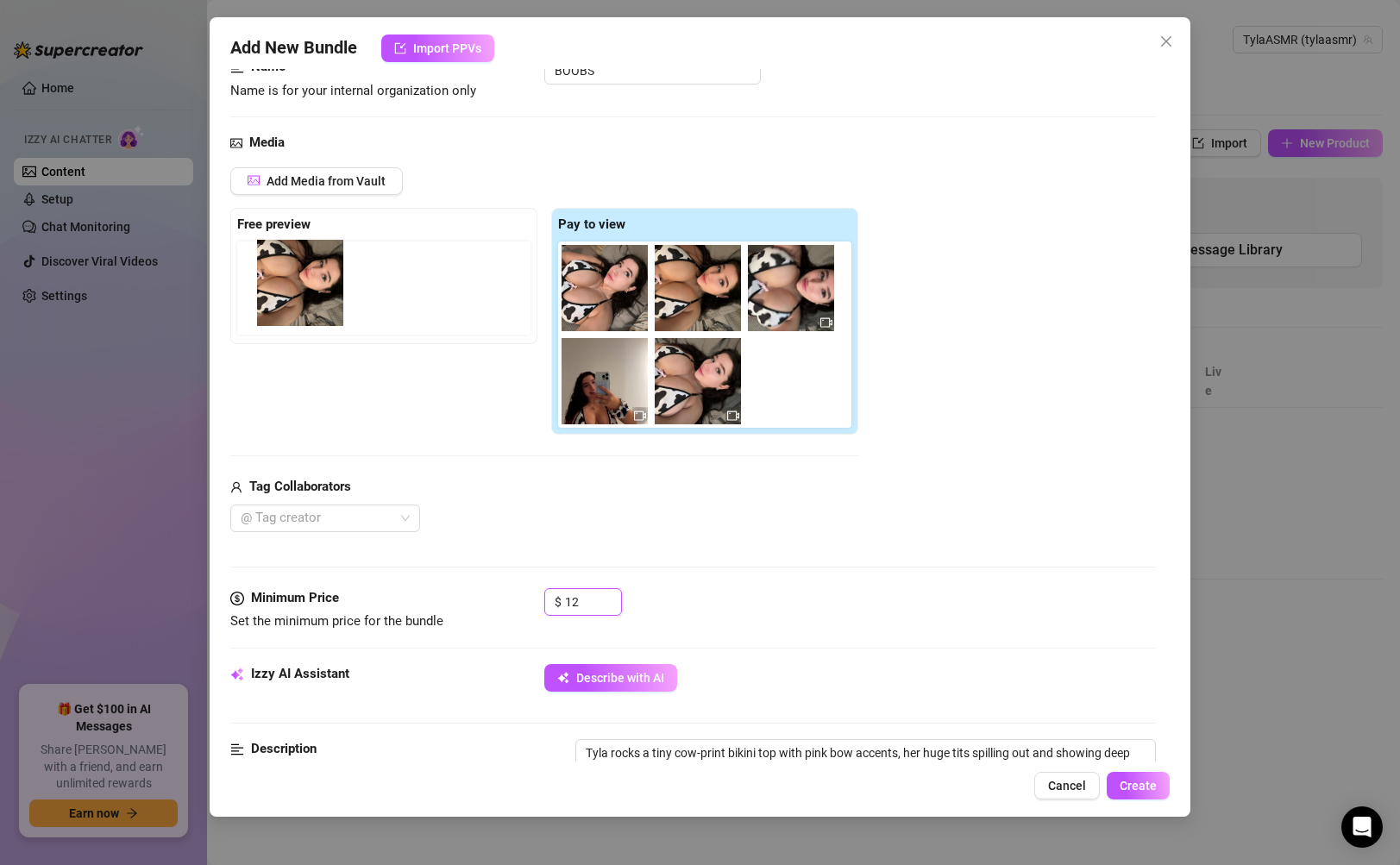
drag, startPoint x: 585, startPoint y: 296, endPoint x: 275, endPoint y: 291, distance: 310.0
click at [275, 291] on div "Free preview Pay to view" at bounding box center [544, 322] width 628 height 227
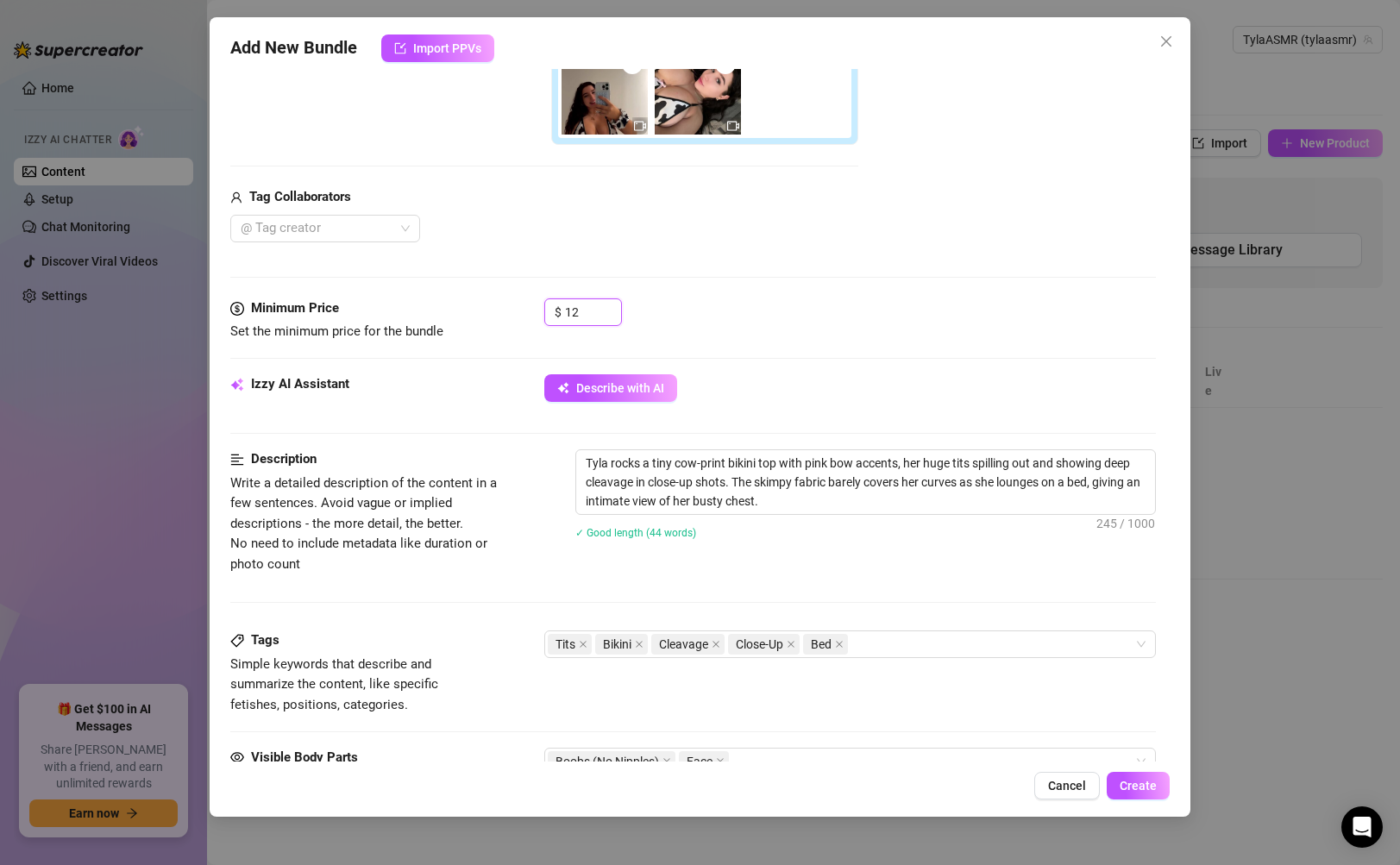
scroll to position [420, 0]
click at [611, 306] on icon "up" at bounding box center [612, 305] width 6 height 6
click at [611, 305] on icon "up" at bounding box center [612, 305] width 6 height 6
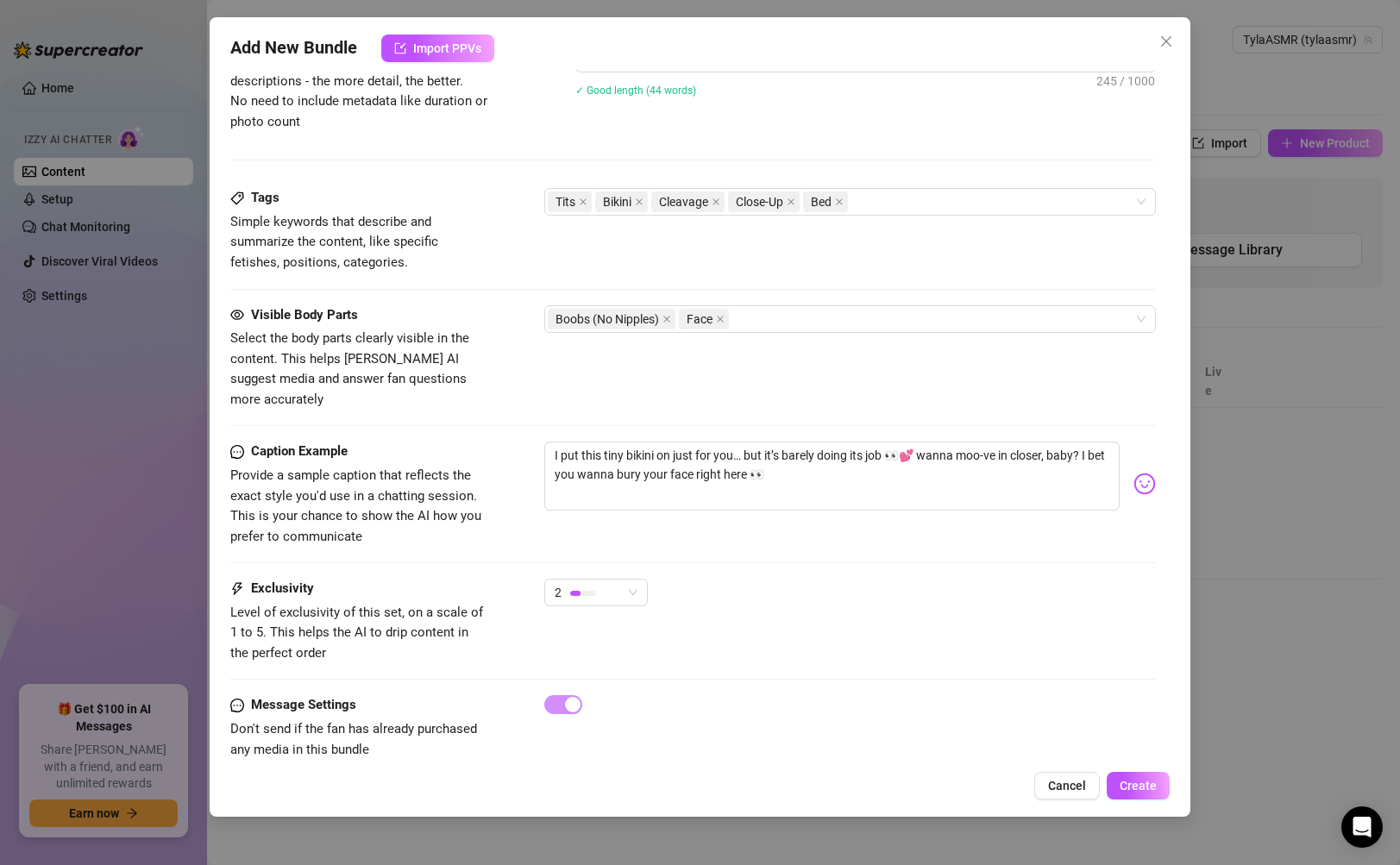
scroll to position [872, 0]
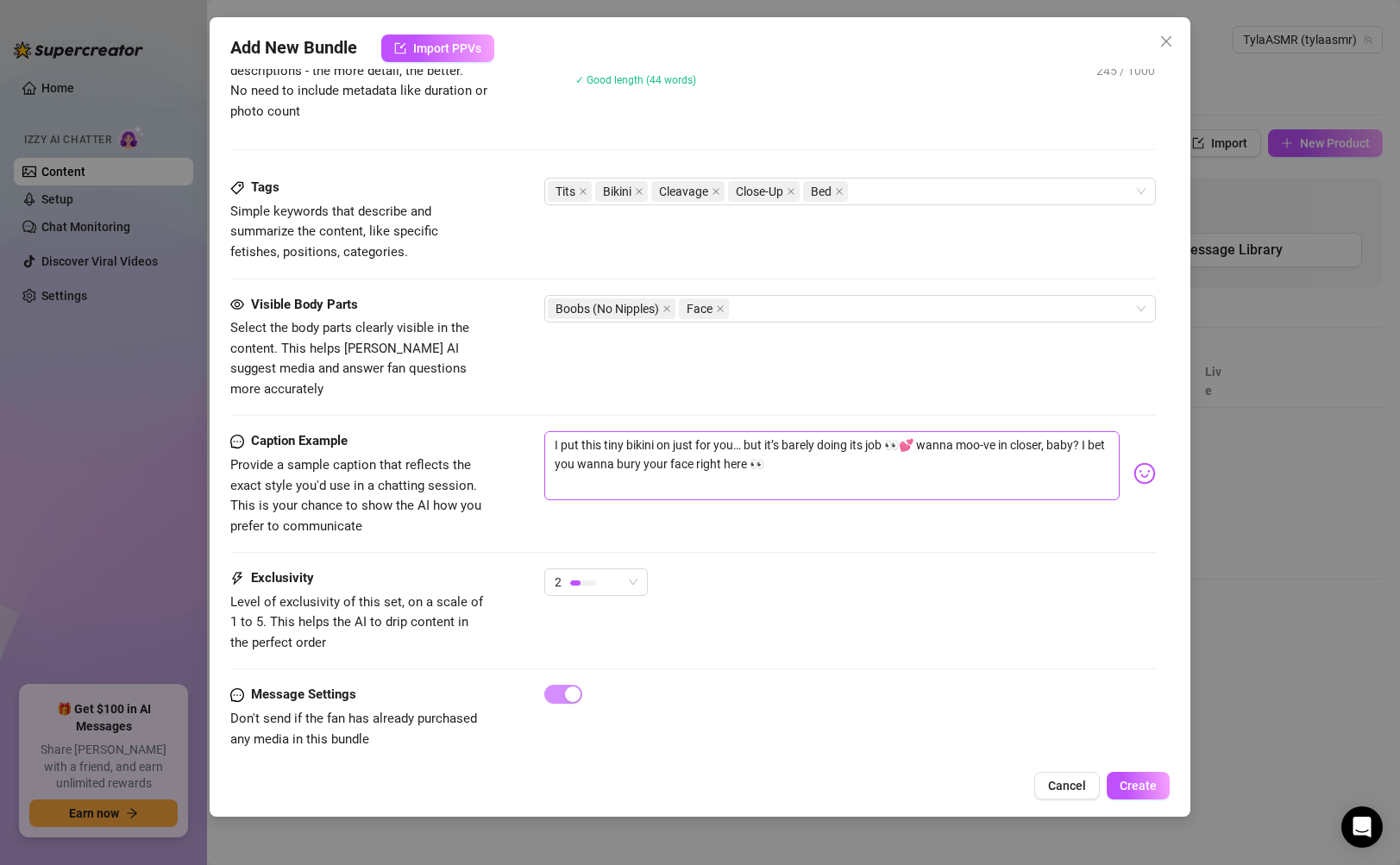
type input "15"
click at [916, 435] on textarea "I put this tiny bikini on just for you… but it’s barely doing its job 👀💕 wanna …" at bounding box center [831, 466] width 575 height 69
click at [916, 432] on textarea "I put this tiny bikini on just for you… but it’s barely doing its job 👀💕 wanna …" at bounding box center [831, 466] width 575 height 69
type textarea "I put this tiny bikini on just for you… but it’s barely doing its job 👀 wanna m…"
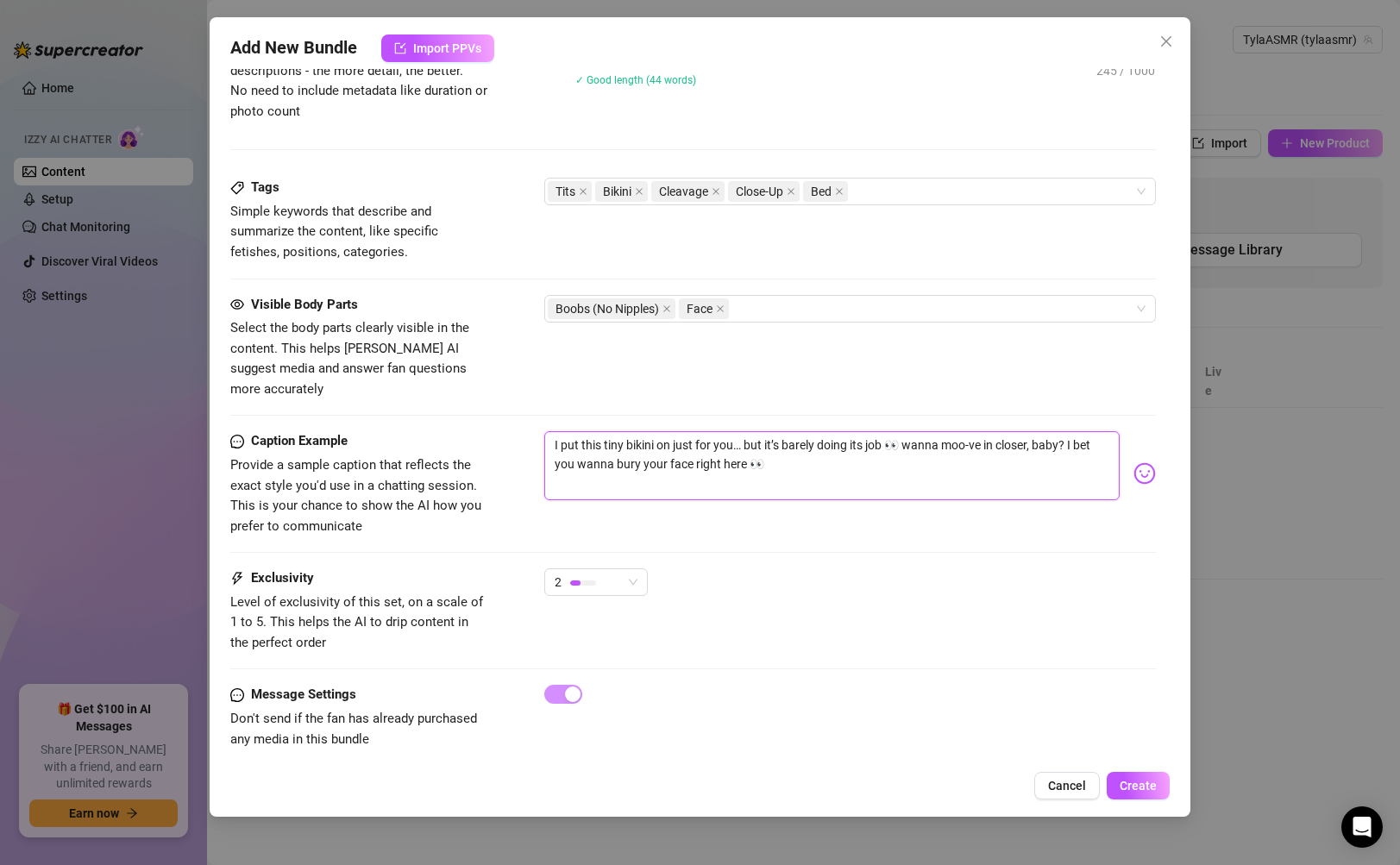
type textarea "I put this tiny bikini on just for you… but it’s barely doing its job wanna moo…"
type textarea "I put this tiny bikini on just for you… but it’s barely doing its job 😒 wanna m…"
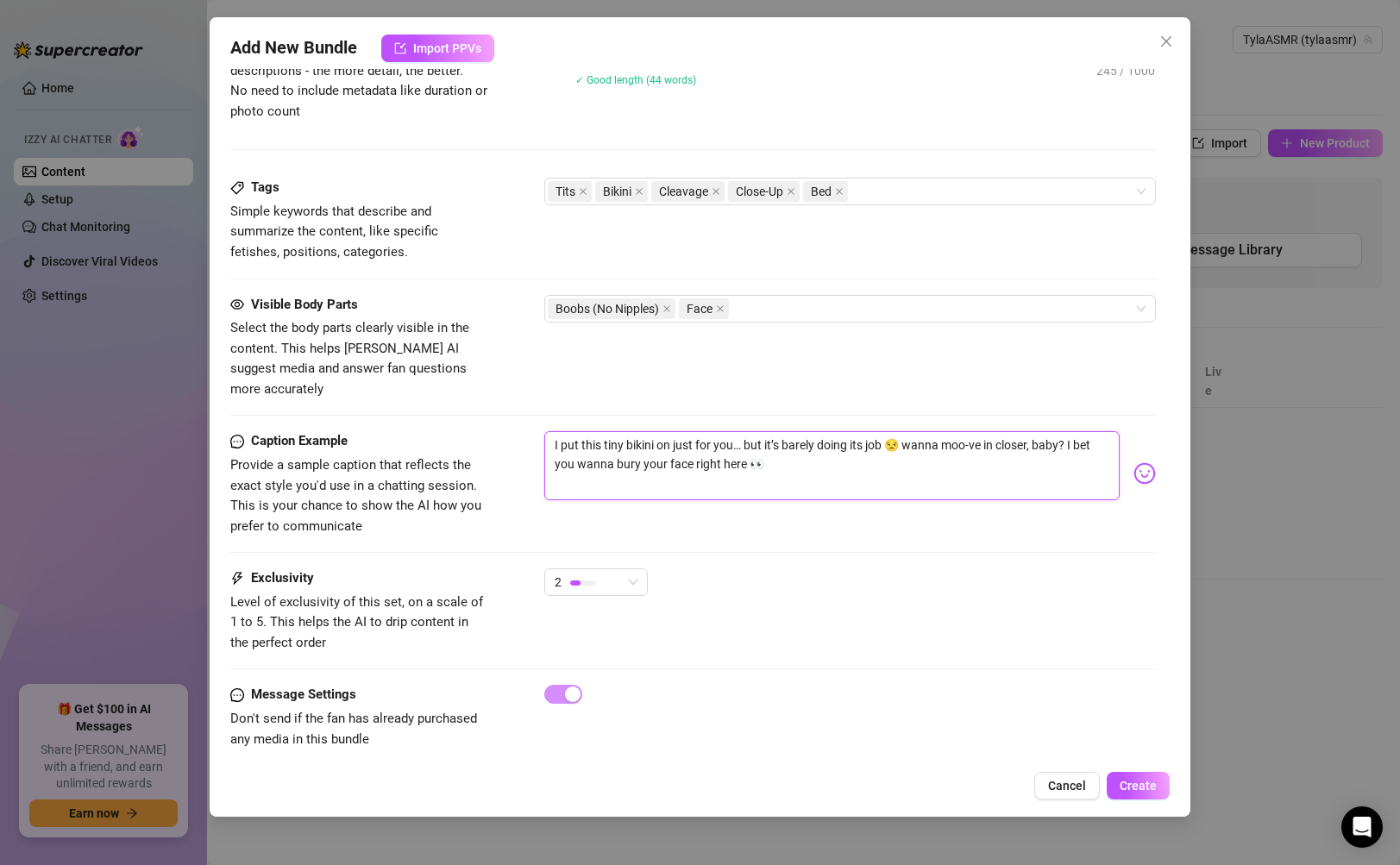
type textarea "I put this tiny bikini on just for you… but it’s barely doing its job 😒 wanna m…"
click at [789, 437] on textarea "I put this tiny bikini on just for you… but it’s barely doing its job 😒 wanna m…" at bounding box center [831, 466] width 575 height 69
type textarea "I put this tiny bikini on just for you… but it’s barely doing its job 😒 wanna m…"
click at [1127, 781] on span "Create" at bounding box center [1138, 785] width 37 height 14
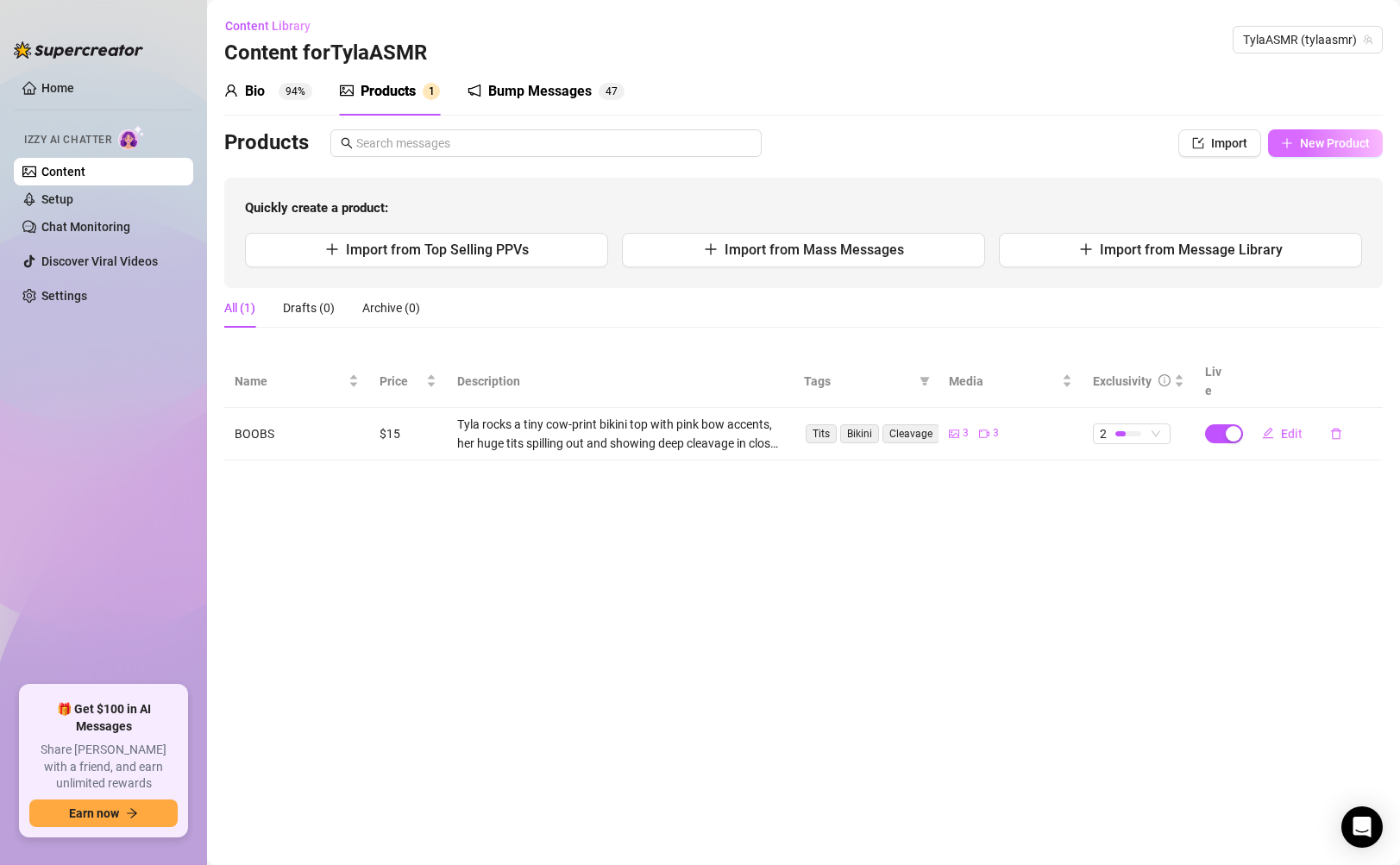
click at [1355, 139] on span "New Product" at bounding box center [1335, 143] width 70 height 14
type textarea "Type your message here..."
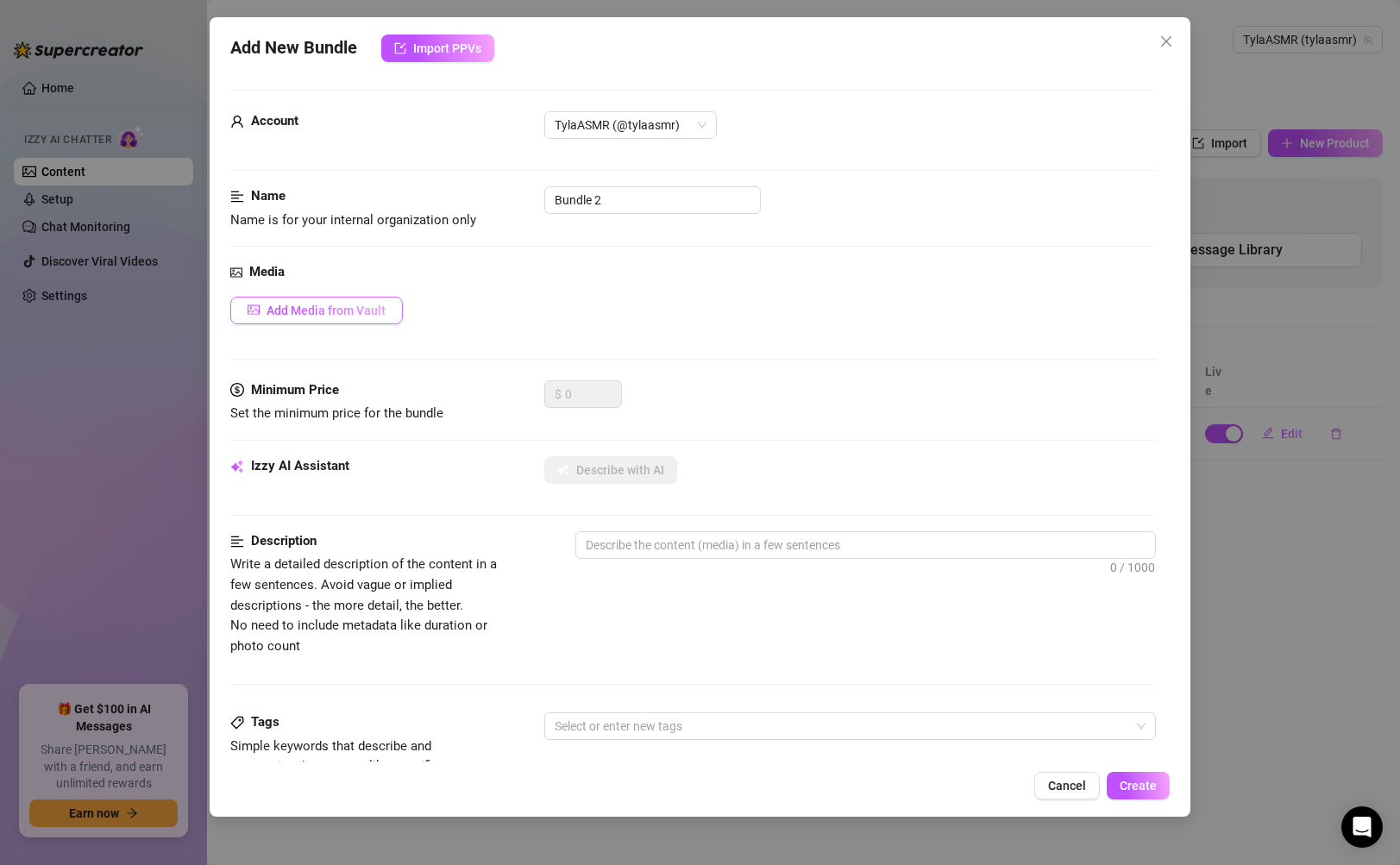
click at [326, 318] on button "Add Media from Vault" at bounding box center [316, 310] width 172 height 27
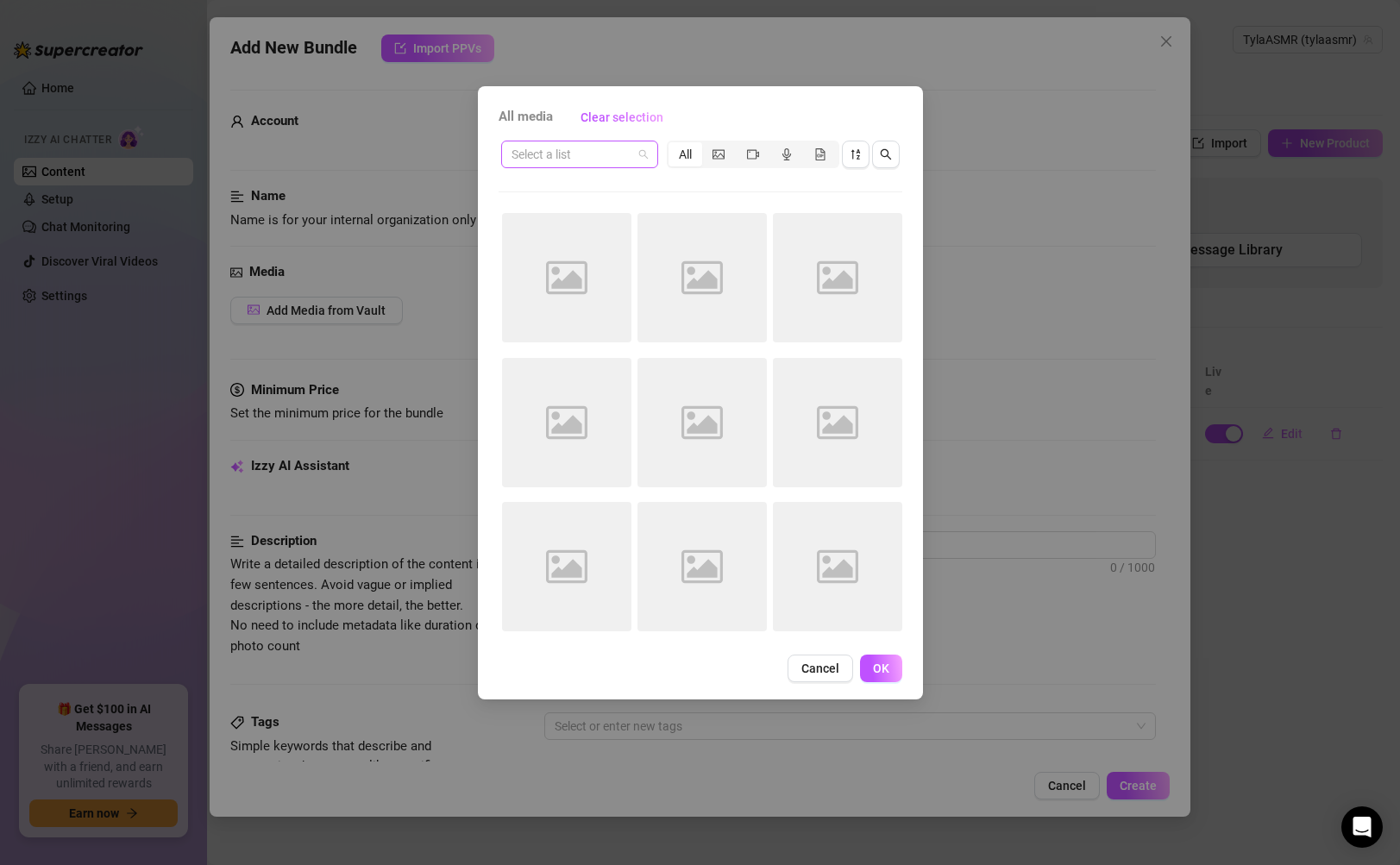
click at [582, 159] on input "search" at bounding box center [572, 155] width 121 height 26
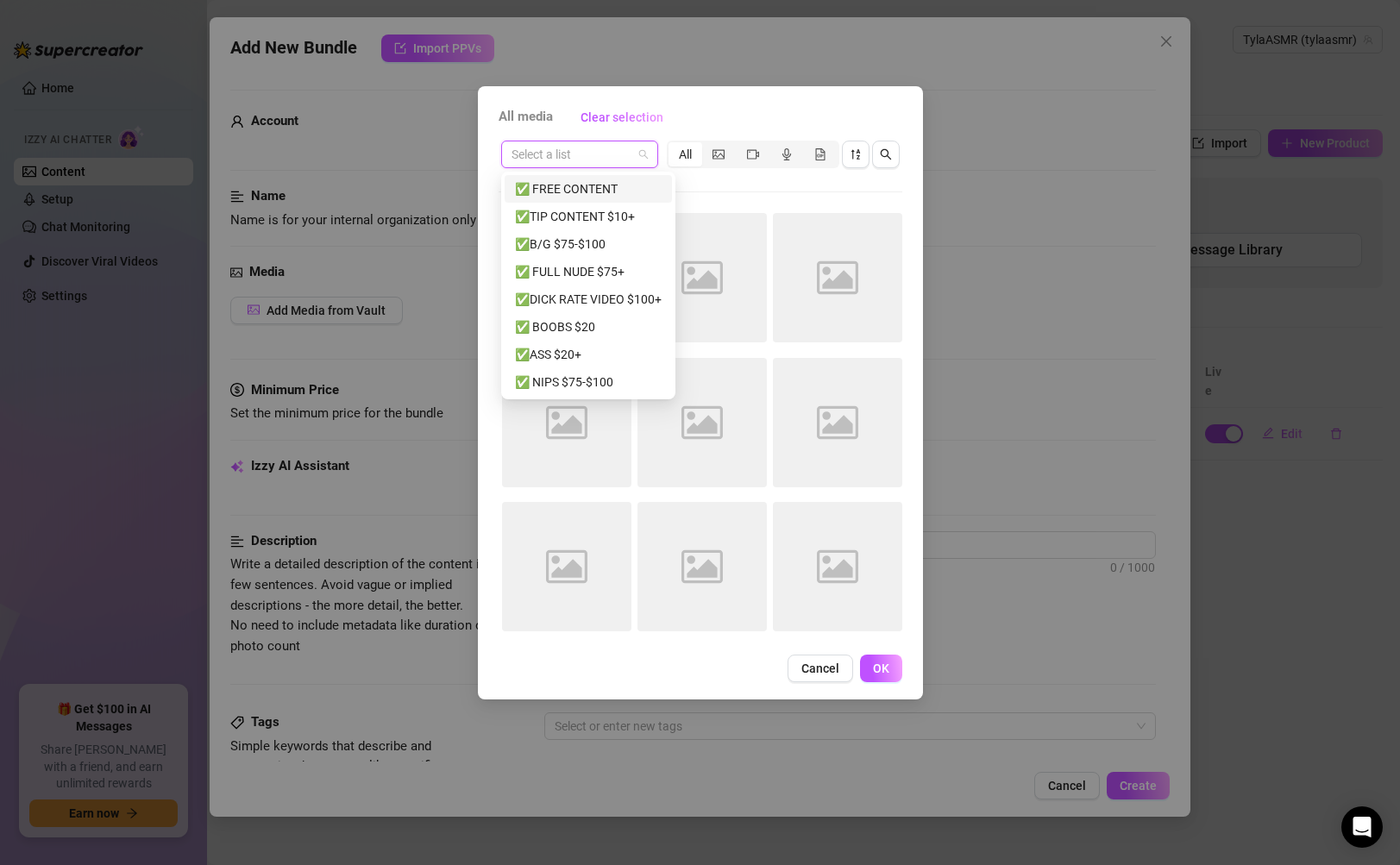
paste input "ASS $20+"
type input "ASS $20+"
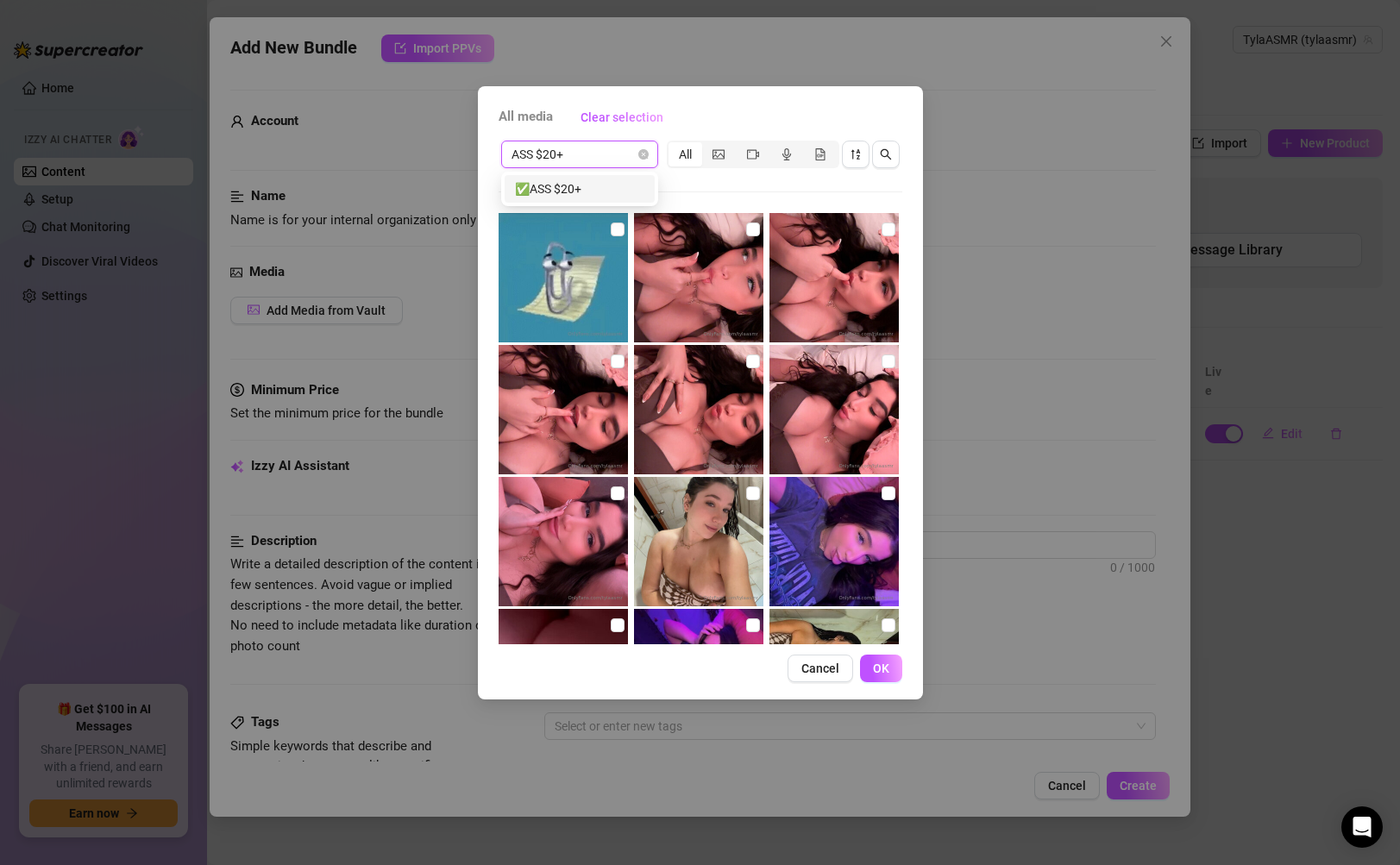
click at [581, 188] on div "✅ASS $20+" at bounding box center [579, 190] width 129 height 19
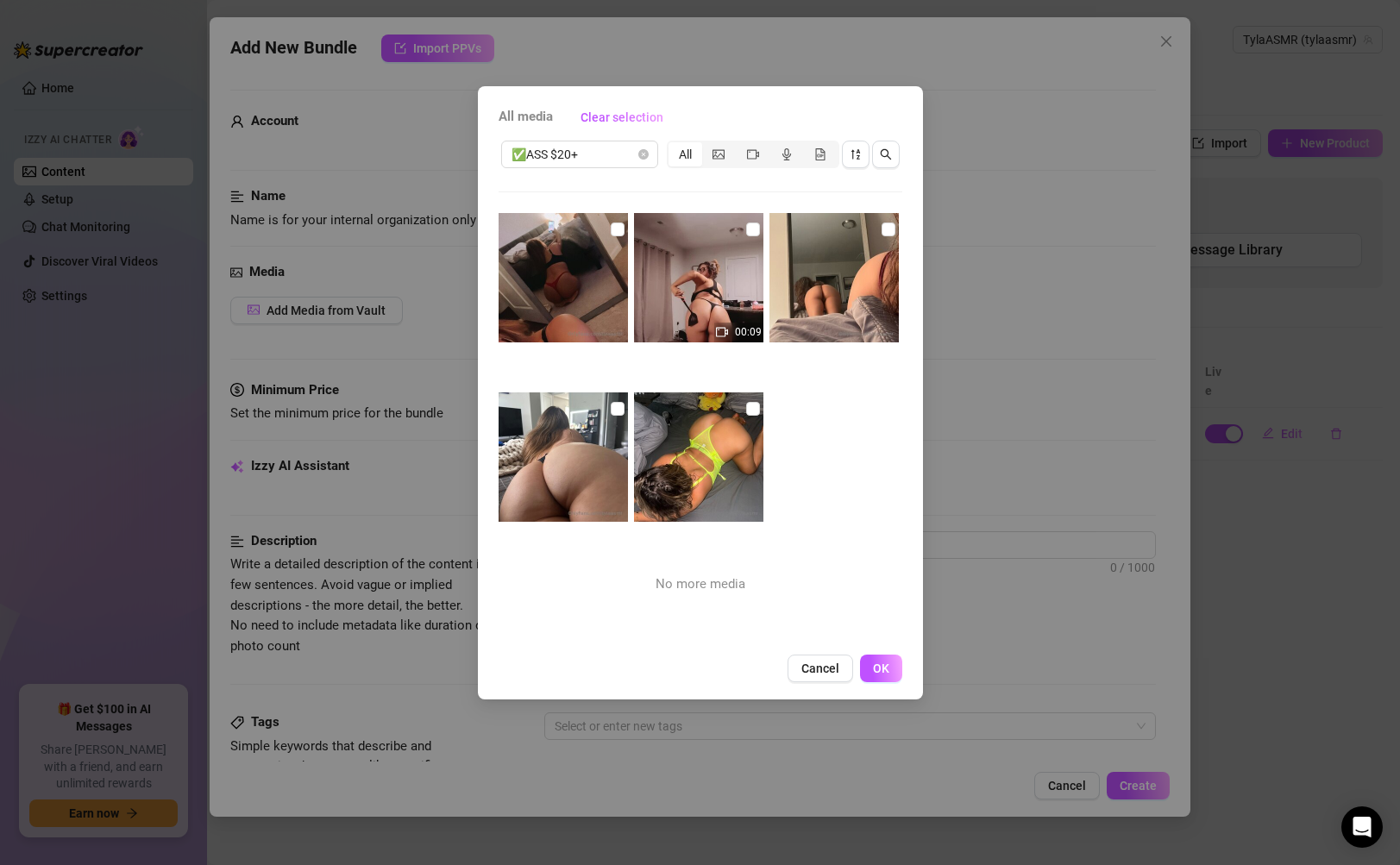
click at [563, 292] on img at bounding box center [563, 277] width 129 height 129
checkbox input "true"
click at [654, 279] on img at bounding box center [698, 277] width 129 height 129
checkbox input "true"
click at [878, 310] on img at bounding box center [834, 277] width 129 height 129
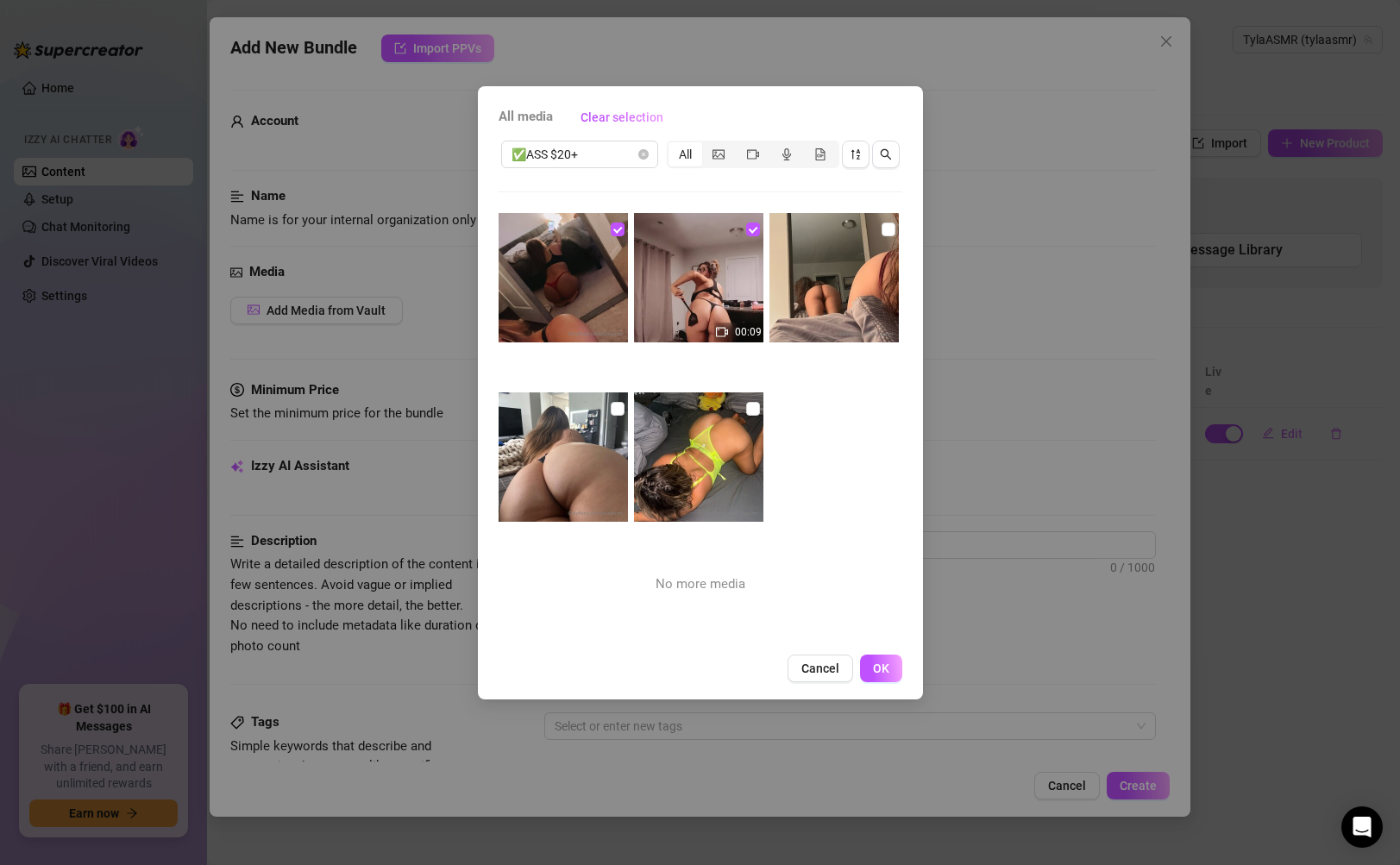
checkbox input "true"
click at [637, 484] on img at bounding box center [698, 457] width 129 height 129
checkbox input "true"
click at [553, 476] on img at bounding box center [563, 457] width 129 height 129
checkbox input "true"
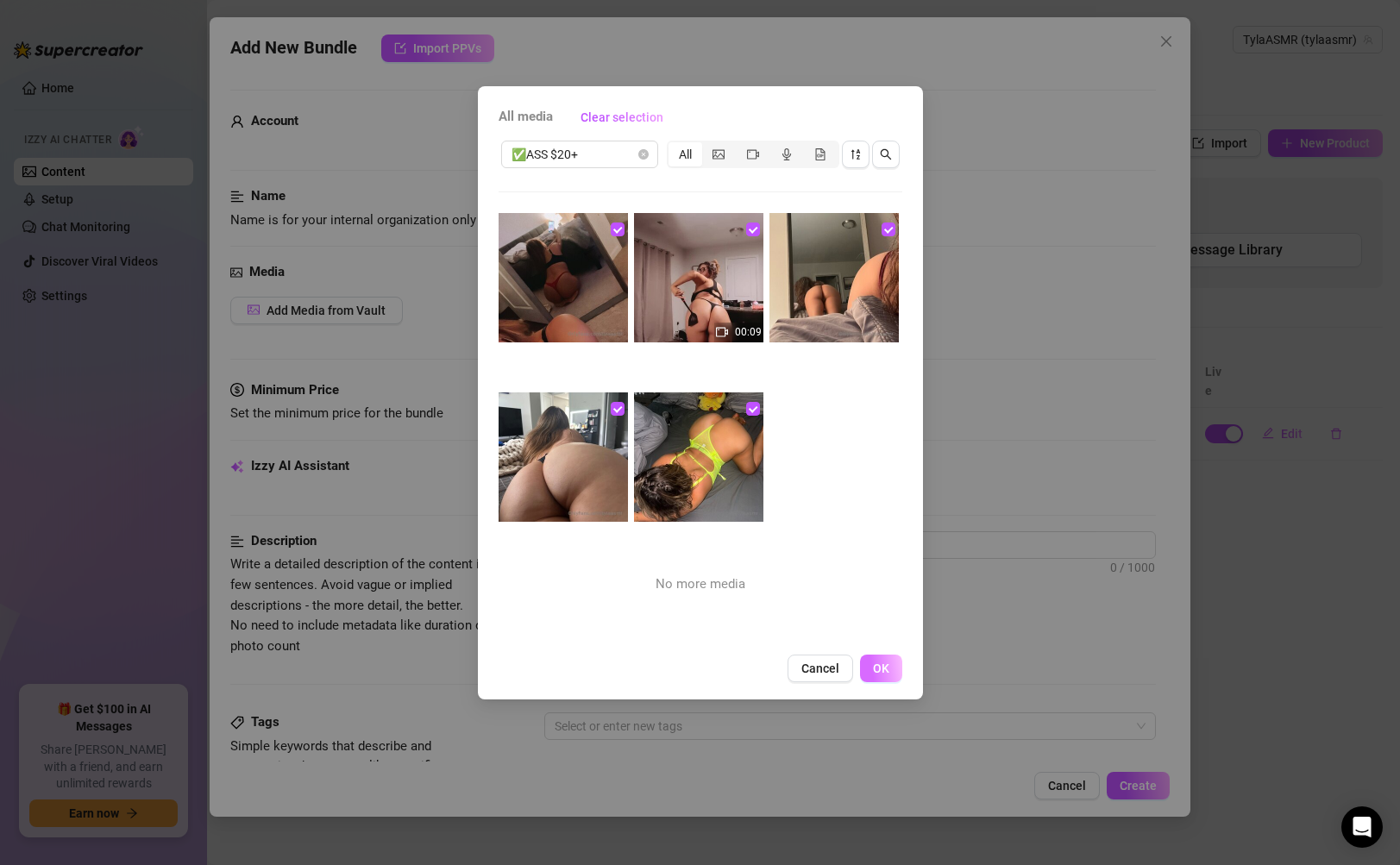
click at [877, 675] on button "OK" at bounding box center [881, 669] width 42 height 27
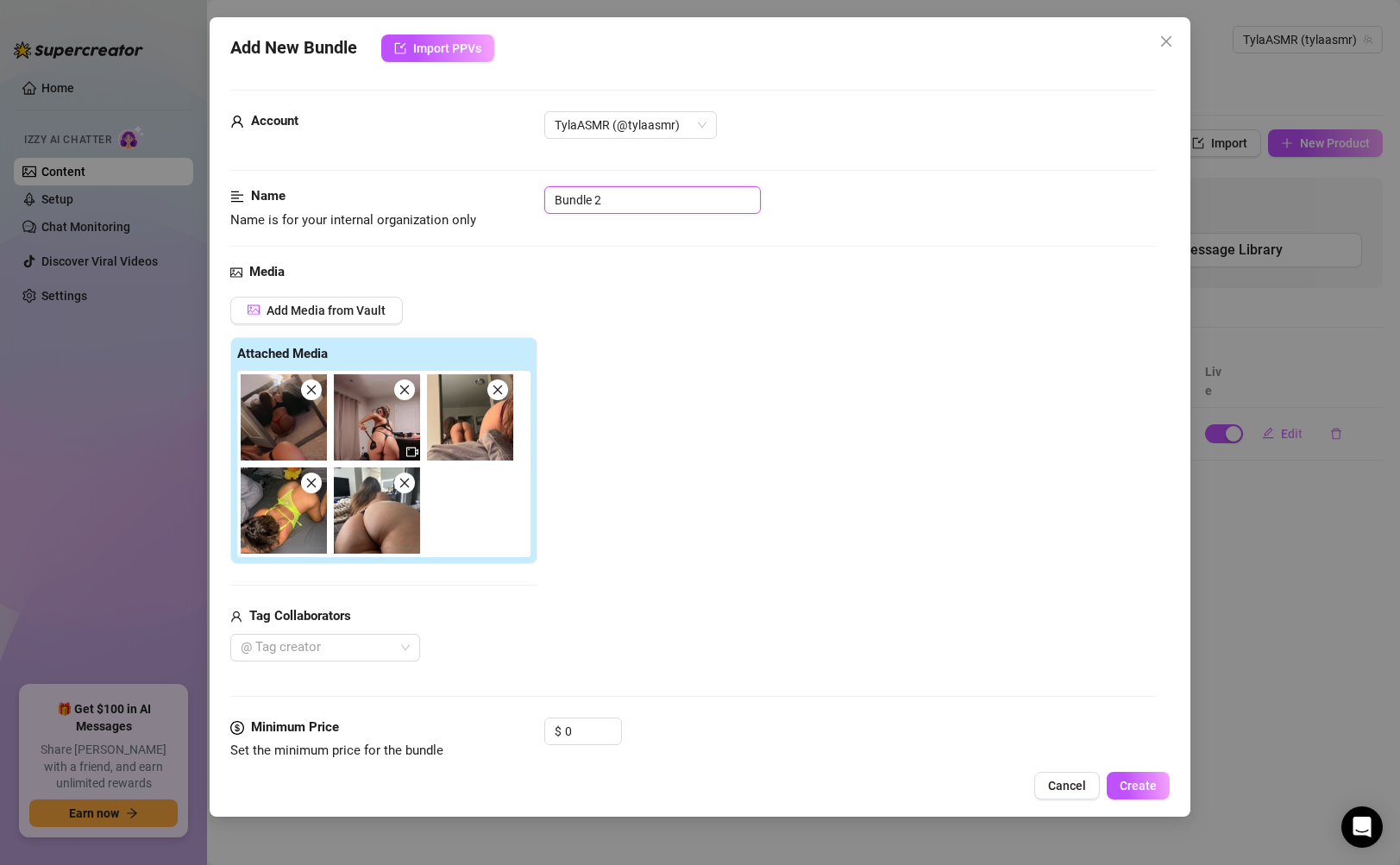
drag, startPoint x: 648, startPoint y: 203, endPoint x: 455, endPoint y: 226, distance: 194.4
click at [455, 226] on div "Name Name is for your internal organization only Bundle 2" at bounding box center [692, 208] width 925 height 44
drag, startPoint x: 662, startPoint y: 193, endPoint x: 535, endPoint y: 181, distance: 127.6
click at [536, 181] on form "Account TylaASMR (@tylaasmr) Name Name is for your internal organization only B…" at bounding box center [692, 871] width 925 height 1564
paste input "ASS $20+"
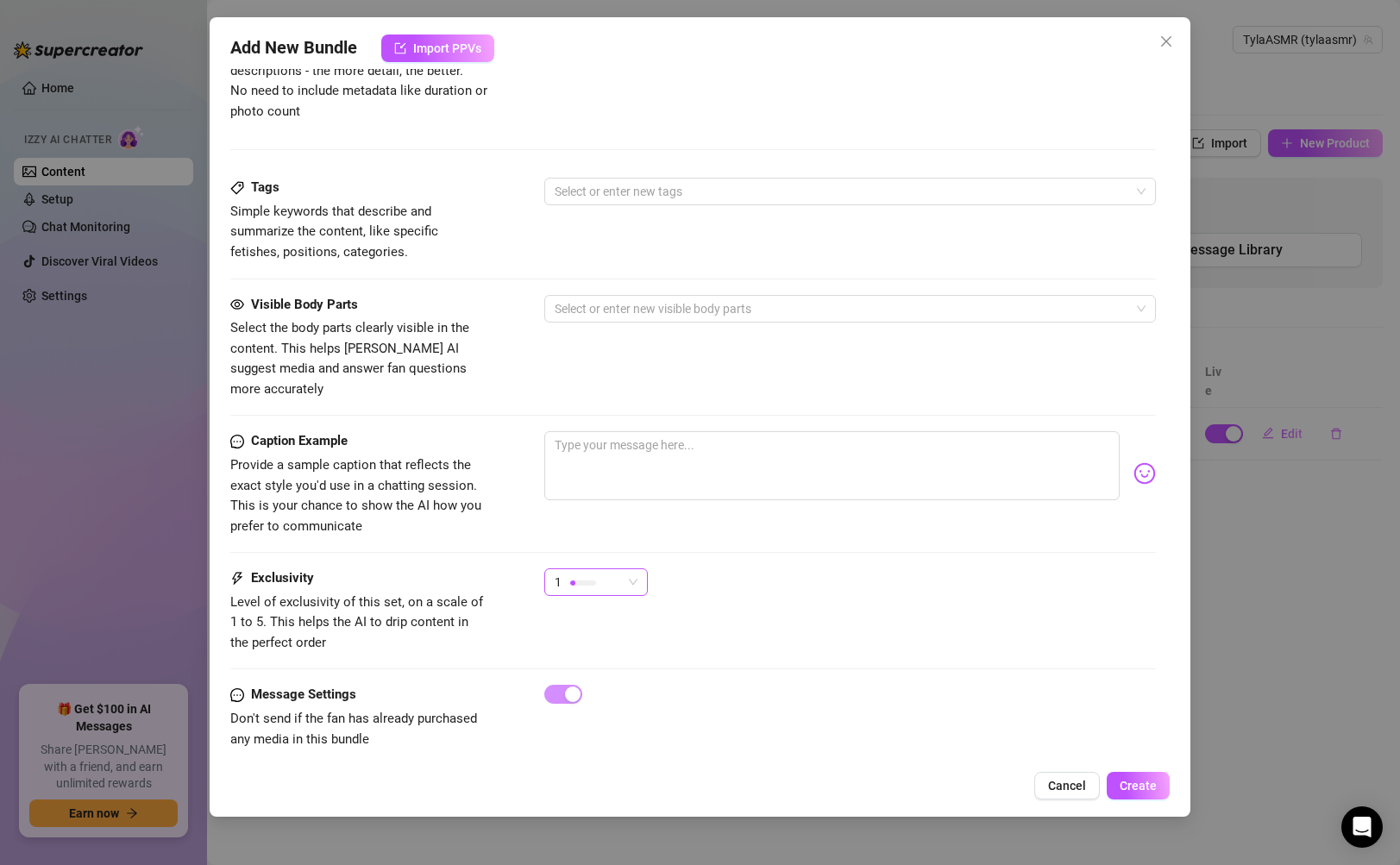
click at [562, 570] on div "1" at bounding box center [588, 582] width 67 height 26
type input "ASS $20+"
click at [613, 628] on span "2" at bounding box center [613, 625] width 112 height 19
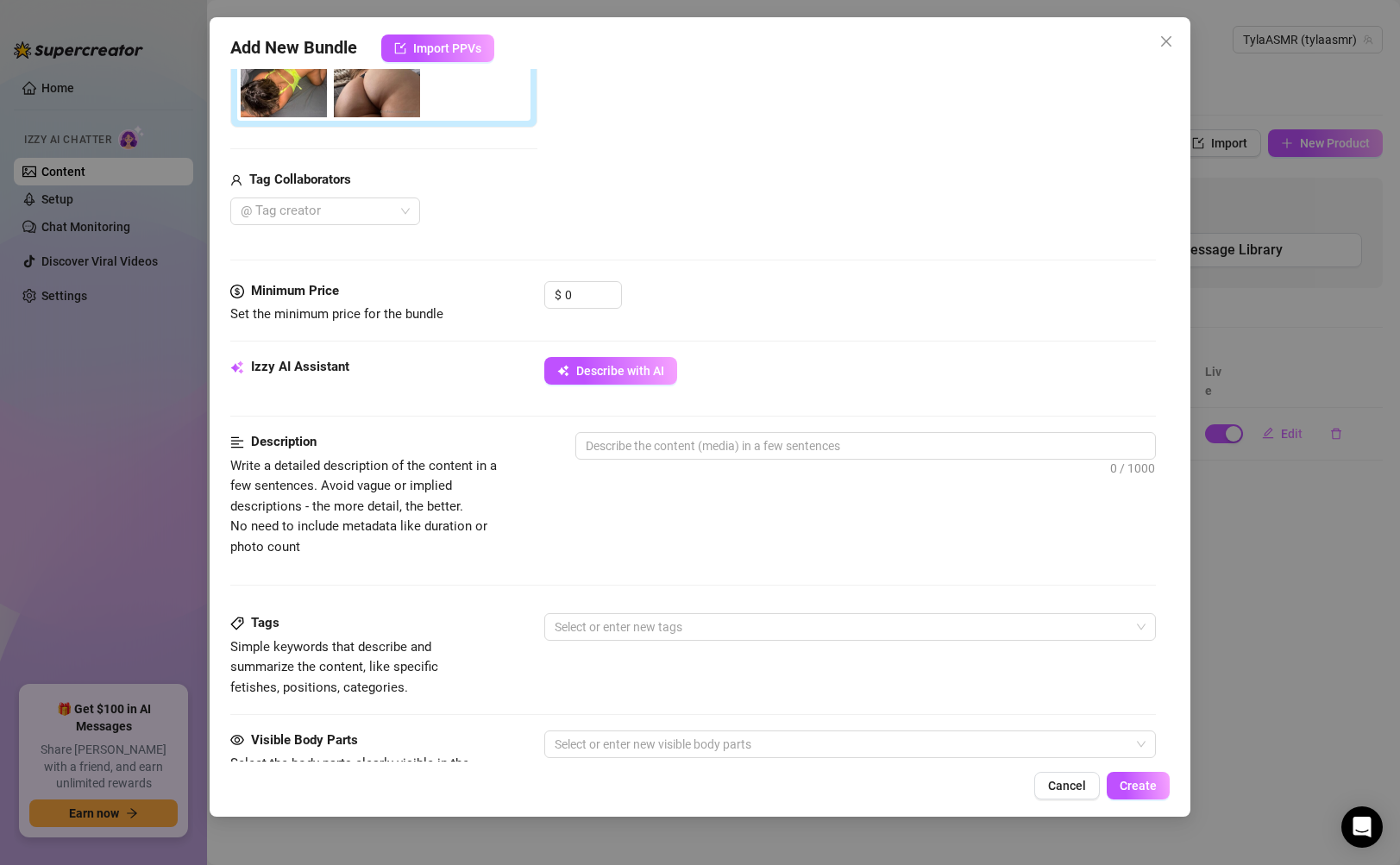
scroll to position [410, 0]
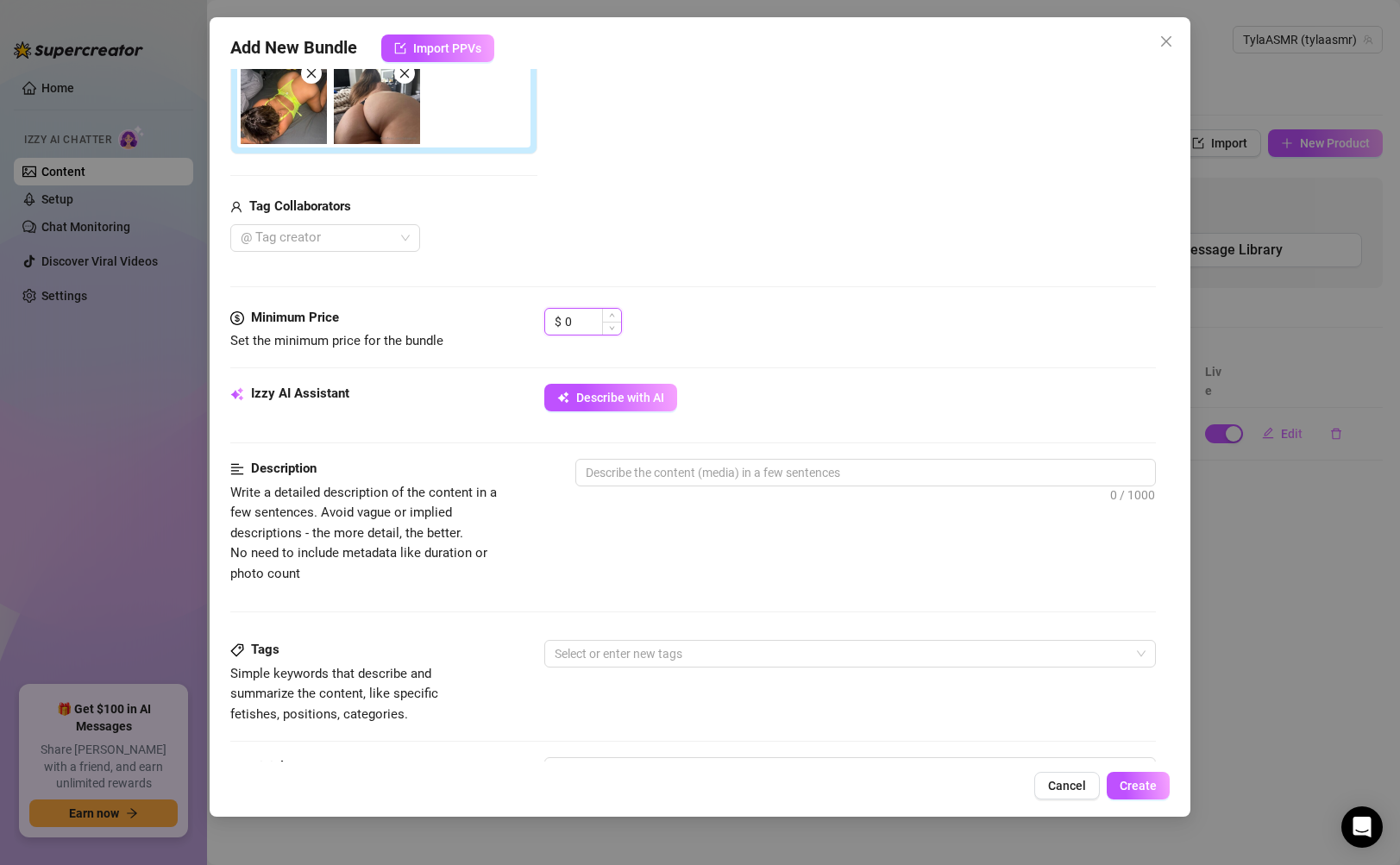
click at [582, 320] on input "0" at bounding box center [593, 322] width 56 height 26
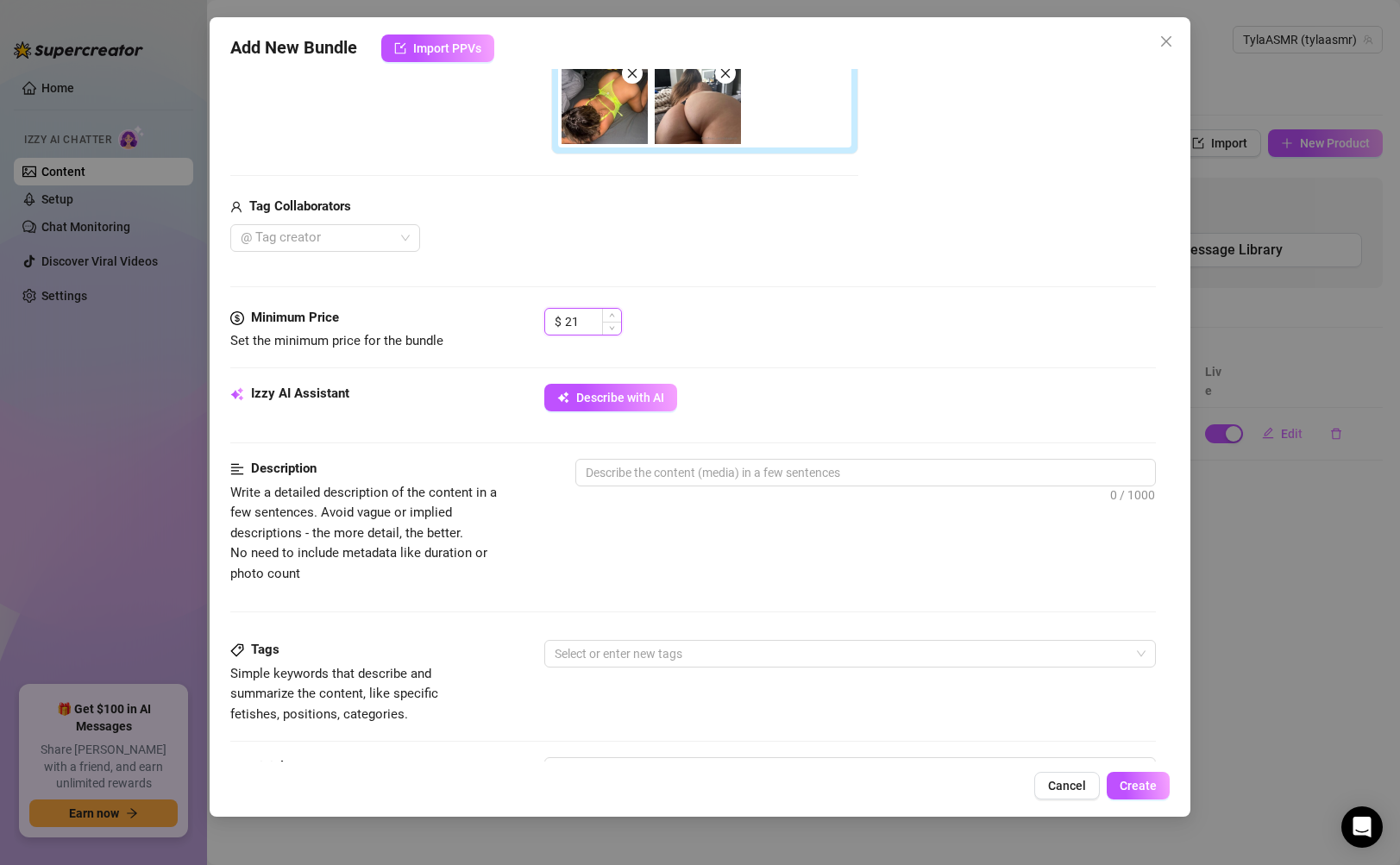
type input "2"
type input "15"
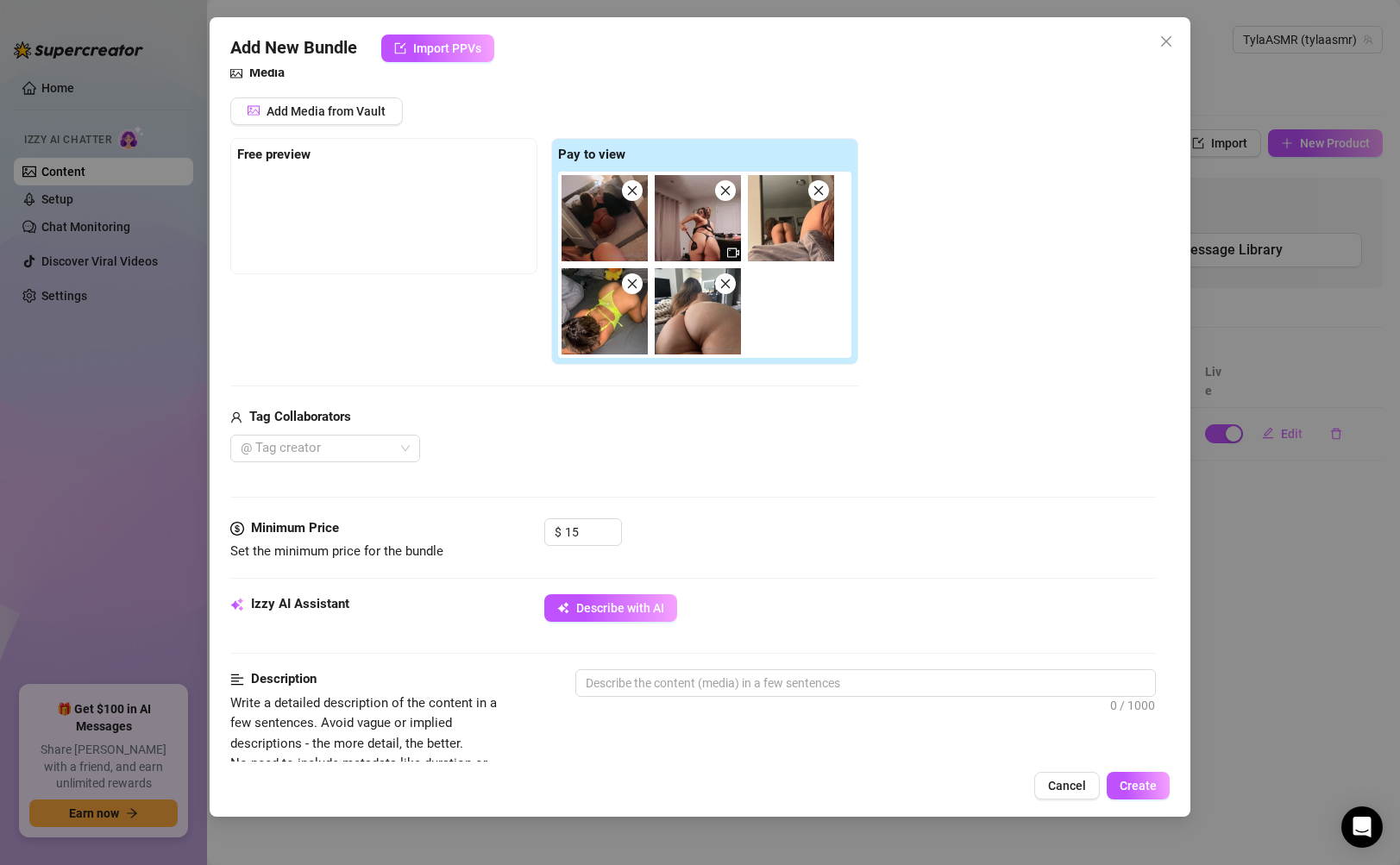
scroll to position [11, 0]
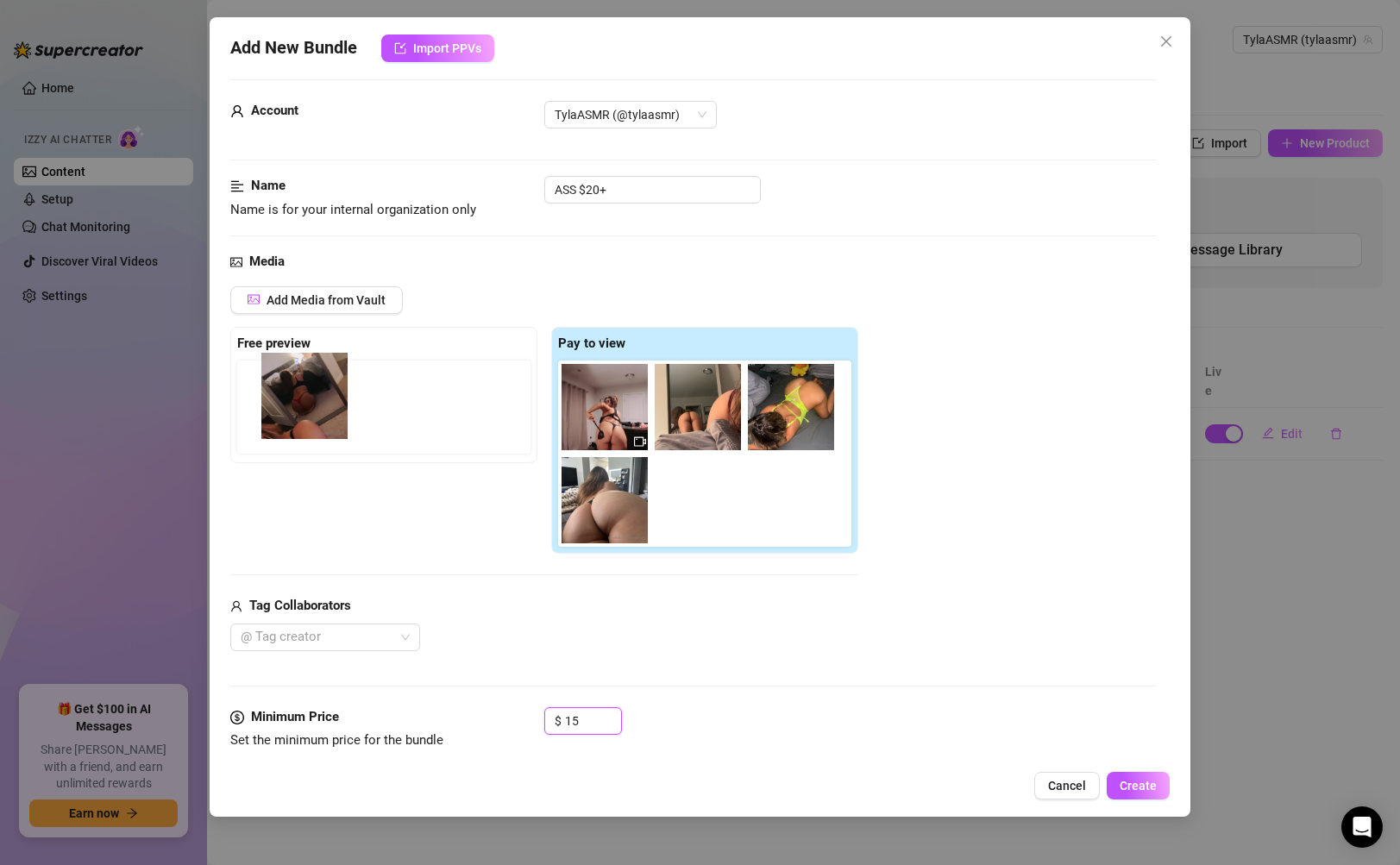
drag, startPoint x: 589, startPoint y: 410, endPoint x: 284, endPoint y: 399, distance: 305.2
click at [284, 399] on div "Free preview Pay to view" at bounding box center [544, 440] width 628 height 227
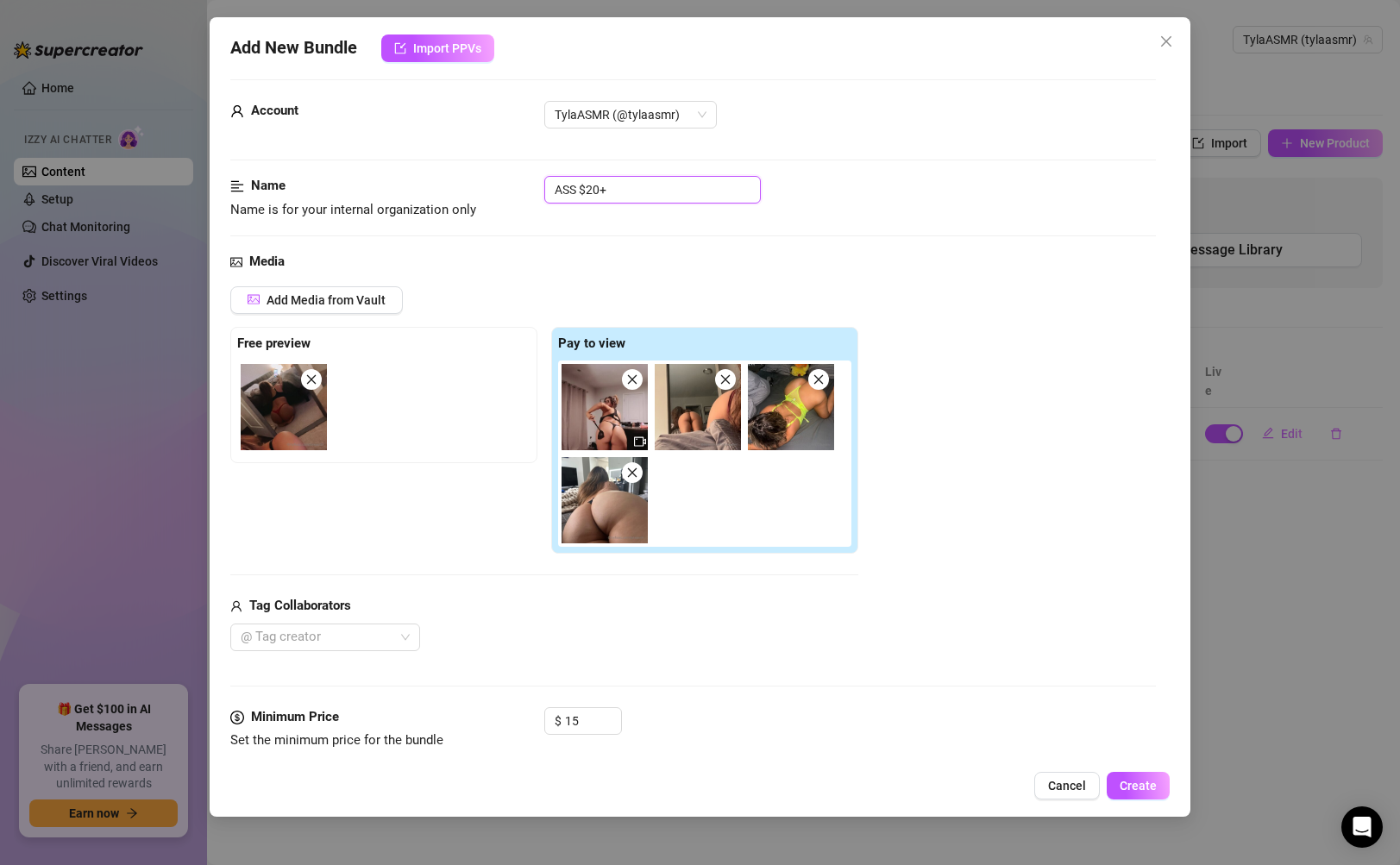
click at [682, 186] on input "ASS $20+" at bounding box center [652, 190] width 217 height 27
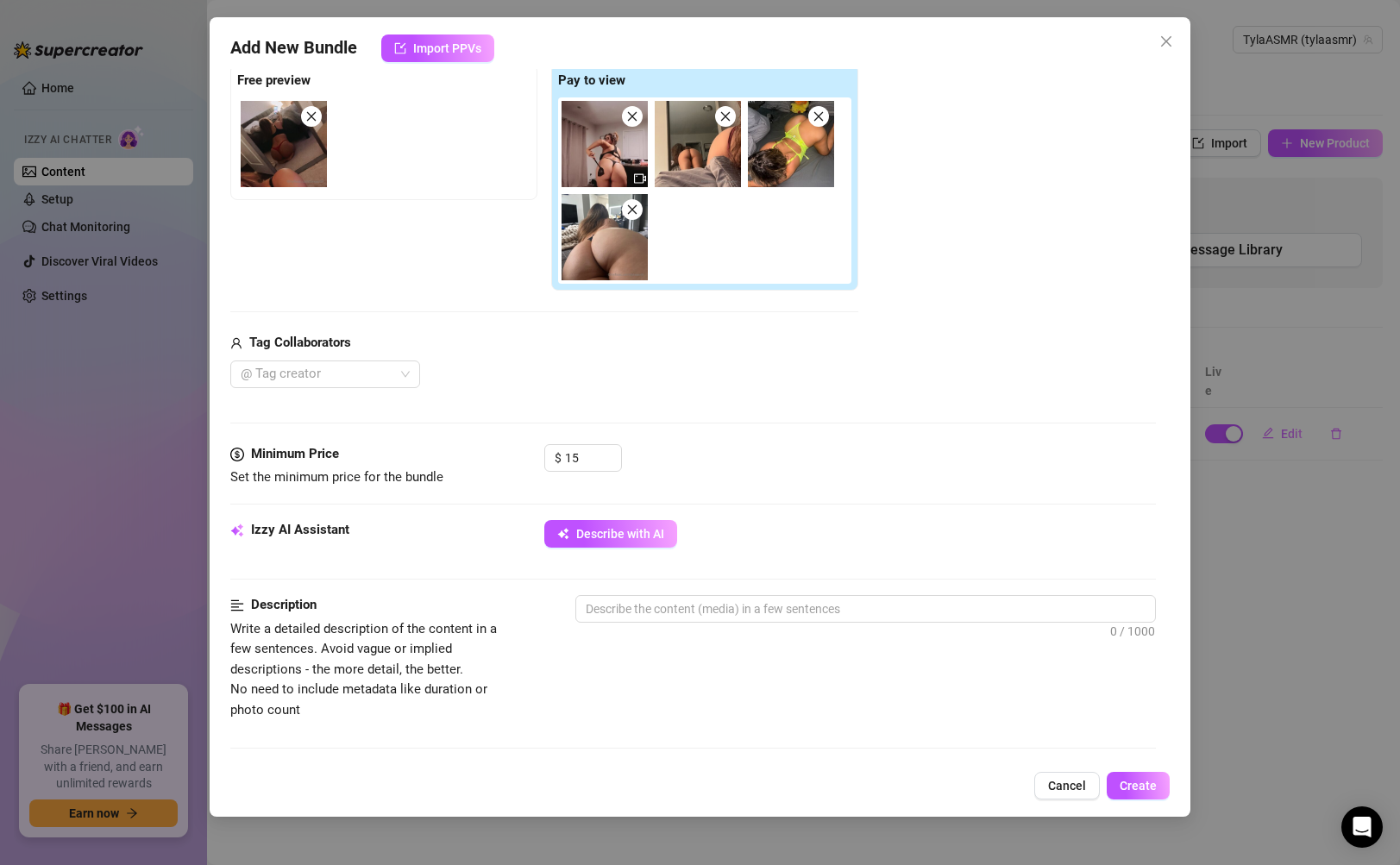
scroll to position [318, 0]
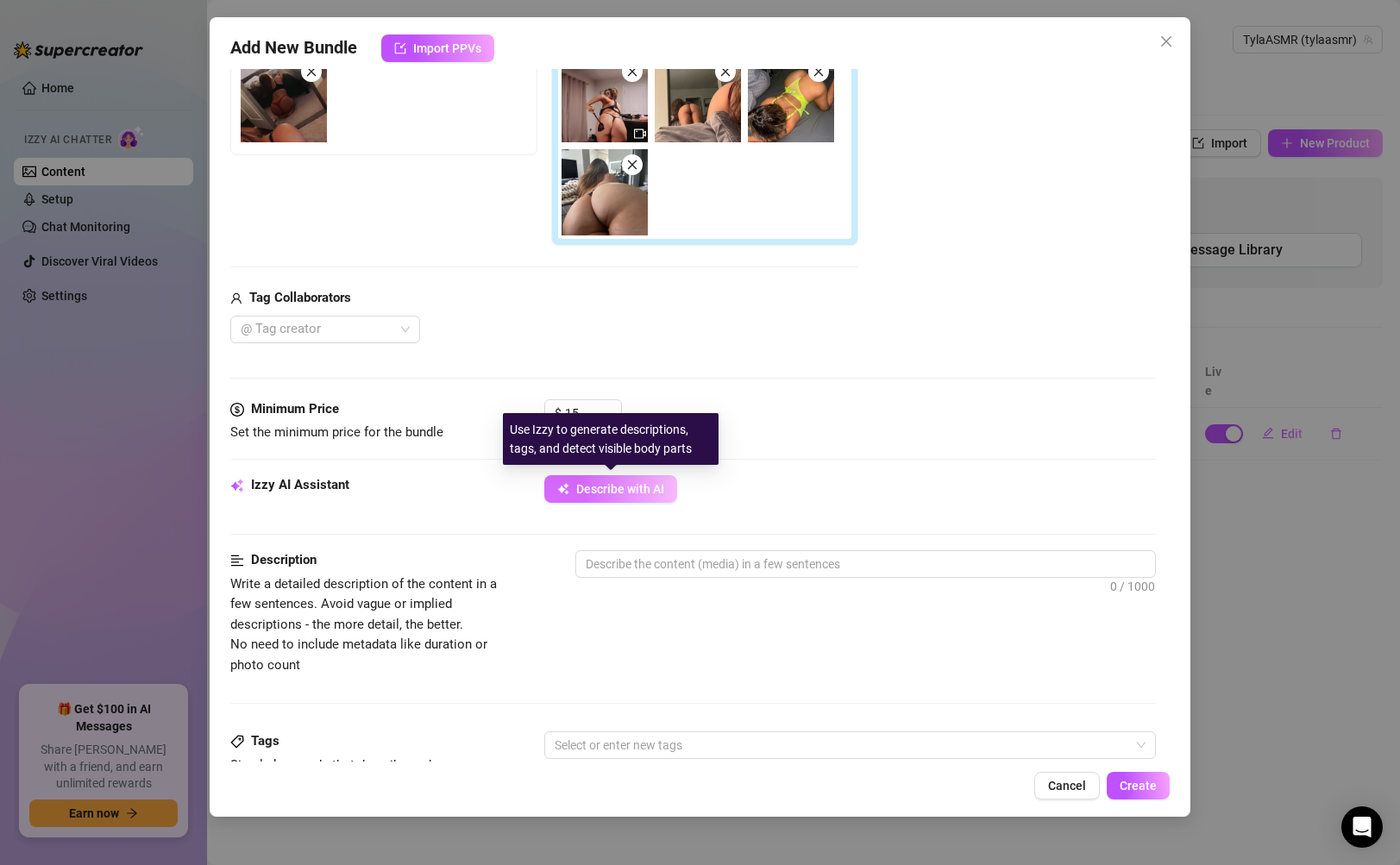
type input "ASS"
click at [623, 490] on span "Describe with AI" at bounding box center [620, 489] width 88 height 14
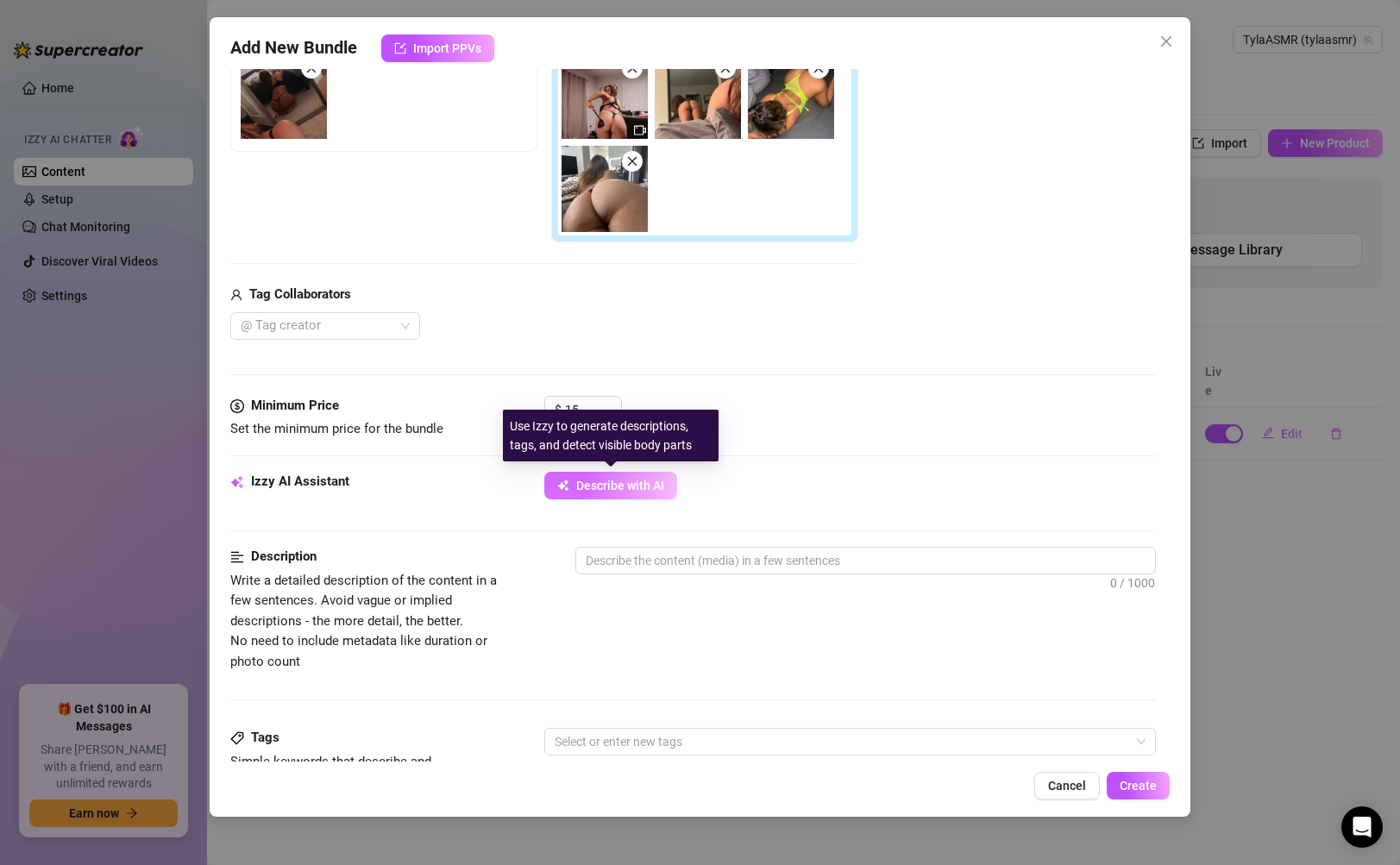
click at [623, 490] on span "Describe with AI" at bounding box center [620, 486] width 88 height 14
type textarea "Tyla"
type textarea "Tyla poses"
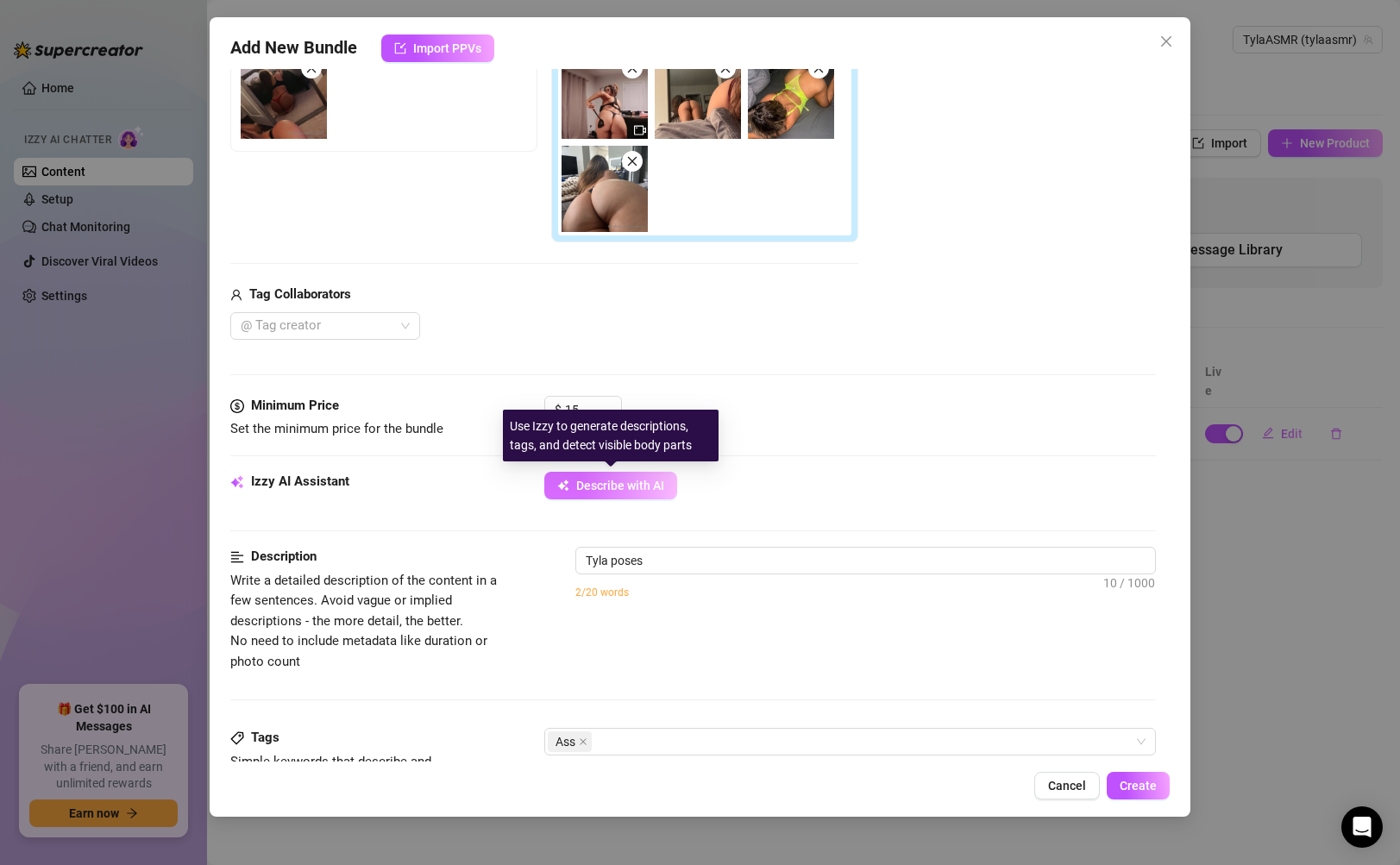
type textarea "Tyla poses on"
type textarea "Tyla poses on all"
type textarea "Tyla poses on all fours"
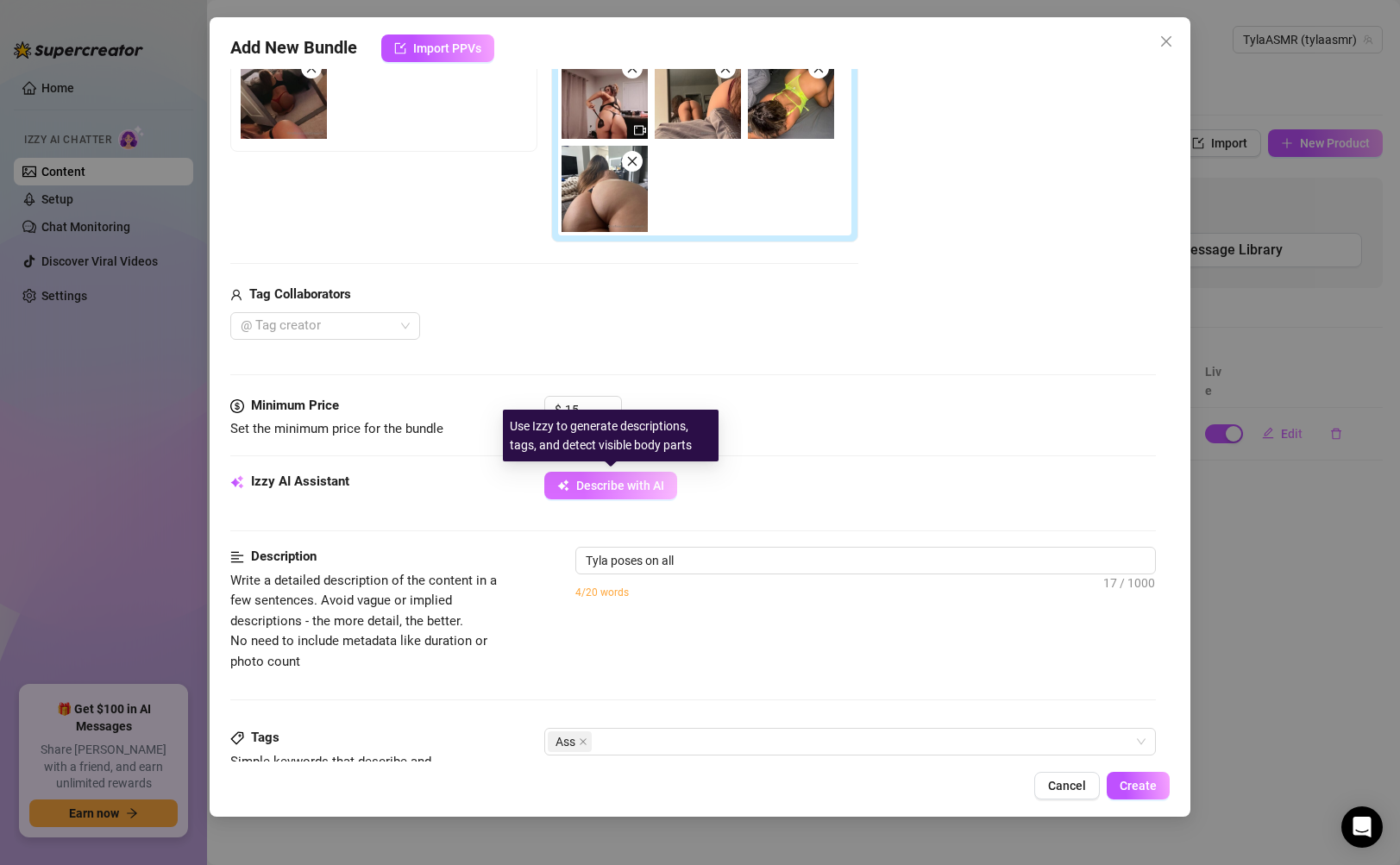
type textarea "Tyla poses on all fours"
type textarea "[PERSON_NAME] poses on all fours in"
type textarea "Tyla poses on all fours in bed,"
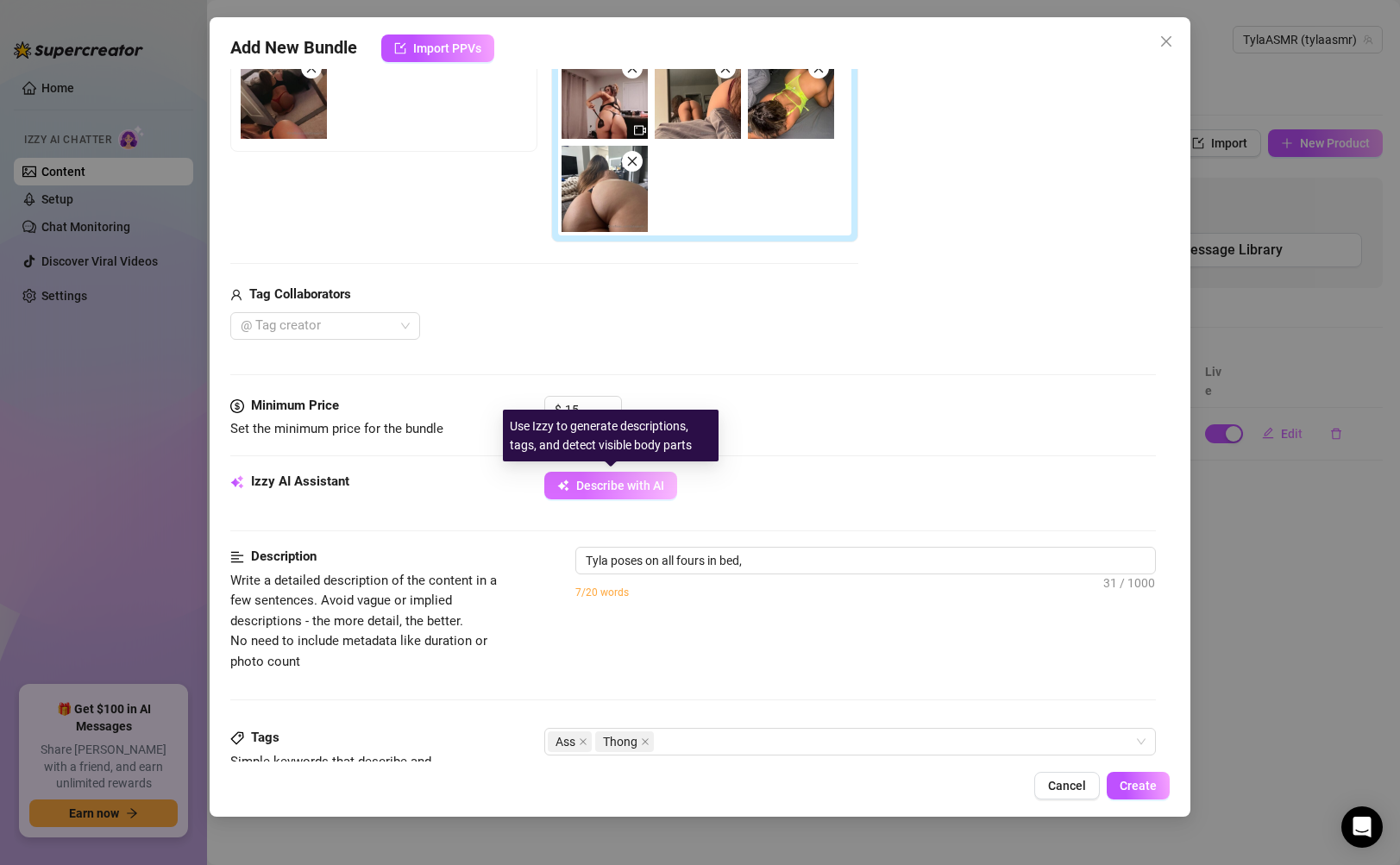
type textarea "Tyla poses on all fours in bed, showing"
type textarea "[PERSON_NAME] poses on all fours in bed, showing off"
type textarea "[PERSON_NAME] poses on all fours in bed, showing off her"
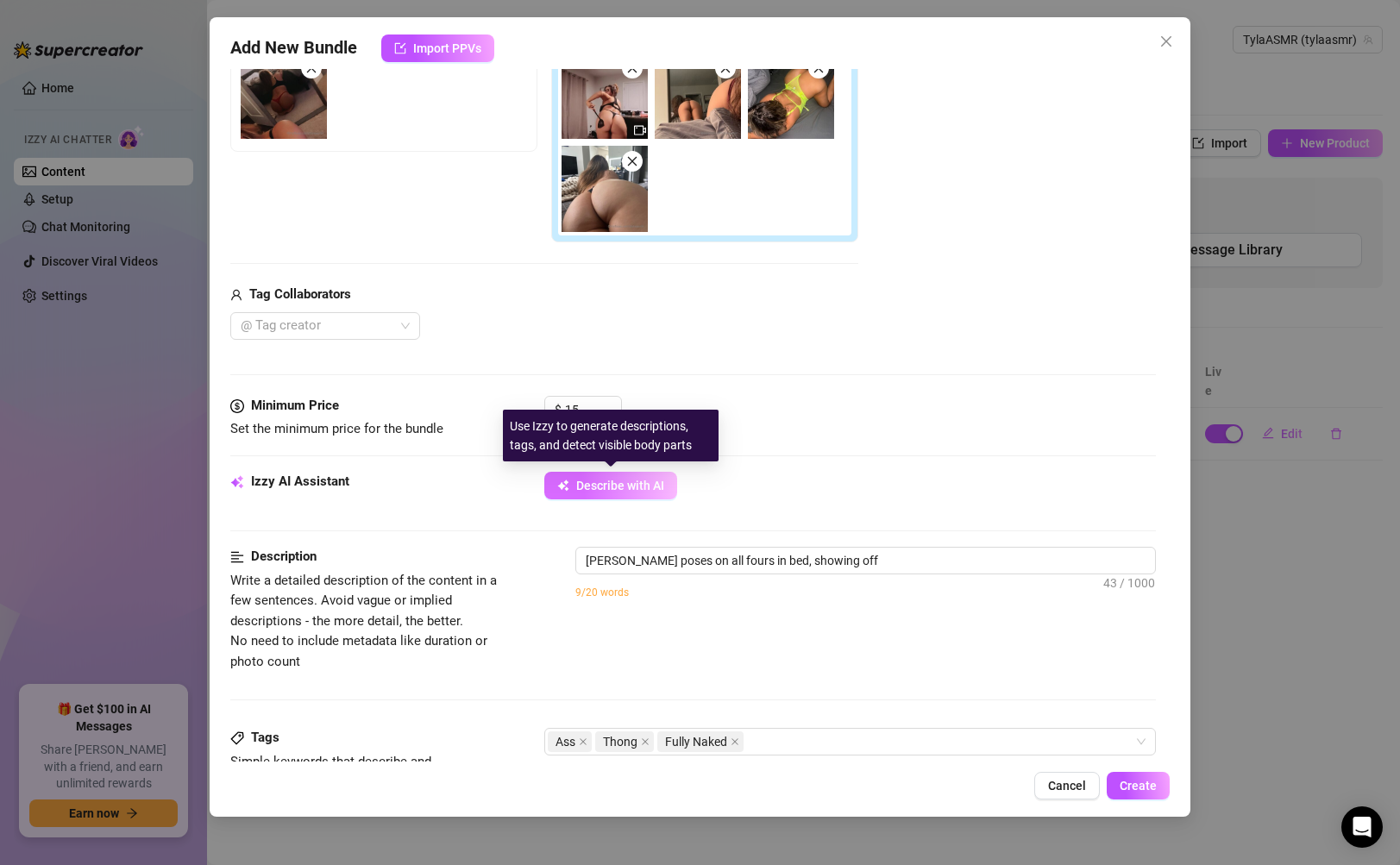
type textarea "[PERSON_NAME] poses on all fours in bed, showing off her"
type textarea "[PERSON_NAME] poses on all fours in bed, showing off her thick,"
type textarea "[PERSON_NAME] poses on all fours in bed, showing off her thick, round"
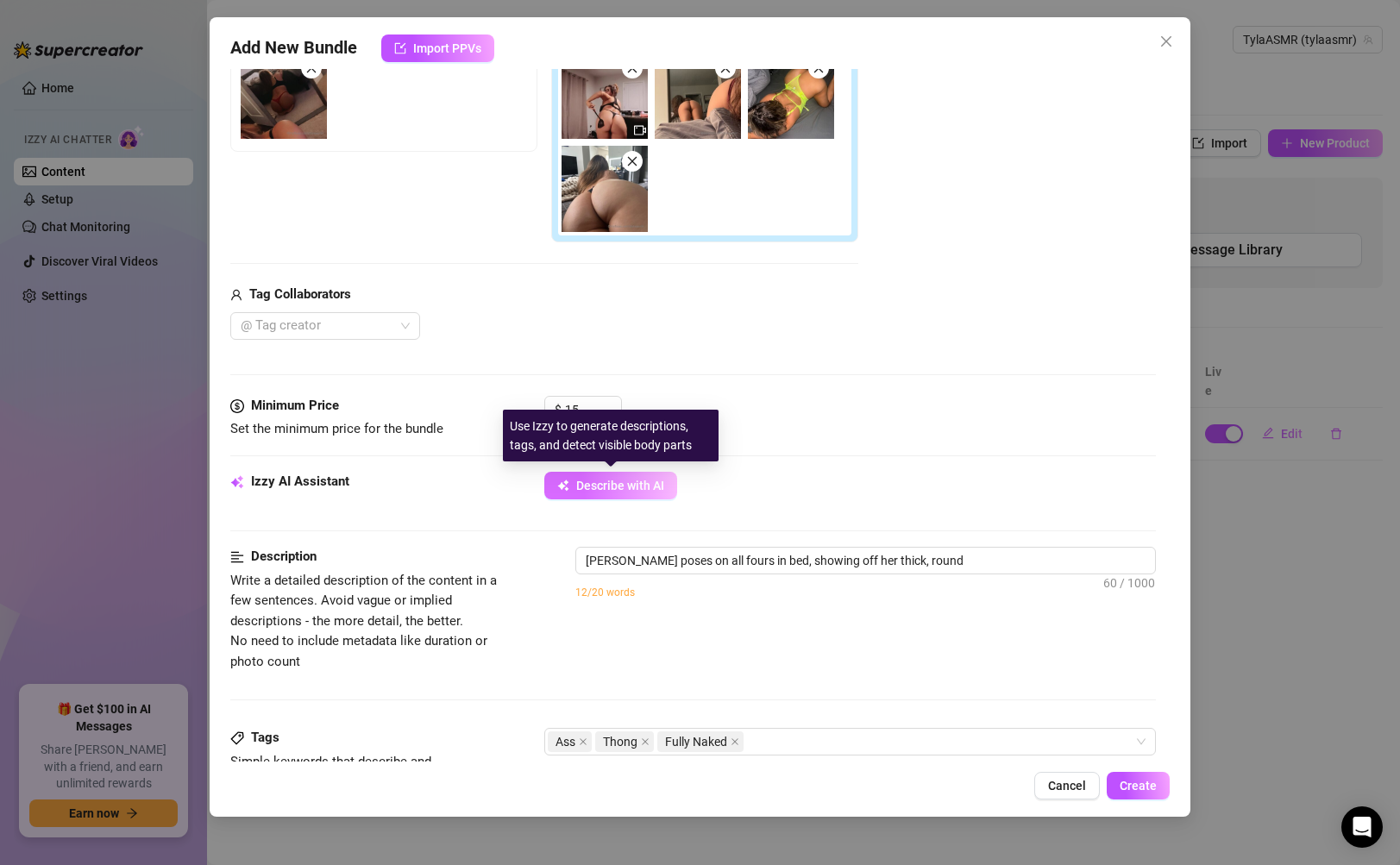
type textarea "[PERSON_NAME] poses on all fours in bed, showing off her thick, round ass"
type textarea "[PERSON_NAME] poses on all fours in bed, showing off her thick, round ass in"
type textarea "[PERSON_NAME] poses on all fours in bed, showing off her thick, round ass in a"
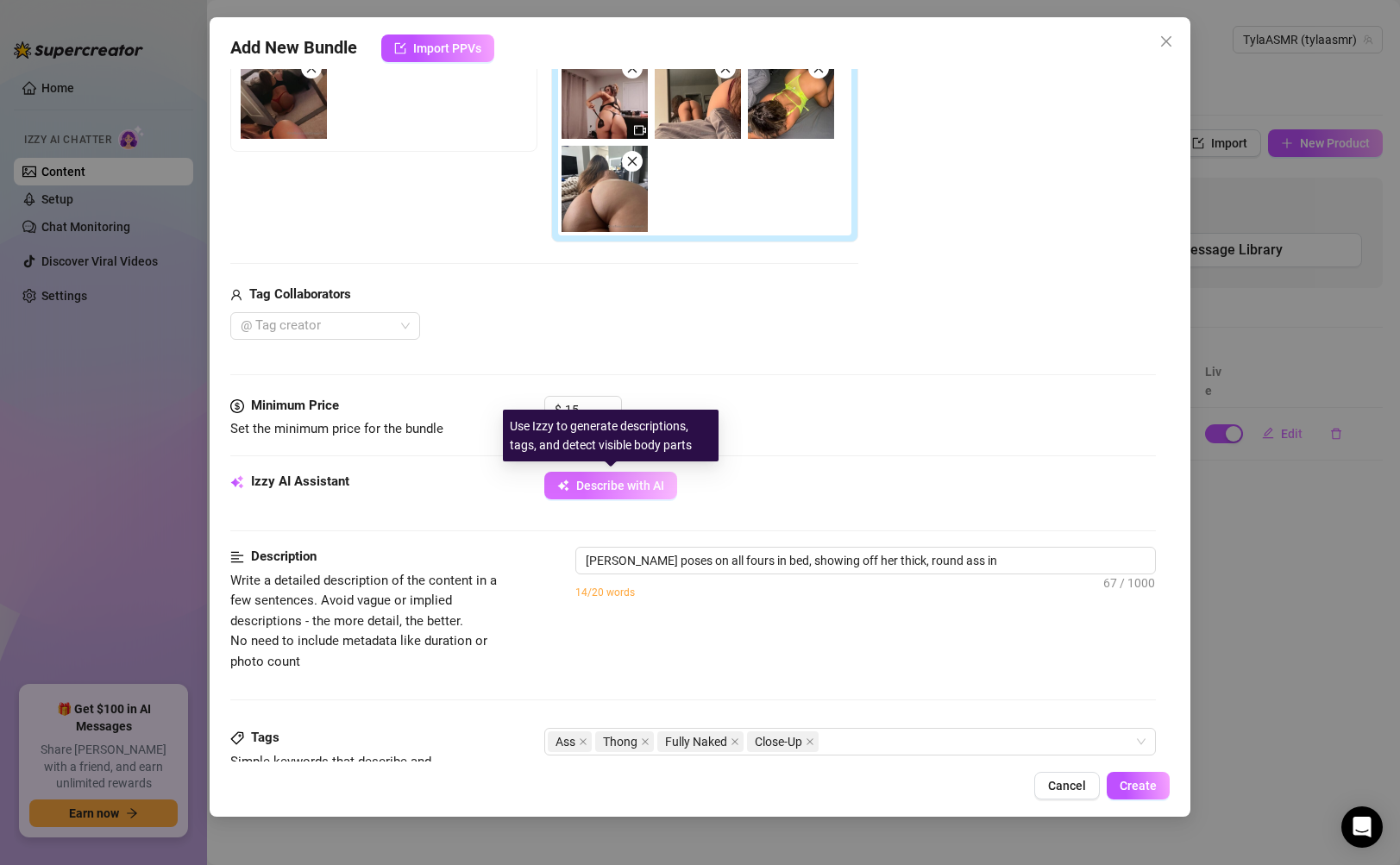
type textarea "[PERSON_NAME] poses on all fours in bed, showing off her thick, round ass in a"
type textarea "[PERSON_NAME] poses on all fours in bed, showing off her thick, round ass in a …"
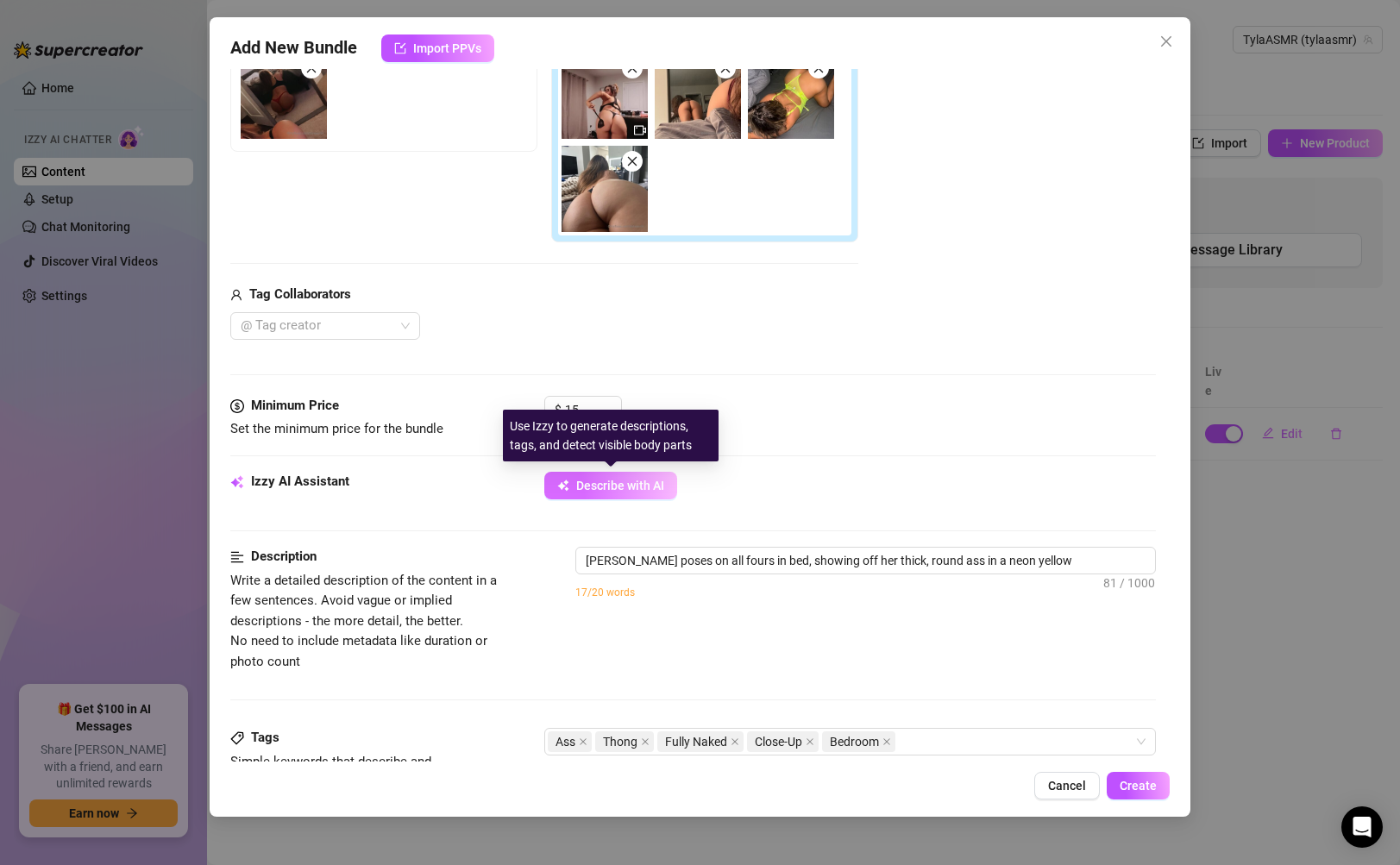
type textarea "[PERSON_NAME] poses on all fours in bed, showing off her thick, round ass in a …"
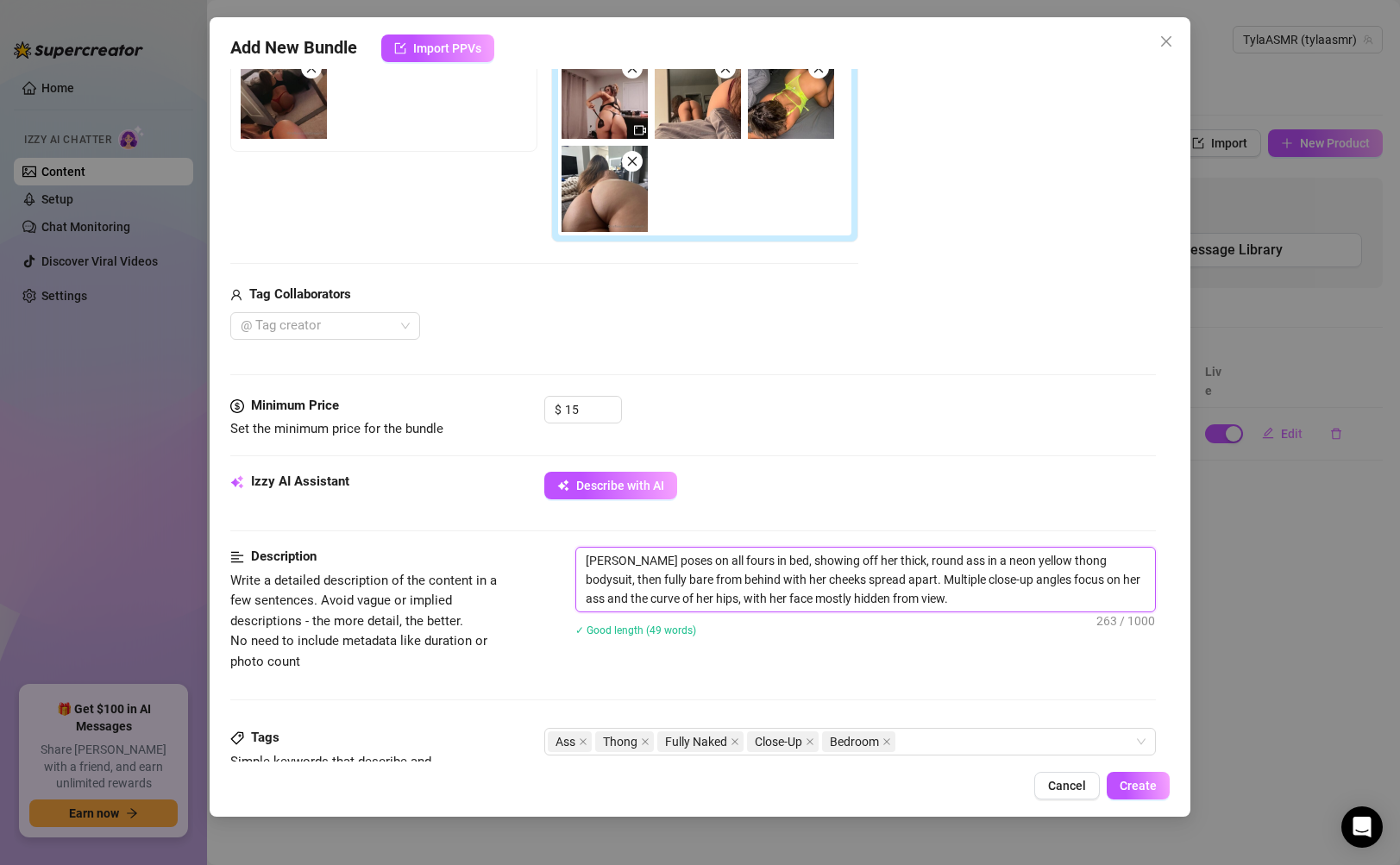
click at [966, 603] on textarea "[PERSON_NAME] poses on all fours in bed, showing off her thick, round ass in a …" at bounding box center [865, 580] width 578 height 64
drag, startPoint x: 966, startPoint y: 603, endPoint x: 580, endPoint y: 548, distance: 389.9
click at [580, 548] on textarea "[PERSON_NAME] poses on all fours in bed, showing off her thick, round ass in a …" at bounding box center [865, 580] width 578 height 64
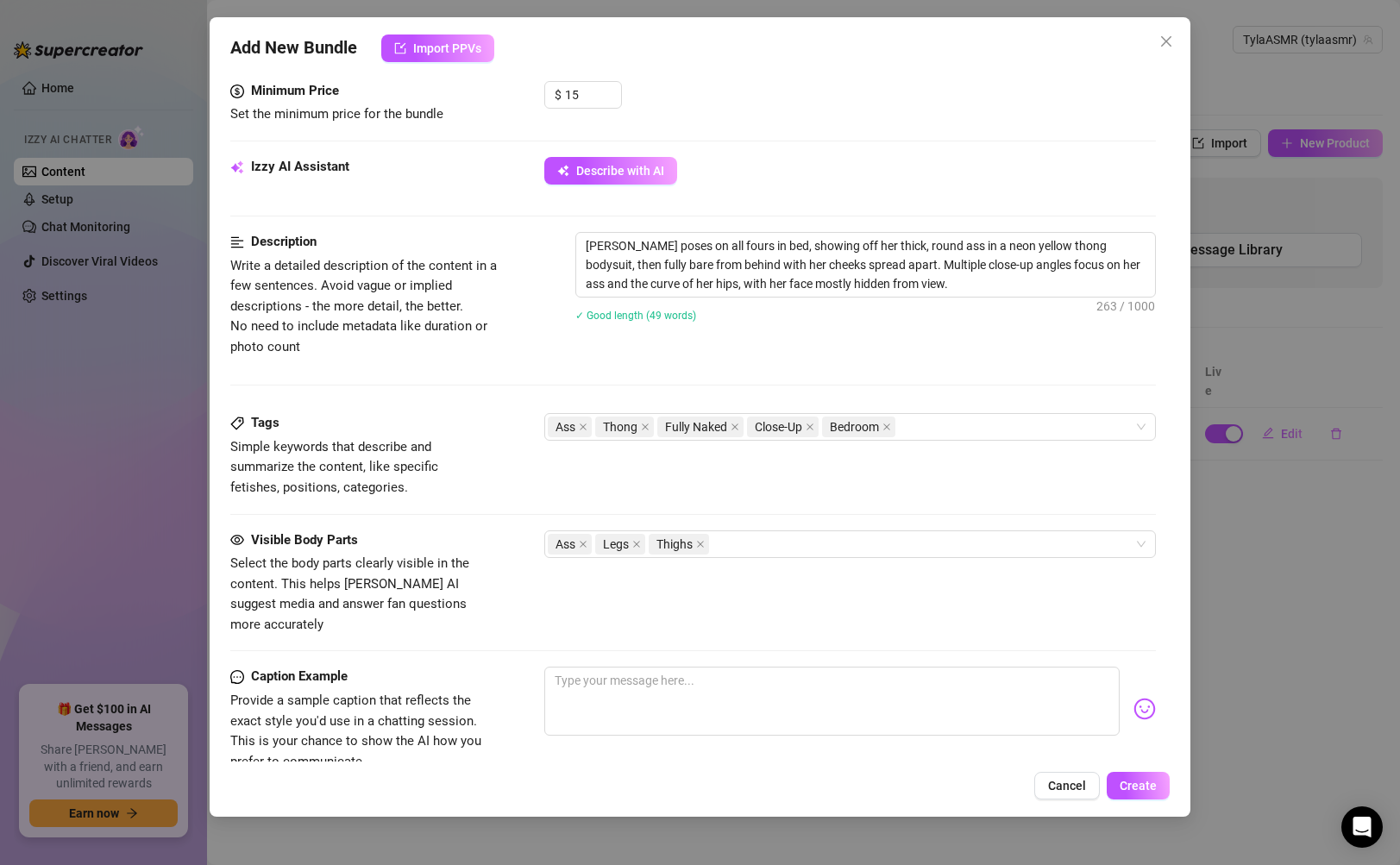
scroll to position [782, 0]
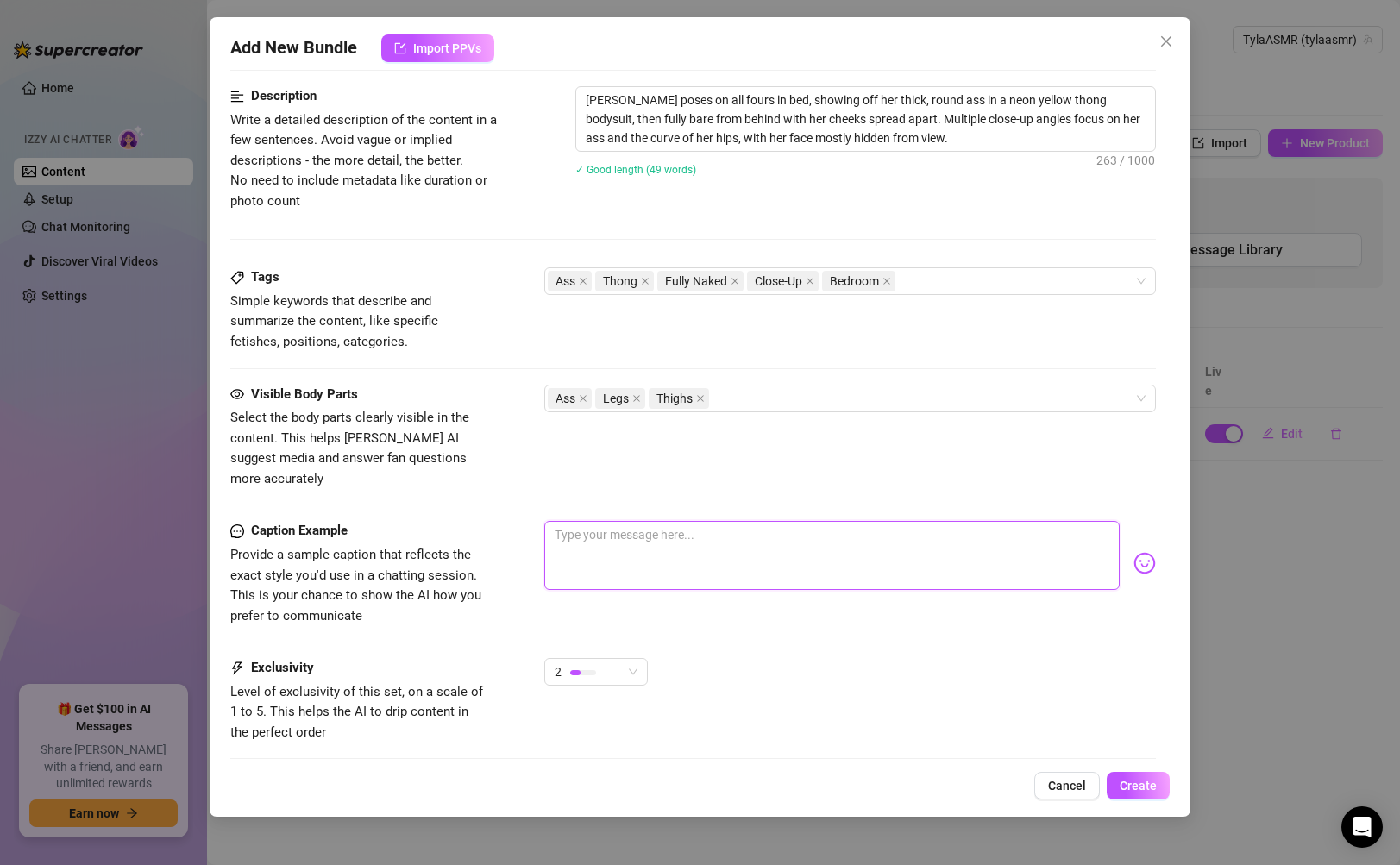
click at [819, 521] on textarea at bounding box center [831, 555] width 575 height 69
paste textarea "You like this view from behind, don’t you? 😈 Neon just makes my ass look extra …"
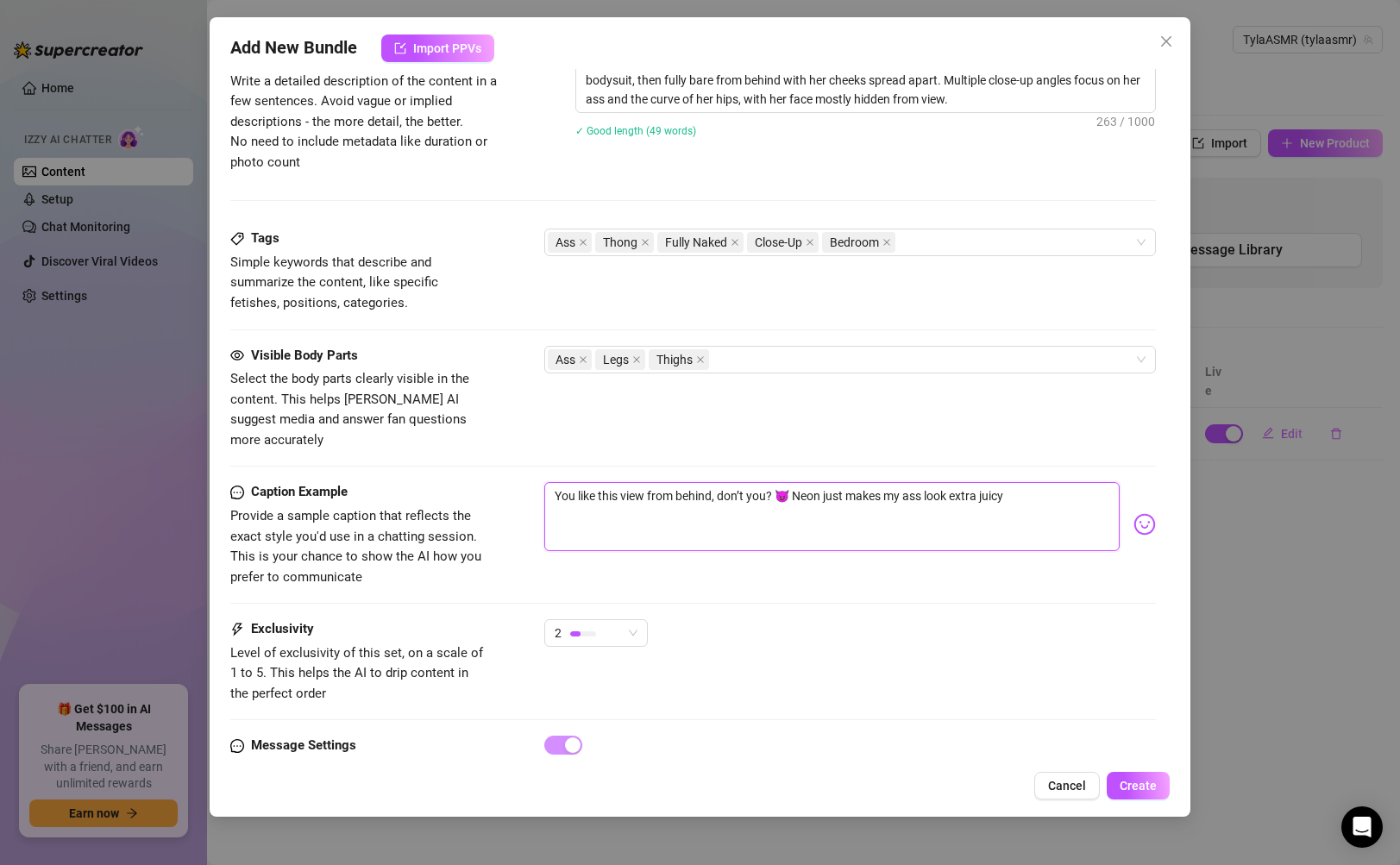
scroll to position [872, 0]
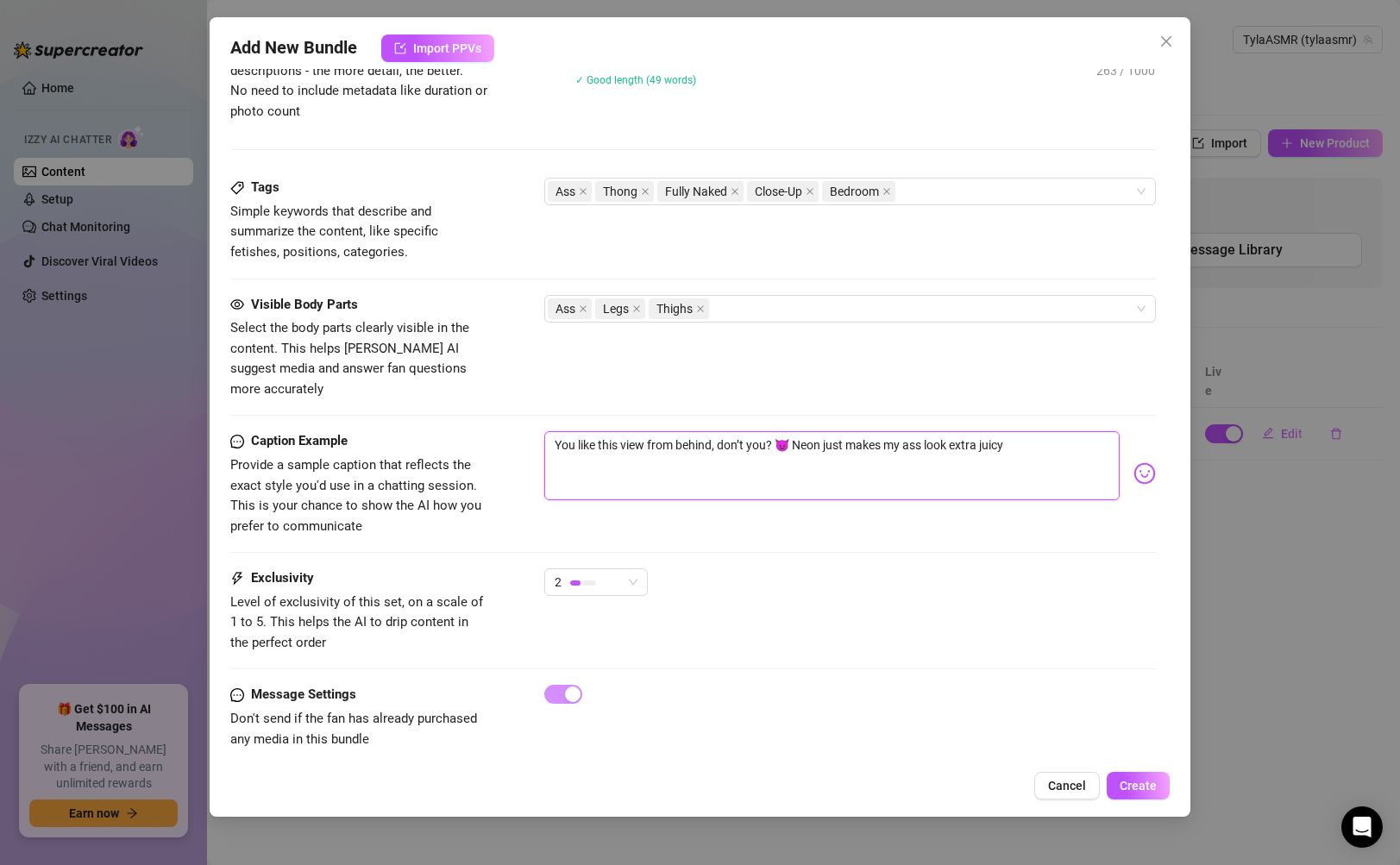
click at [1028, 434] on textarea "You like this view from behind, don’t you? 😈 Neon just makes my ass look extra …" at bounding box center [831, 466] width 575 height 69
drag, startPoint x: 793, startPoint y: 423, endPoint x: 1189, endPoint y: 451, distance: 397.0
click at [1189, 451] on div "Add New Bundle Import PPVs Account TylaASMR (@tylaasmr) Name Name is for your i…" at bounding box center [700, 417] width 980 height 800
paste textarea "From this angle, there’s nowhere to hide 👅 Would you grab, spank, or spread fir…"
click at [1025, 432] on textarea "You like this view from behind, don’t you? 😈 From this angle, there’s nowhere t…" at bounding box center [831, 466] width 575 height 69
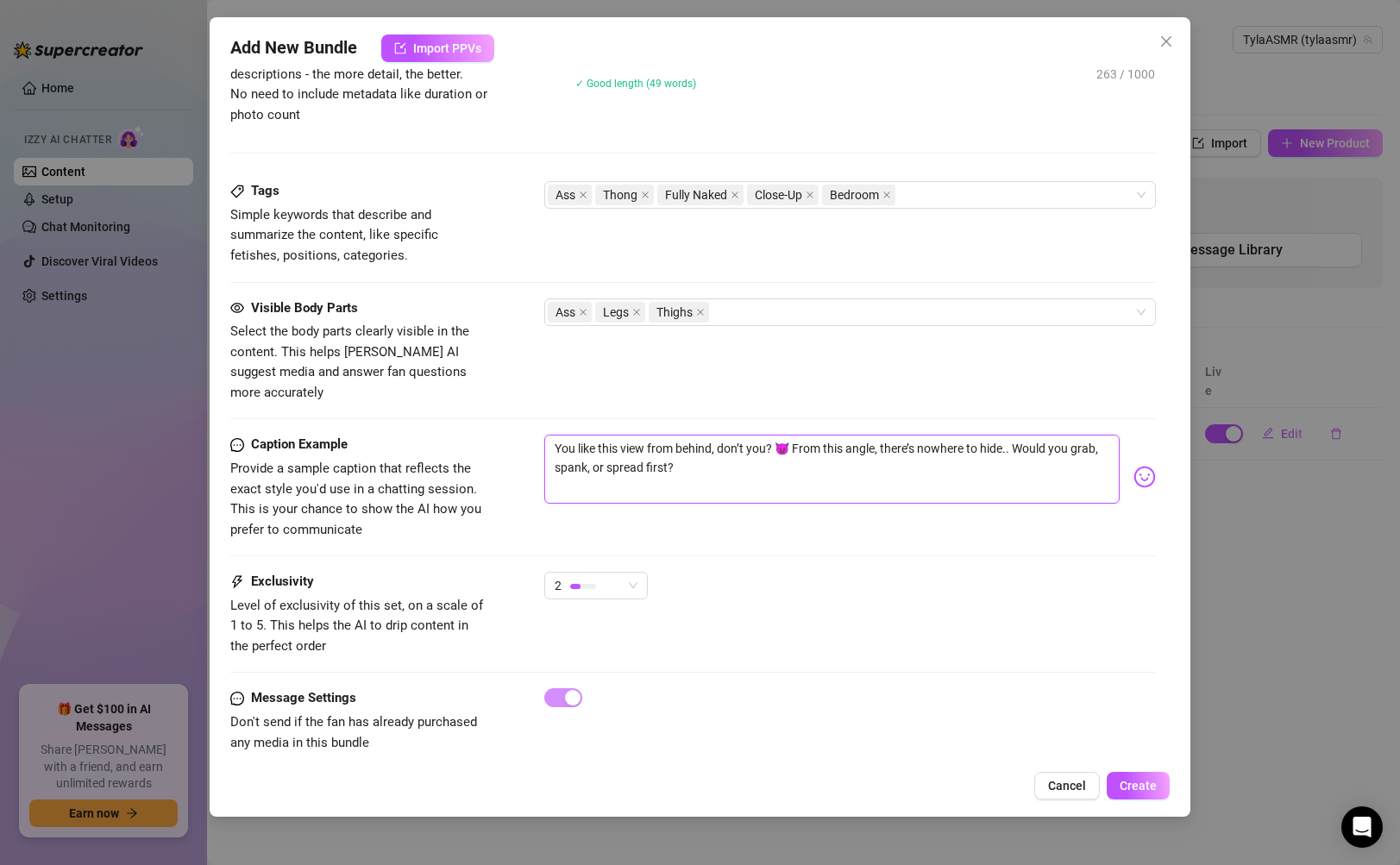
scroll to position [869, 0]
click at [791, 458] on textarea "You like this view from behind, don’t you? 😈 From this angle, there’s nowhere t…" at bounding box center [831, 468] width 575 height 69
drag, startPoint x: 794, startPoint y: 427, endPoint x: 1017, endPoint y: 420, distance: 223.1
click at [1017, 434] on textarea "You like this view from behind, don’t you? 😈 From this angle, there’s nowhere t…" at bounding box center [831, 468] width 575 height 69
paste textarea "an’t decide which angle makes my ass look better…"
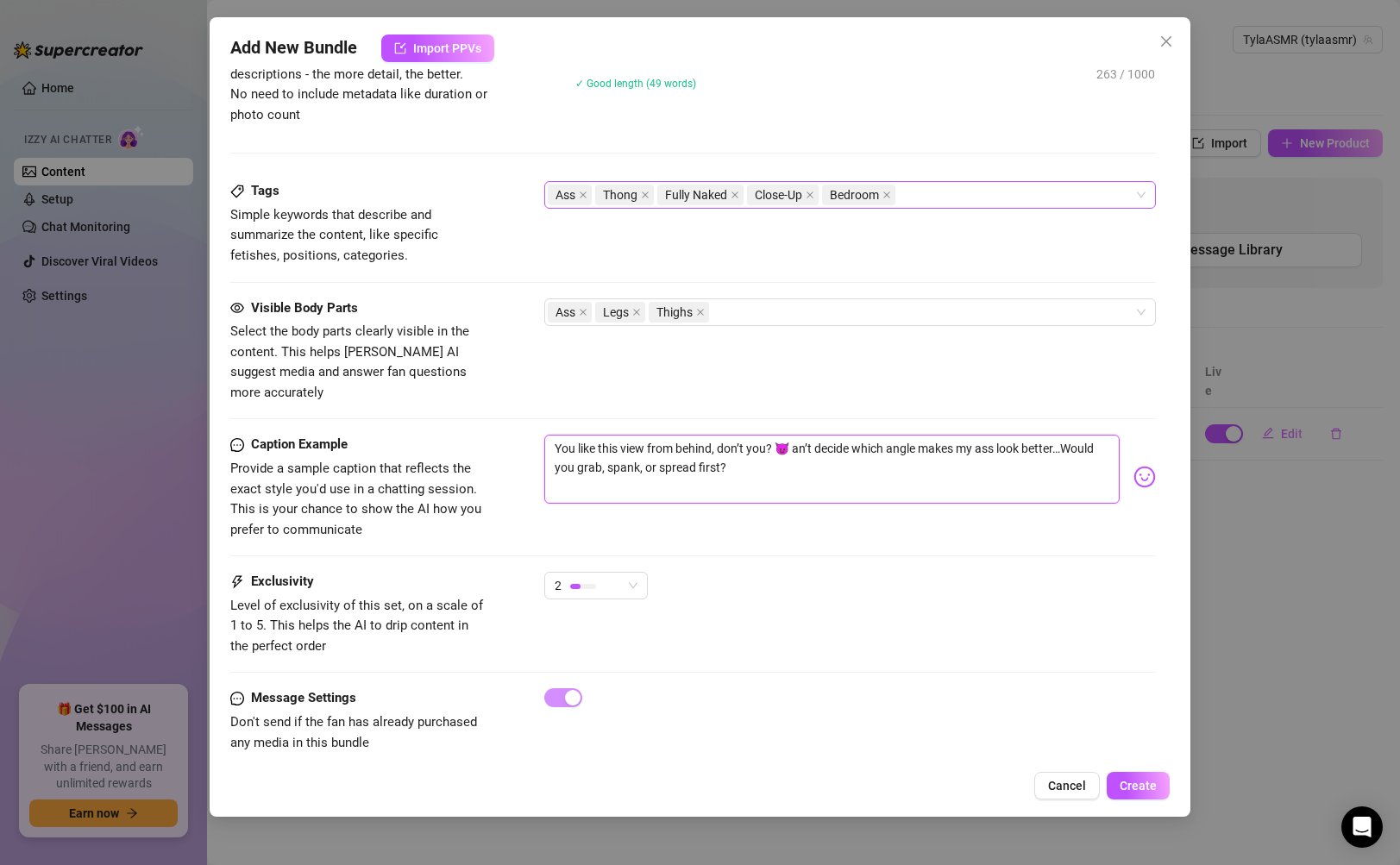
scroll to position [872, 0]
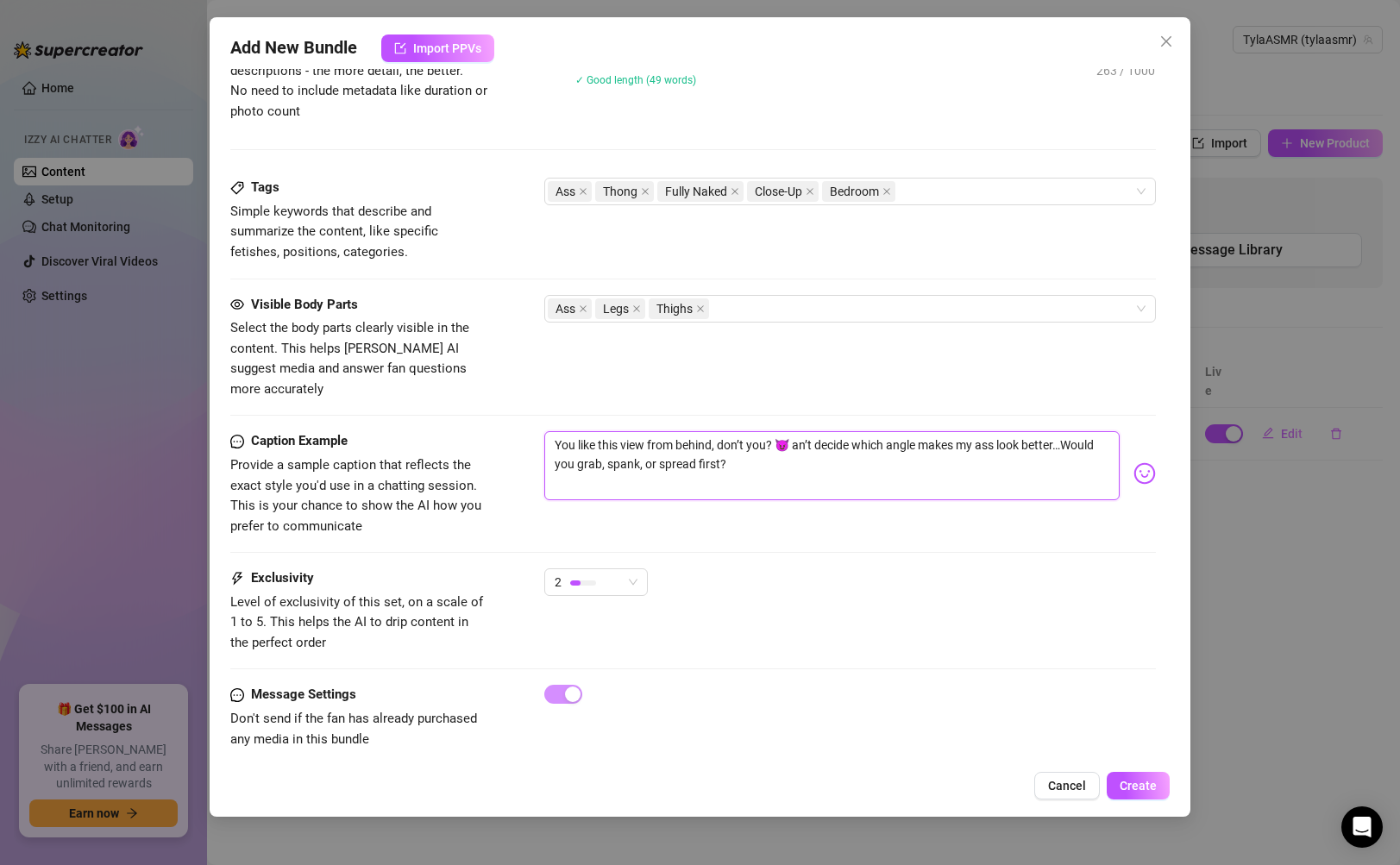
click at [793, 432] on textarea "You like this view from behind, don’t you? 😈 an’t decide which angle makes my a…" at bounding box center [831, 466] width 575 height 69
click at [1100, 432] on textarea "You like this view from behind, don’t you? 😈 Can’t decide which angle makes my …" at bounding box center [831, 466] width 575 height 69
click at [936, 459] on textarea "You like this view from behind, don’t you? 😈 Can’t decide which angle makes my …" at bounding box center [831, 466] width 575 height 69
click at [623, 436] on textarea "You like this view from behind, don’t you? 😈 Can’t decide which angle makes my …" at bounding box center [831, 466] width 575 height 69
click at [913, 448] on textarea "You like this view from behind, don’t you? 😈 Can’t decide which angle makes my …" at bounding box center [831, 466] width 575 height 69
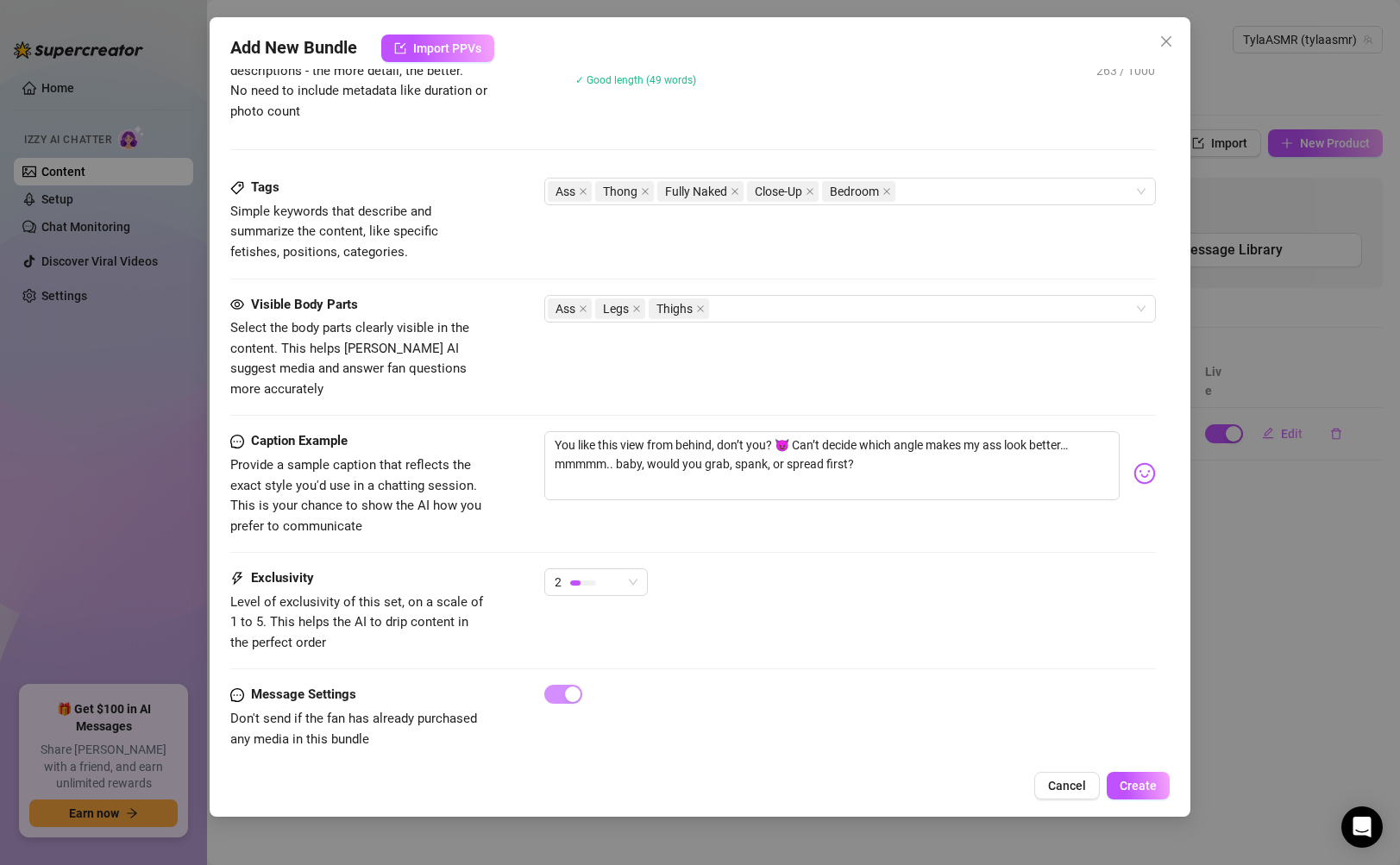
click at [778, 519] on div "Caption Example Provide a sample caption that reflects the exact style you'd us…" at bounding box center [692, 500] width 925 height 137
click at [906, 452] on textarea "You like this view from behind, don’t you? 😈 Can’t decide which angle makes my …" at bounding box center [831, 466] width 575 height 69
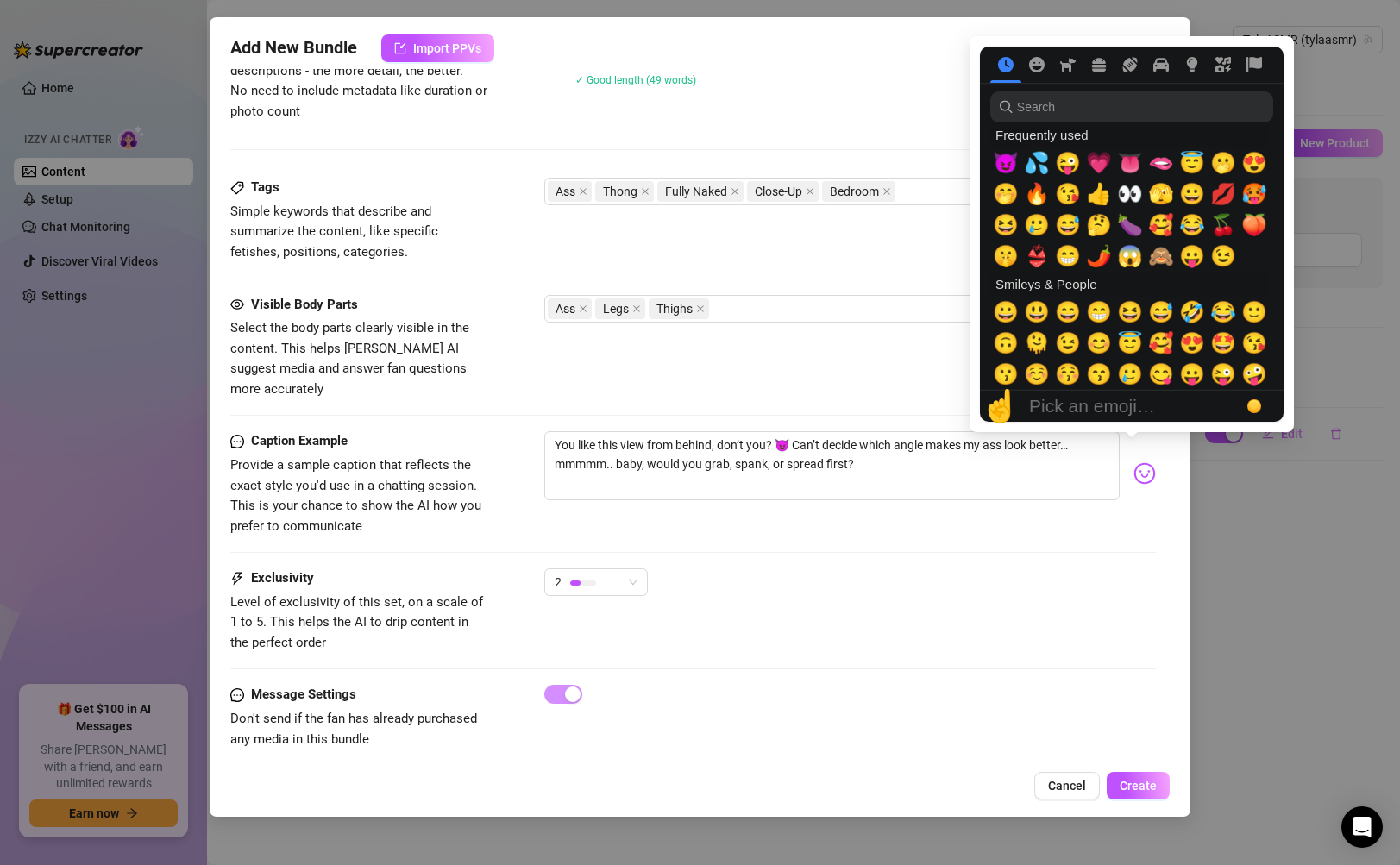
click at [1141, 463] on img at bounding box center [1144, 473] width 22 height 22
click at [1259, 232] on span "🍑" at bounding box center [1254, 225] width 26 height 24
click at [1135, 463] on img at bounding box center [1144, 473] width 22 height 22
click at [1138, 173] on span "👅" at bounding box center [1130, 162] width 26 height 24
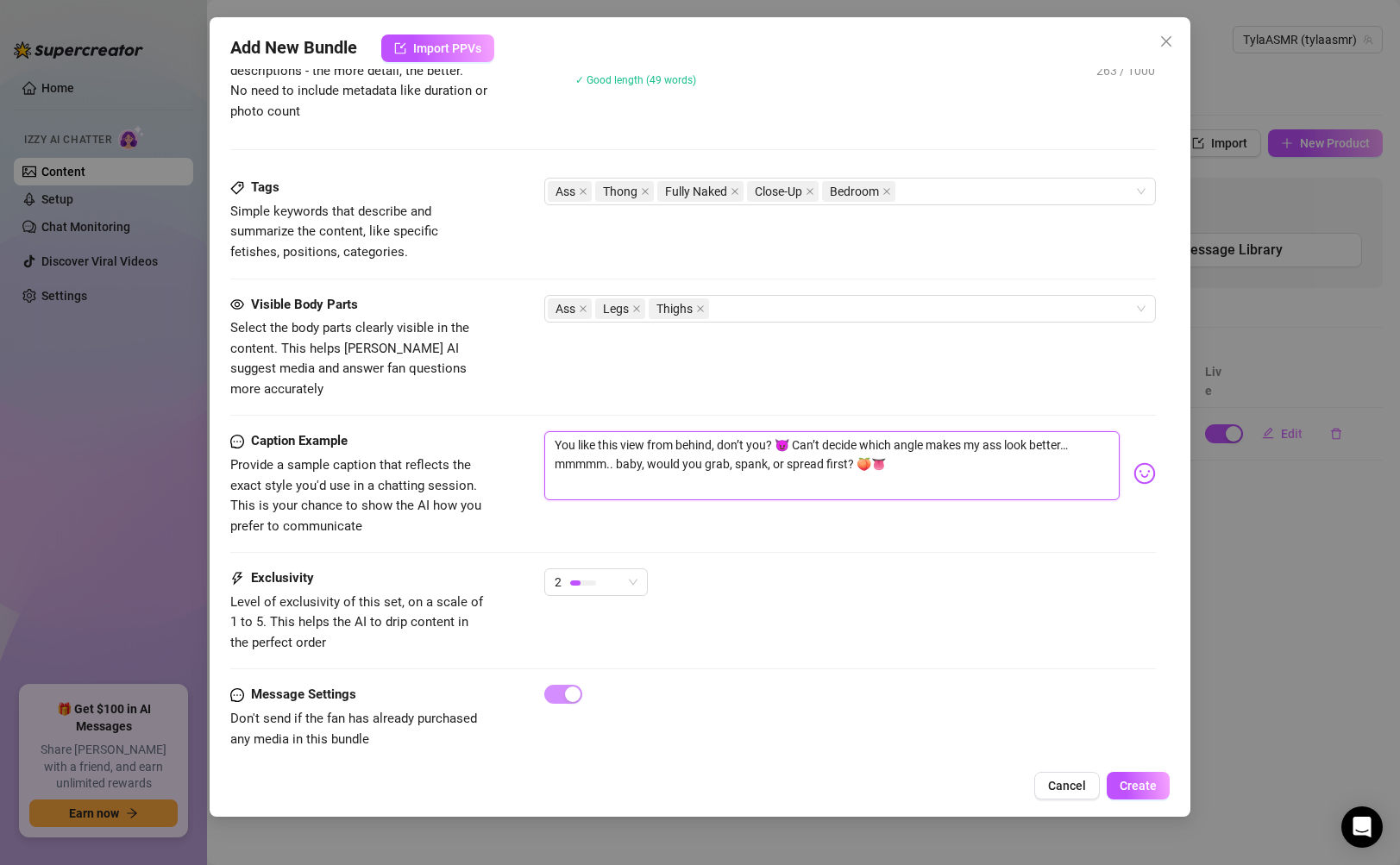
drag, startPoint x: 792, startPoint y: 425, endPoint x: 541, endPoint y: 431, distance: 251.1
click at [541, 432] on div "Caption Example Provide a sample caption that reflects the exact style you'd us…" at bounding box center [692, 484] width 925 height 105
click at [937, 459] on textarea "You like this view from behind, don’t you? 😈 Can’t decide which angle makes my …" at bounding box center [831, 466] width 575 height 69
drag, startPoint x: 954, startPoint y: 455, endPoint x: 504, endPoint y: 411, distance: 452.1
click at [504, 432] on div "Caption Example Provide a sample caption that reflects the exact style you'd us…" at bounding box center [692, 484] width 925 height 105
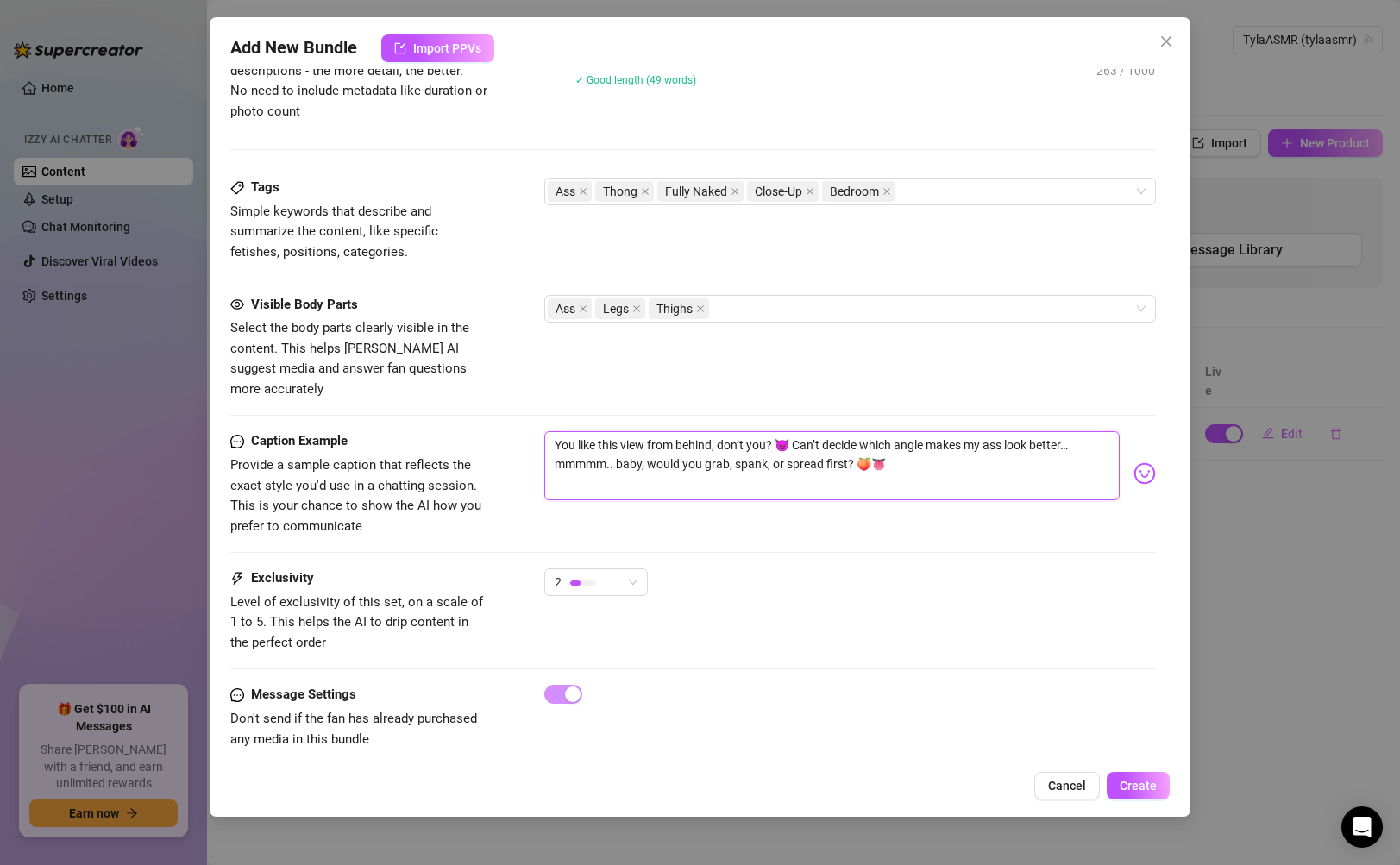
paste textarea "“You like this view from behind, don’t you? 😈 Neon just makes my ass look extra…"
click at [561, 432] on textarea "“You like this view from behind, don’t you? 😈 Neon just makes my ass look extra…" at bounding box center [831, 466] width 575 height 69
click at [1062, 454] on textarea "You like this view from behind, don’t you? 😈 Neon just makes my ass look extra …" at bounding box center [831, 466] width 575 height 69
click at [823, 432] on textarea "You like this view from behind, don’t you? 😈 Neon just makes my ass look extra …" at bounding box center [831, 466] width 575 height 69
click at [1100, 432] on textarea "You like this view from behind, don’t you? 😈 These thongs just makes my ass loo…" at bounding box center [831, 466] width 575 height 69
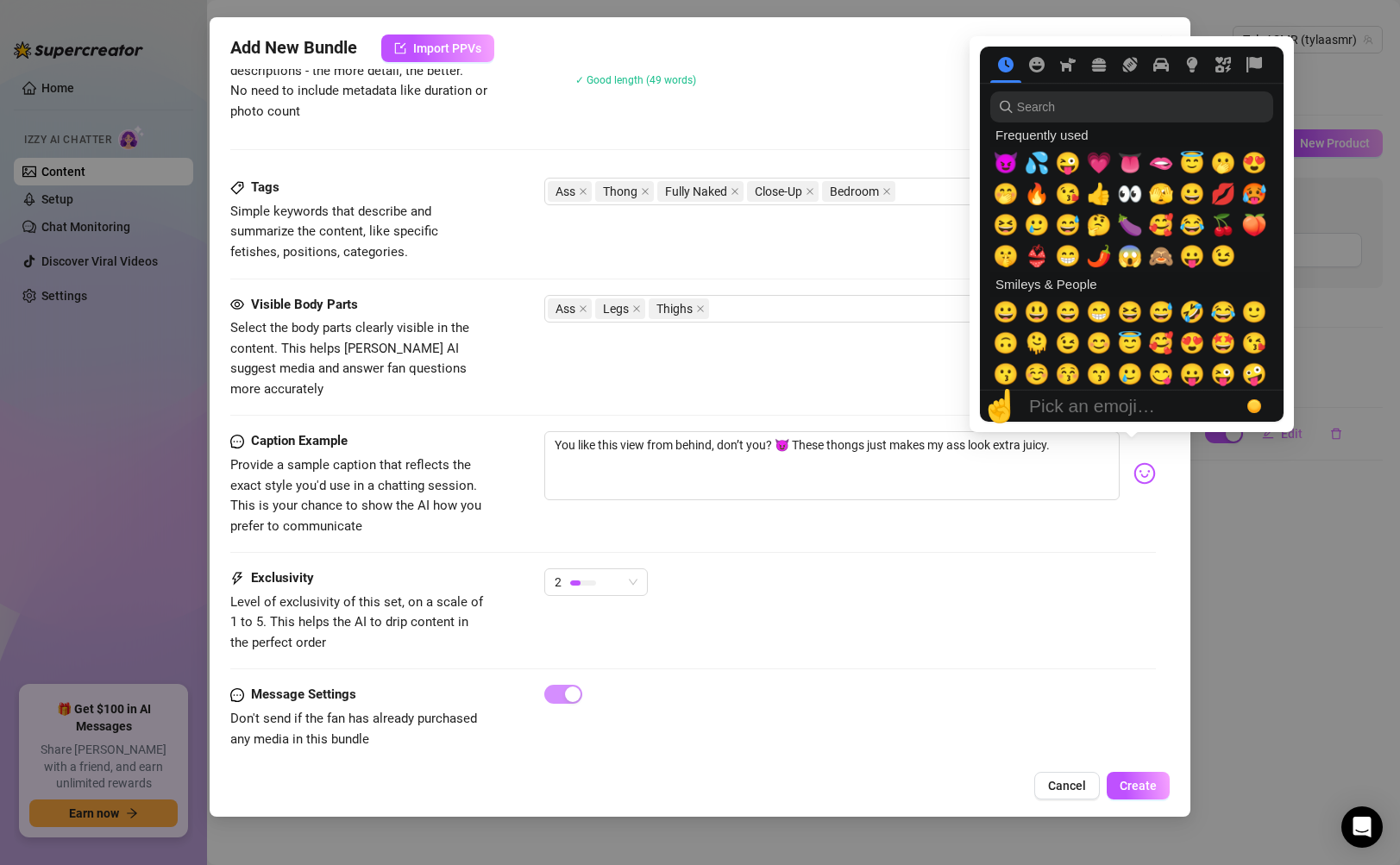
click at [1134, 463] on img at bounding box center [1144, 473] width 22 height 22
click at [1046, 161] on span "💦" at bounding box center [1036, 162] width 26 height 24
click at [1255, 230] on span "🍑" at bounding box center [1254, 225] width 26 height 24
click at [1131, 161] on span "👅" at bounding box center [1130, 162] width 26 height 24
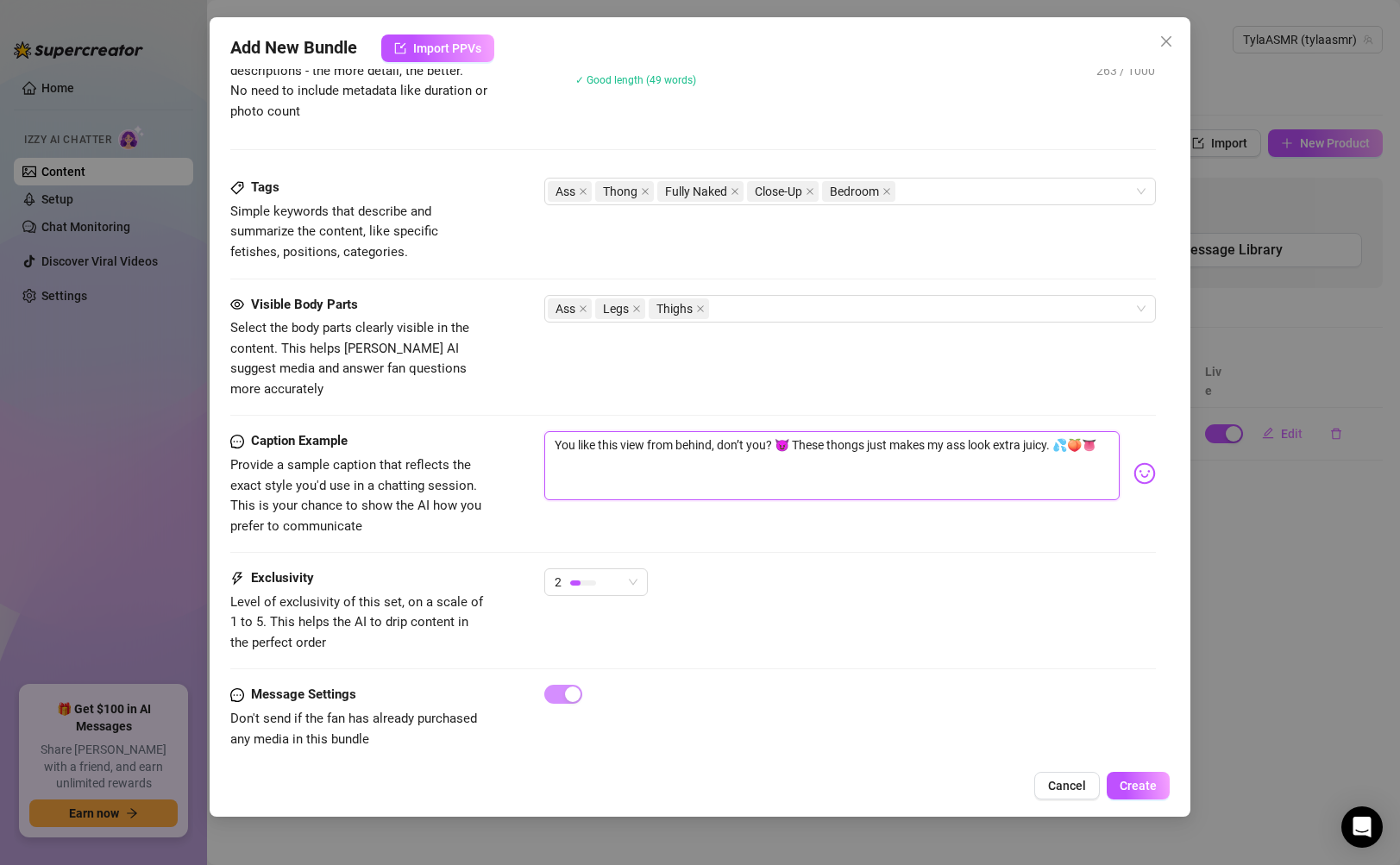
click at [1024, 476] on textarea "You like this view from behind, don’t you? 😈 These thongs just makes my ass loo…" at bounding box center [831, 466] width 575 height 69
click at [1068, 432] on textarea "You like this view from behind, don’t you? 😈 These thongs just makes my ass loo…" at bounding box center [831, 466] width 575 height 69
click at [1138, 463] on img at bounding box center [1144, 473] width 22 height 22
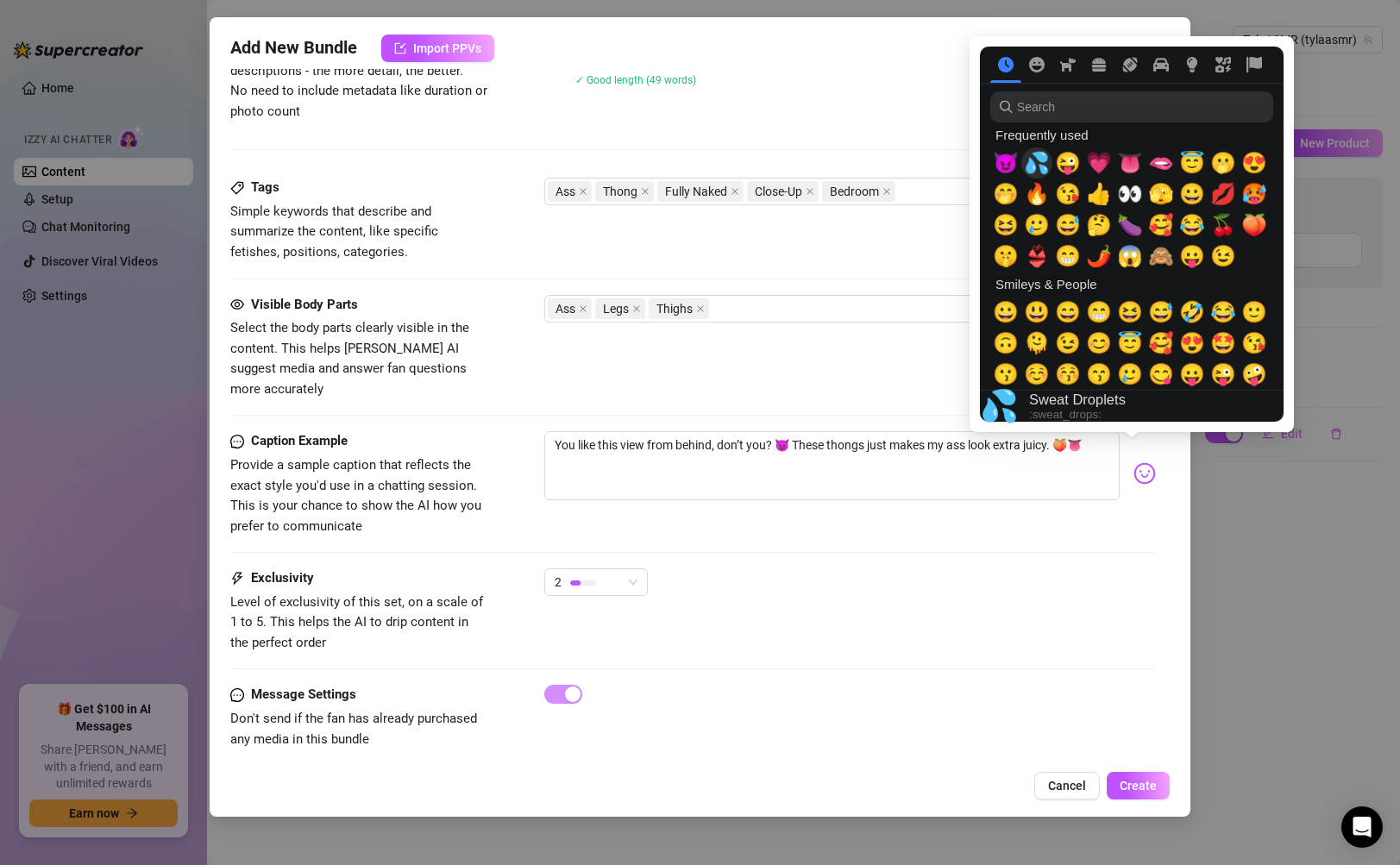
click at [1037, 164] on span "💦" at bounding box center [1036, 162] width 26 height 24
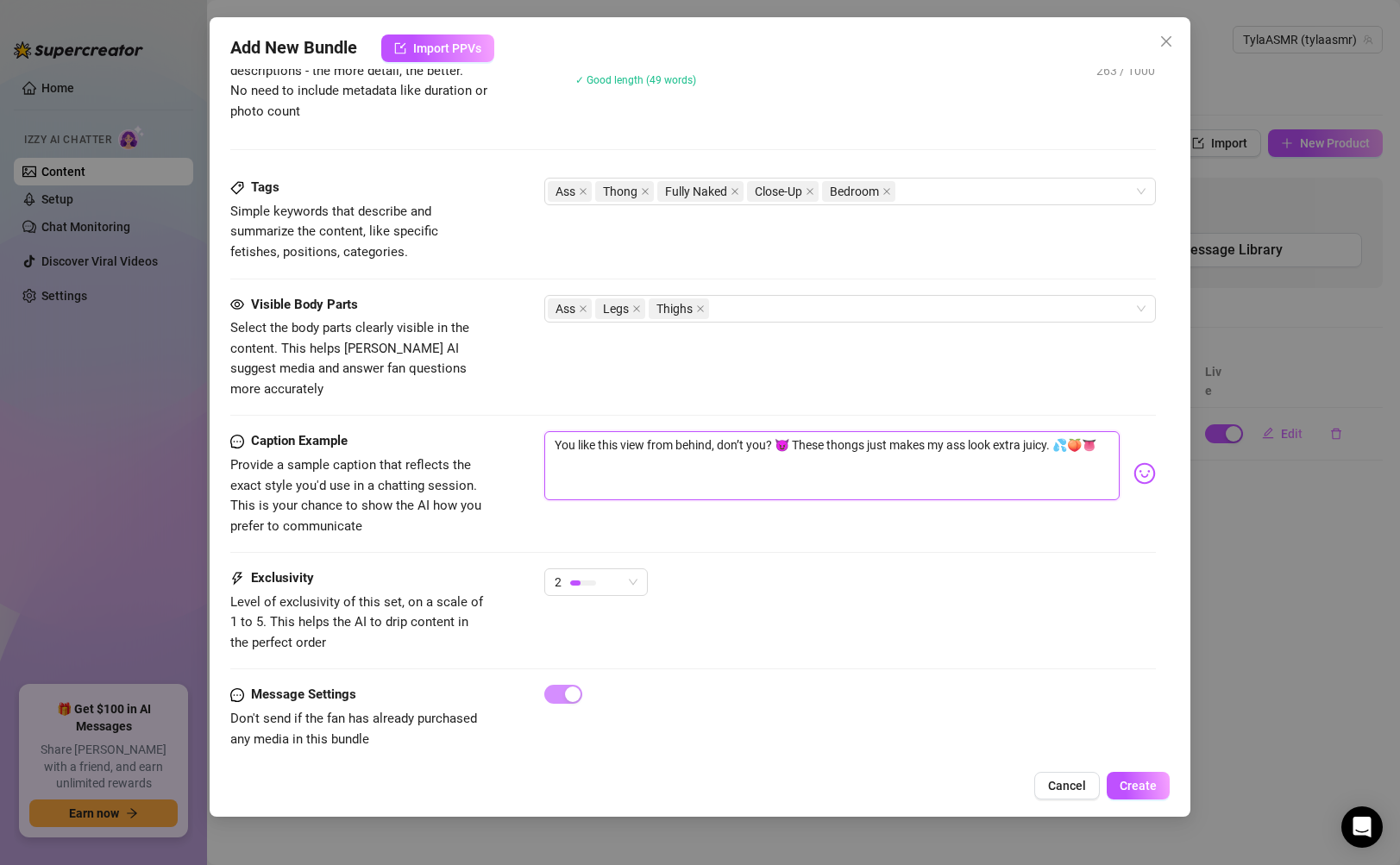
click at [947, 459] on textarea "You like this view from behind, don’t you? 😈 These thongs just makes my ass loo…" at bounding box center [831, 466] width 575 height 69
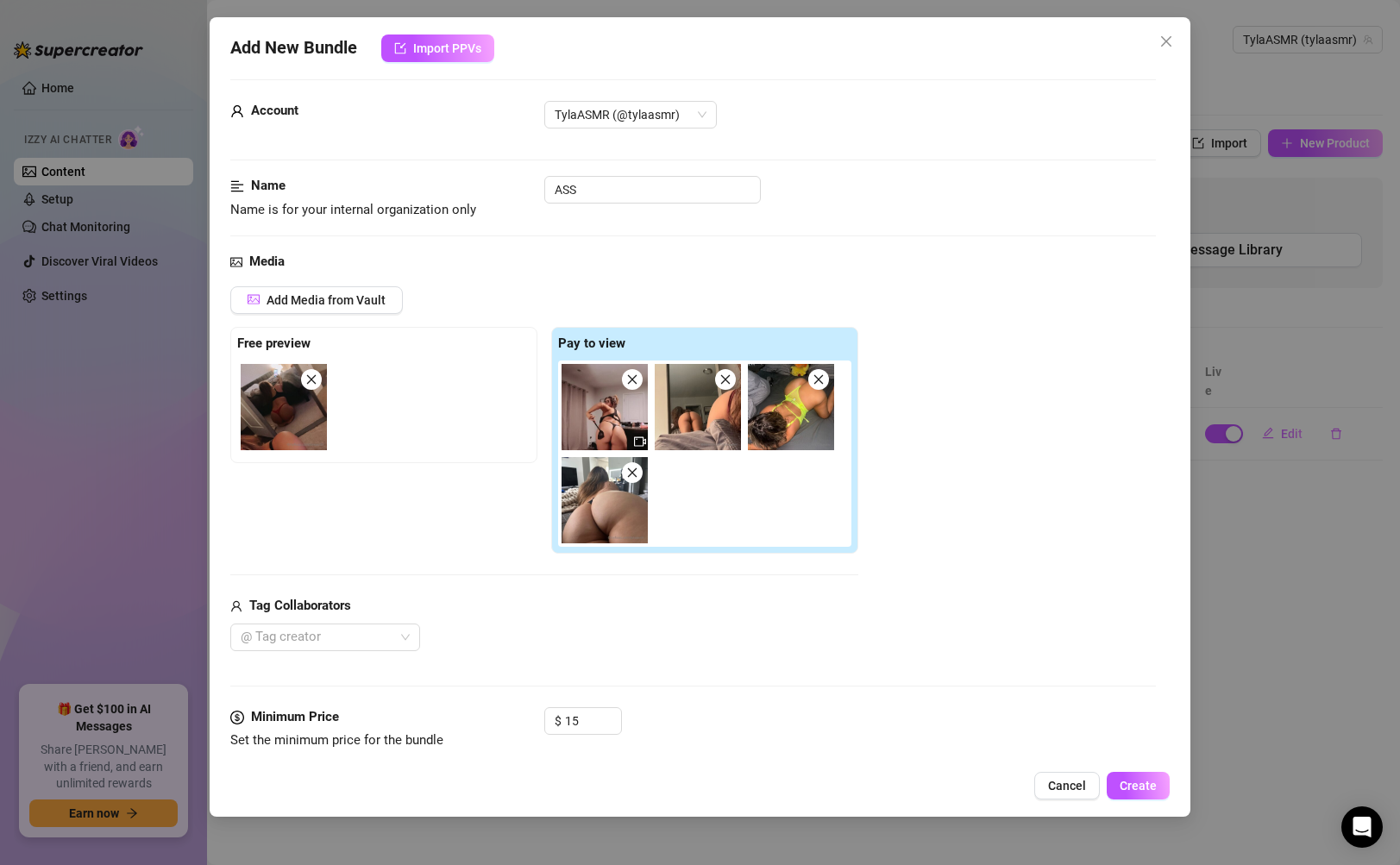
scroll to position [0, 0]
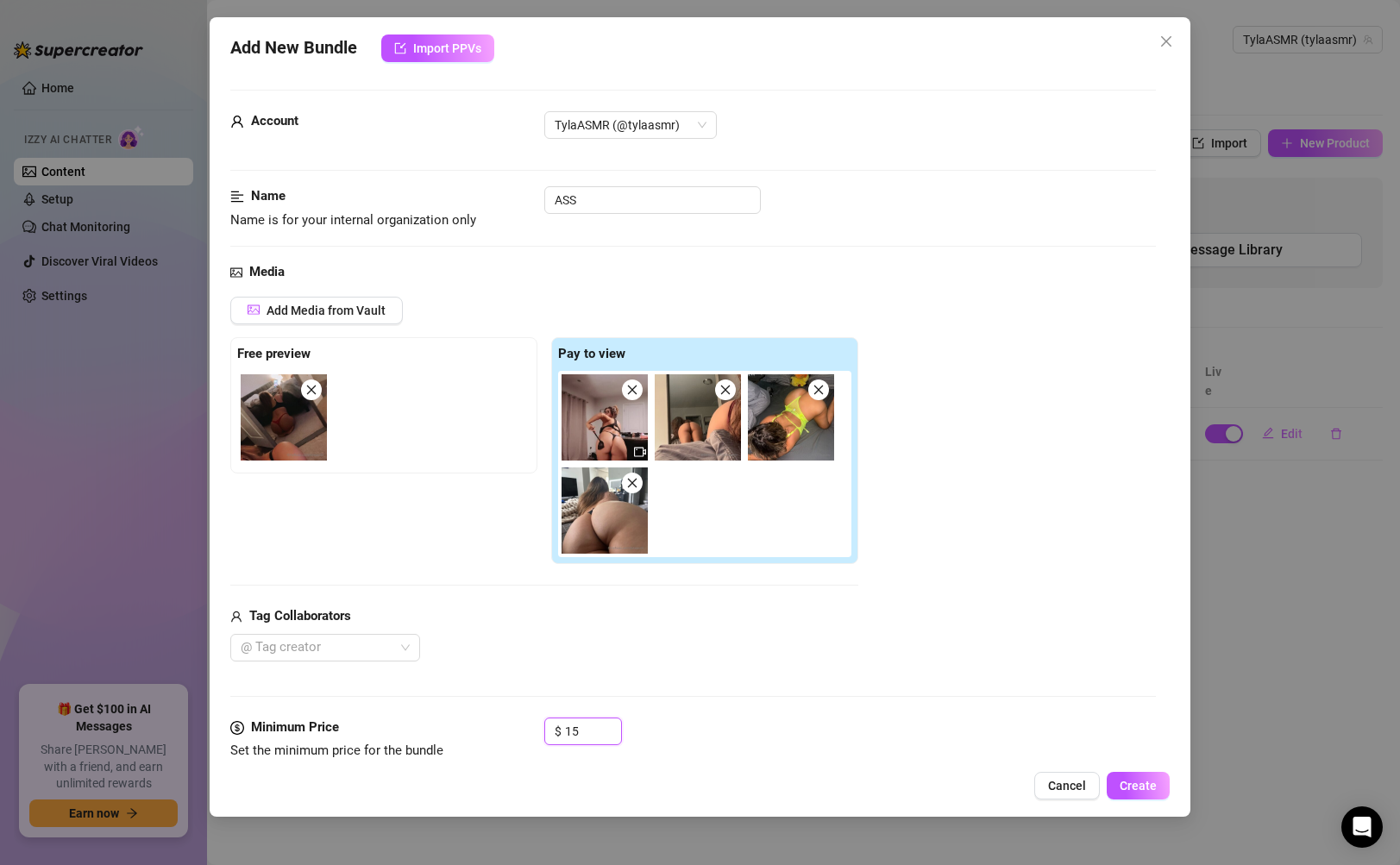
drag, startPoint x: 596, startPoint y: 732, endPoint x: 513, endPoint y: 725, distance: 83.3
click at [513, 725] on div "Minimum Price Set the minimum price for the bundle $ 15" at bounding box center [692, 739] width 925 height 44
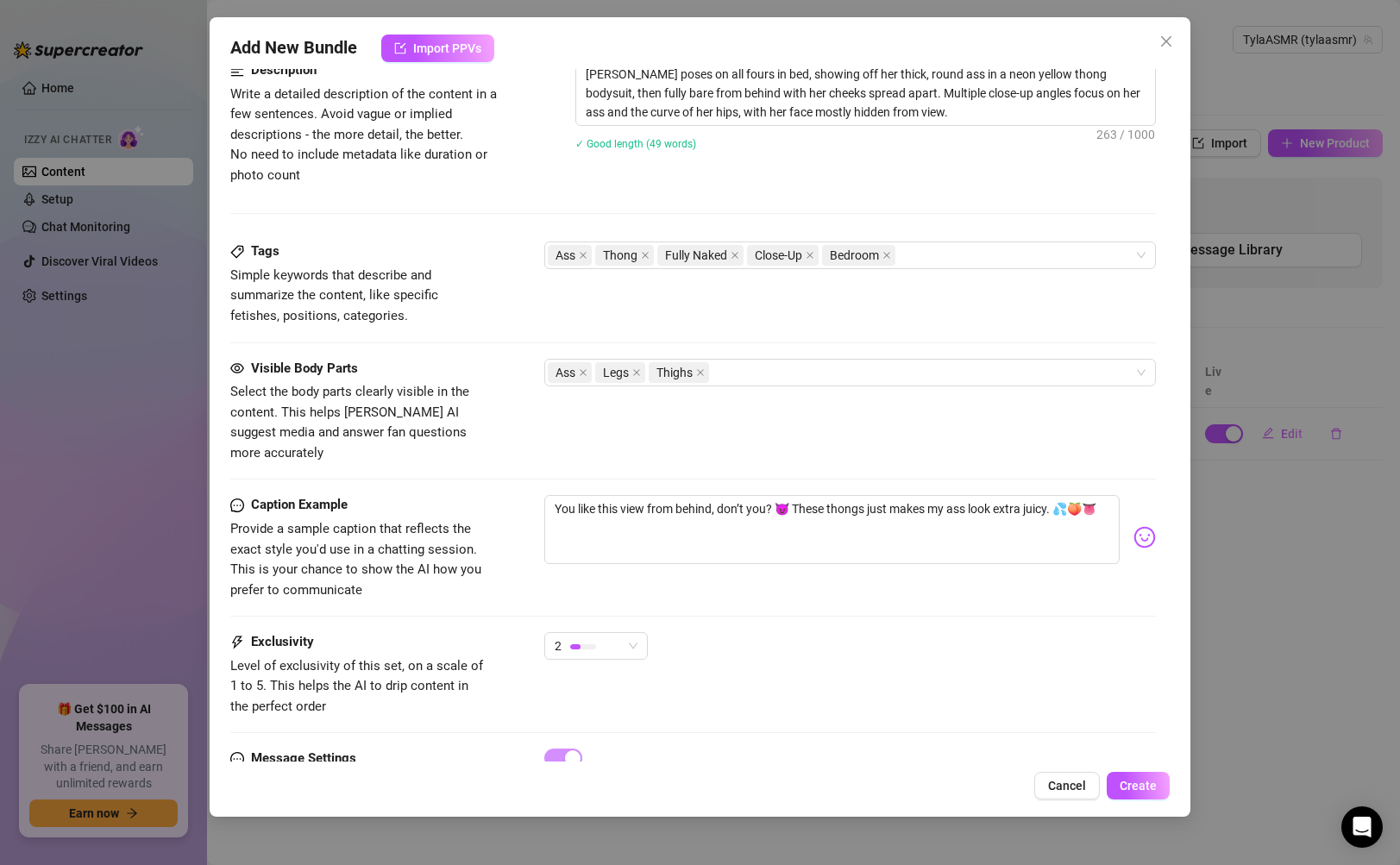
scroll to position [872, 0]
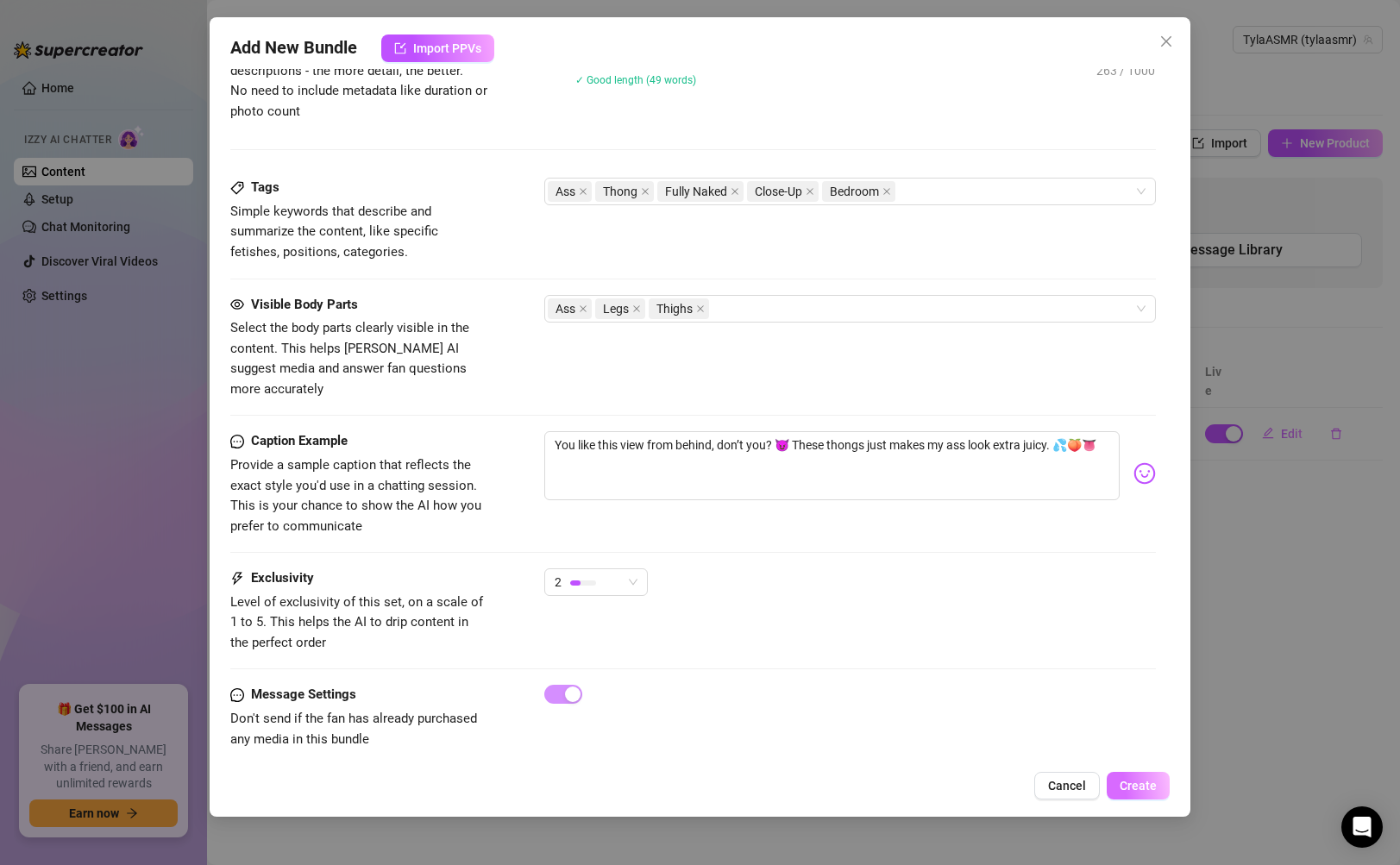
click at [1144, 787] on span "Create" at bounding box center [1138, 785] width 37 height 14
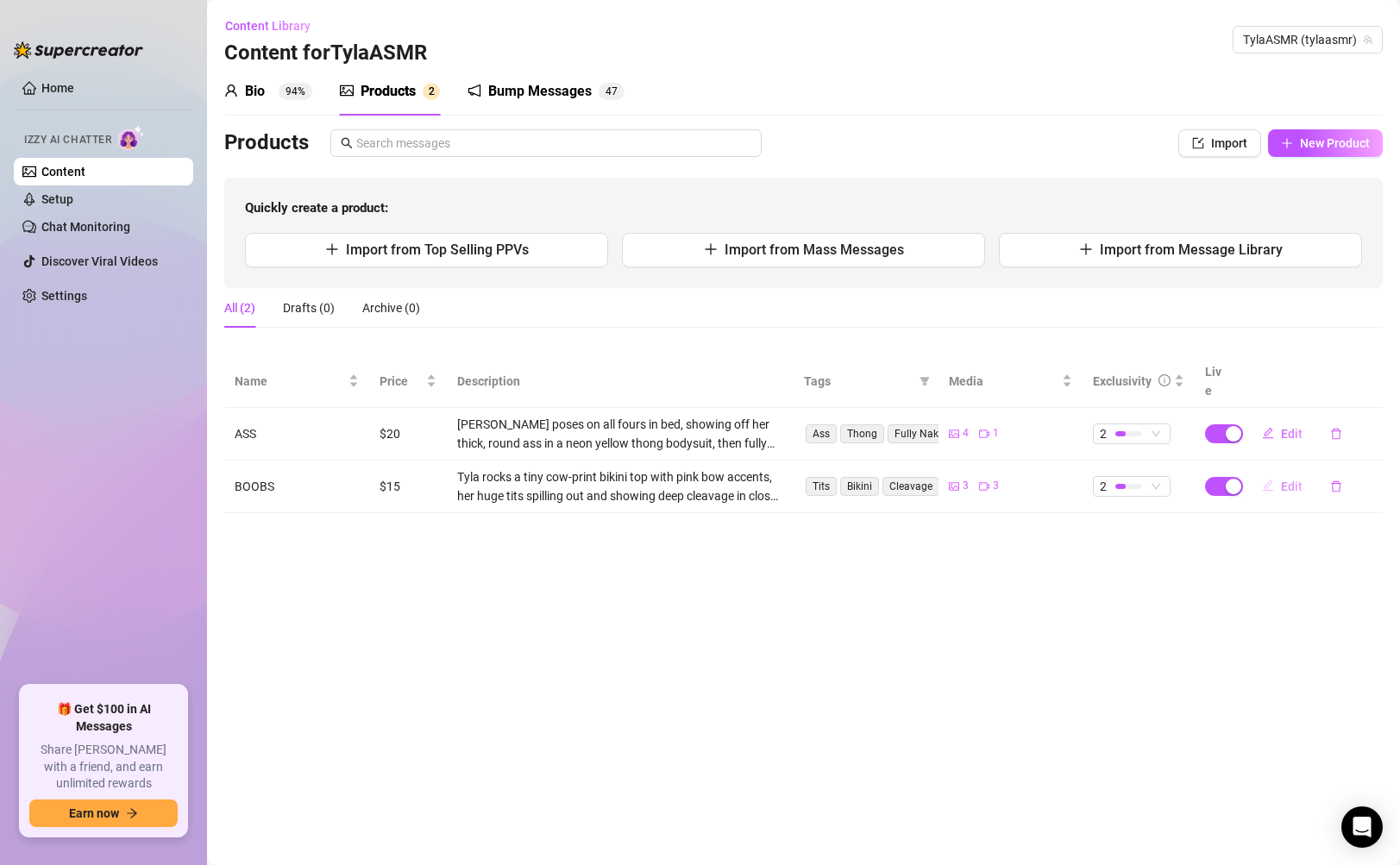
click at [1286, 479] on span "Edit" at bounding box center [1292, 486] width 21 height 14
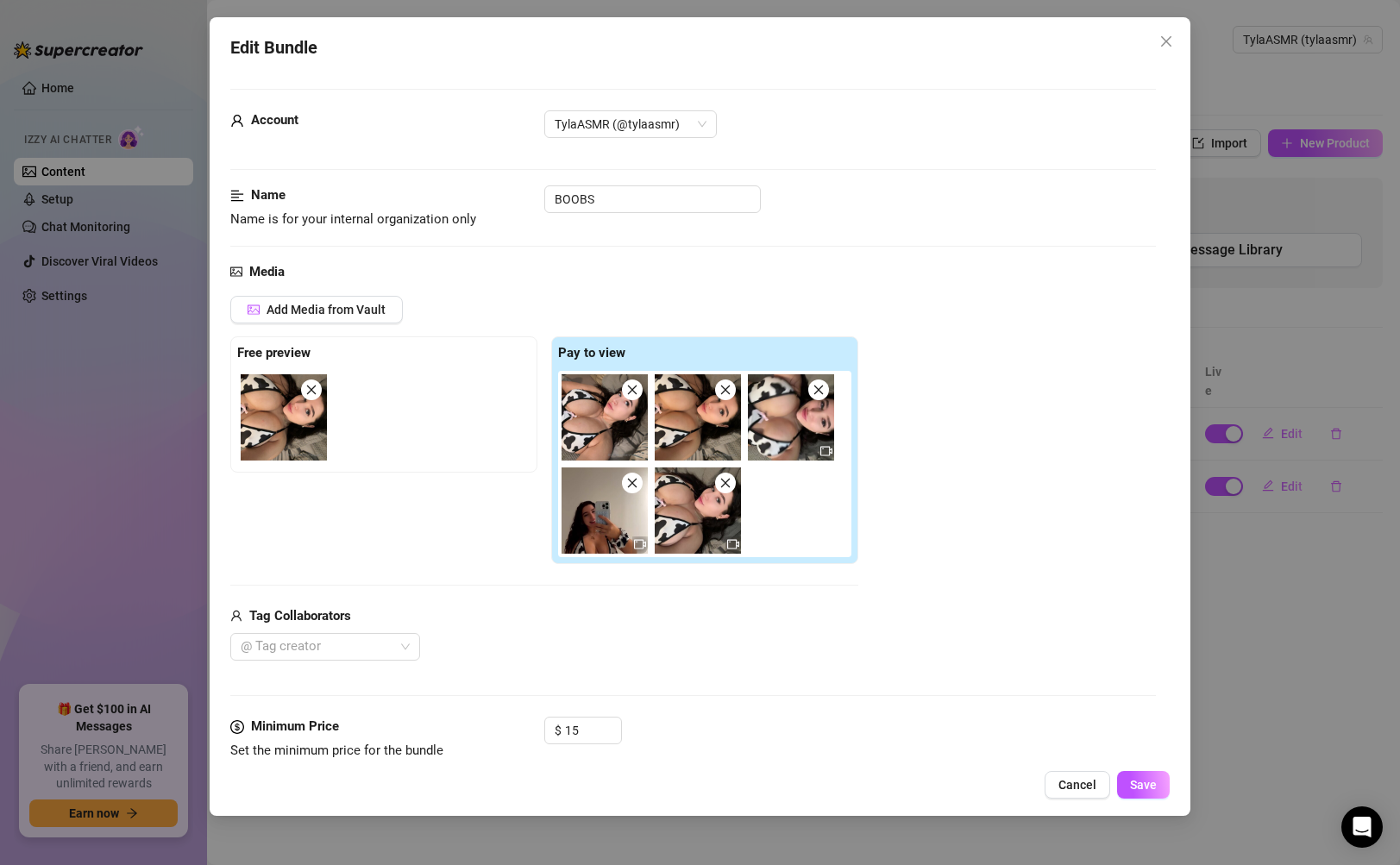
scroll to position [26, 0]
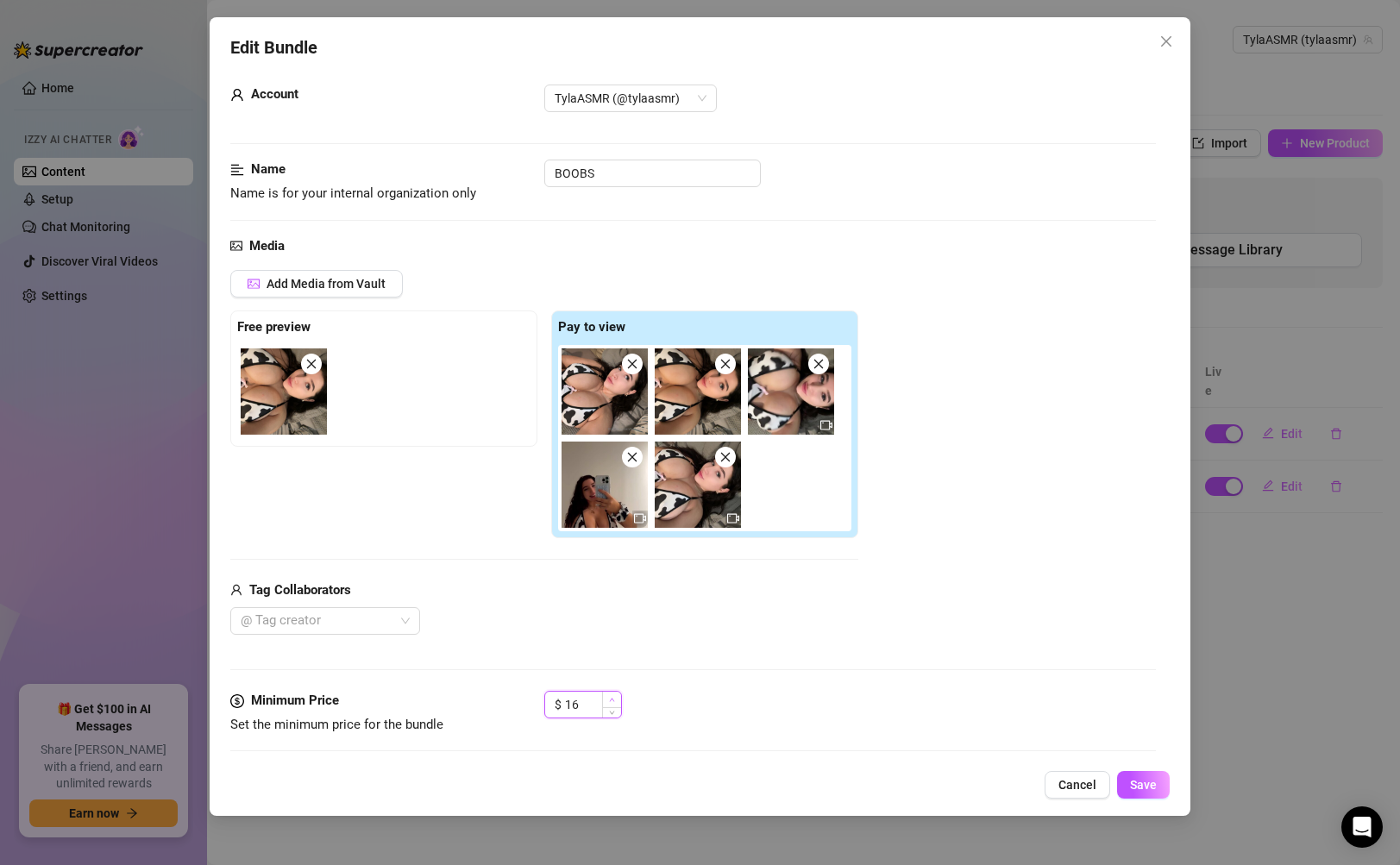
click at [616, 699] on span "Increase Value" at bounding box center [612, 700] width 19 height 16
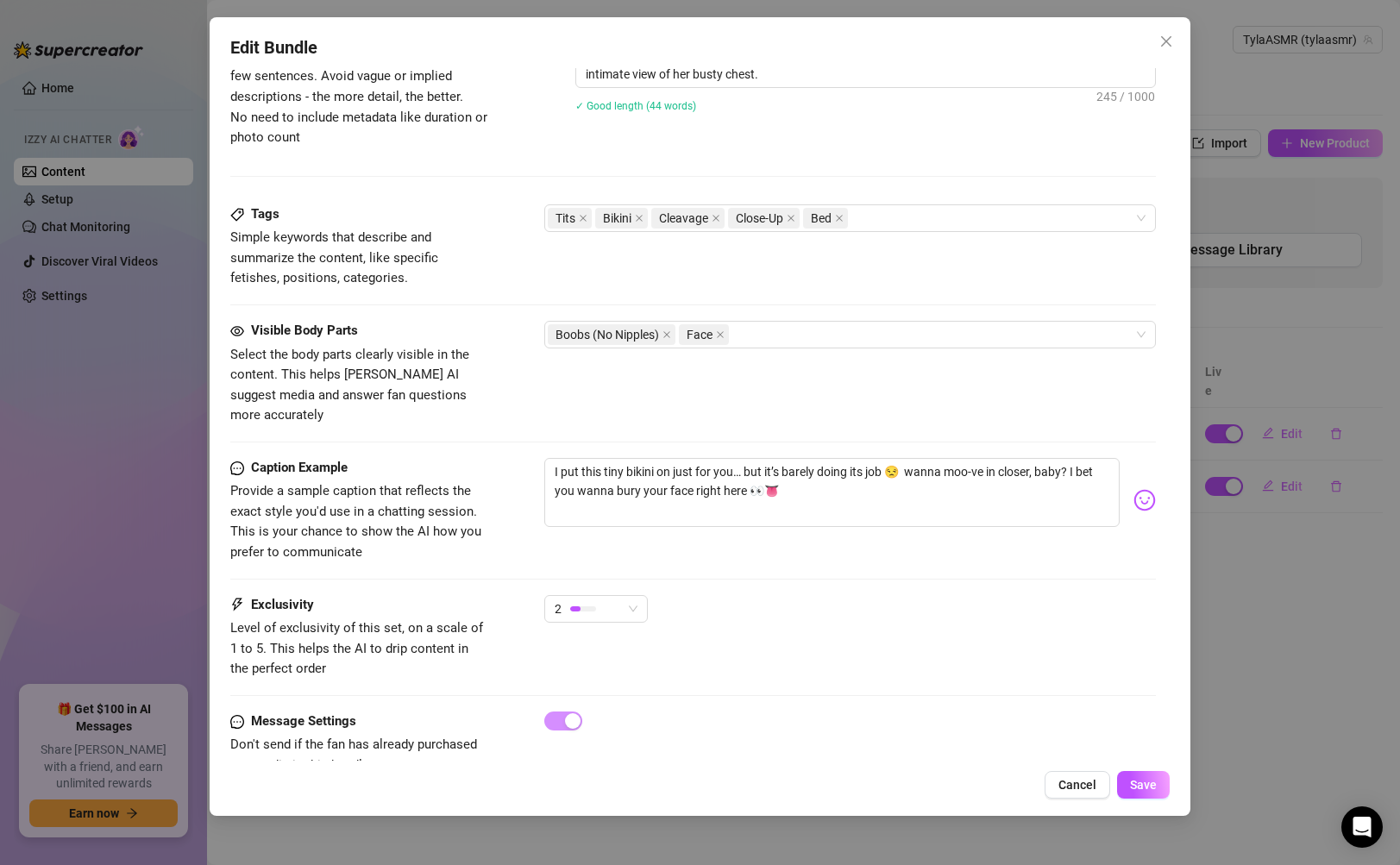
scroll to position [871, 0]
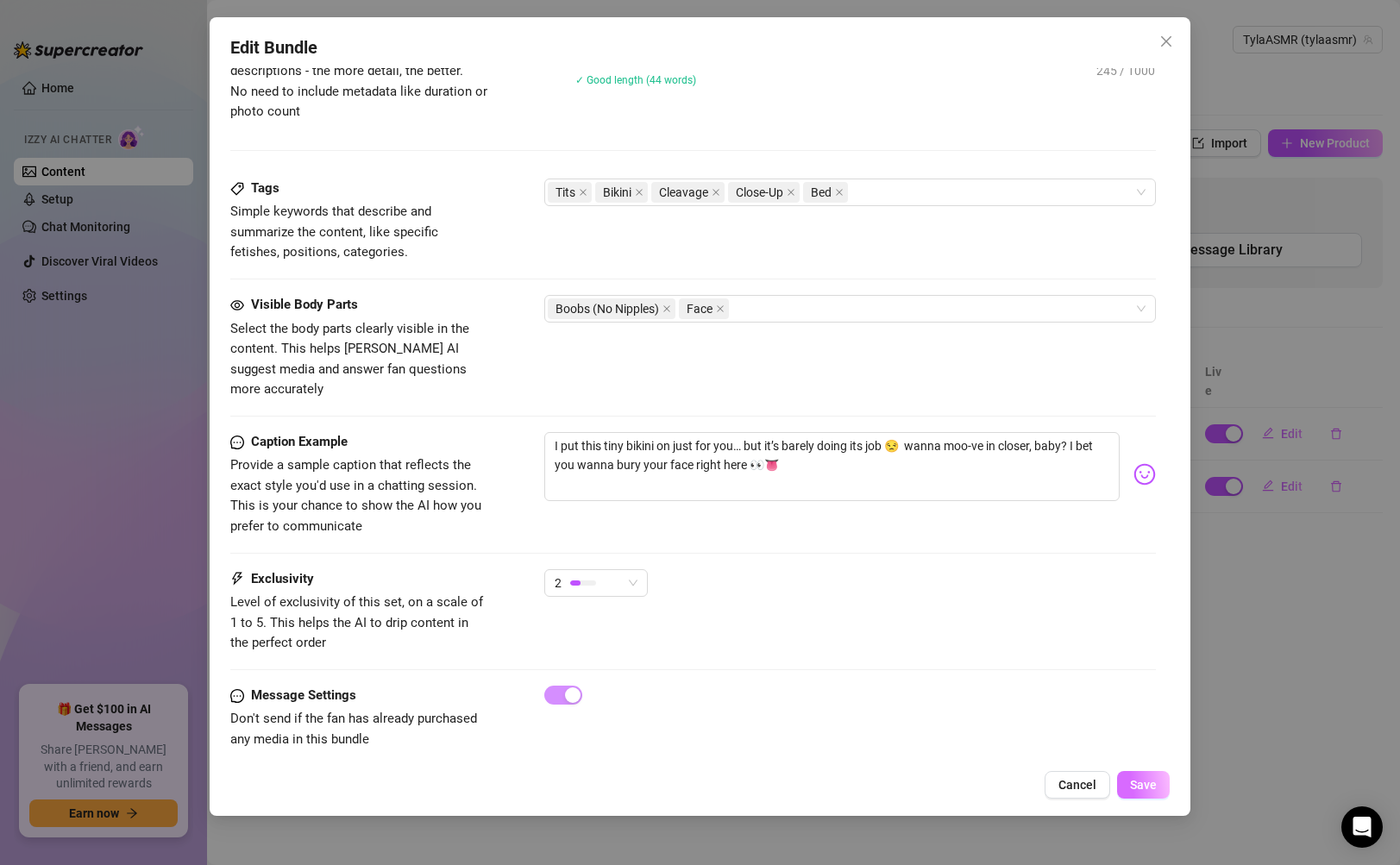
click at [1125, 790] on button "Save" at bounding box center [1143, 784] width 52 height 27
